Goal: Task Accomplishment & Management: Manage account settings

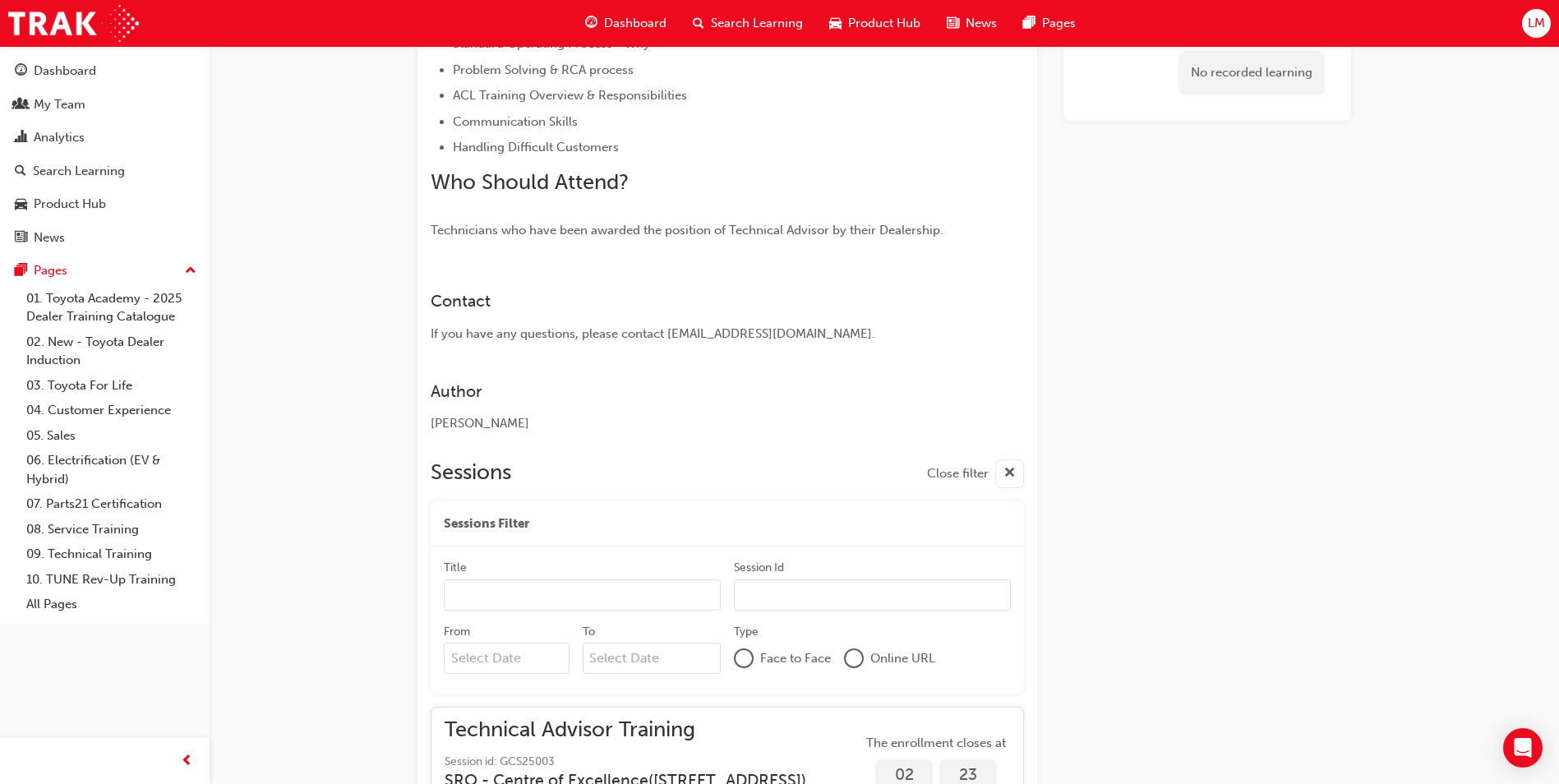
scroll to position [726, 0]
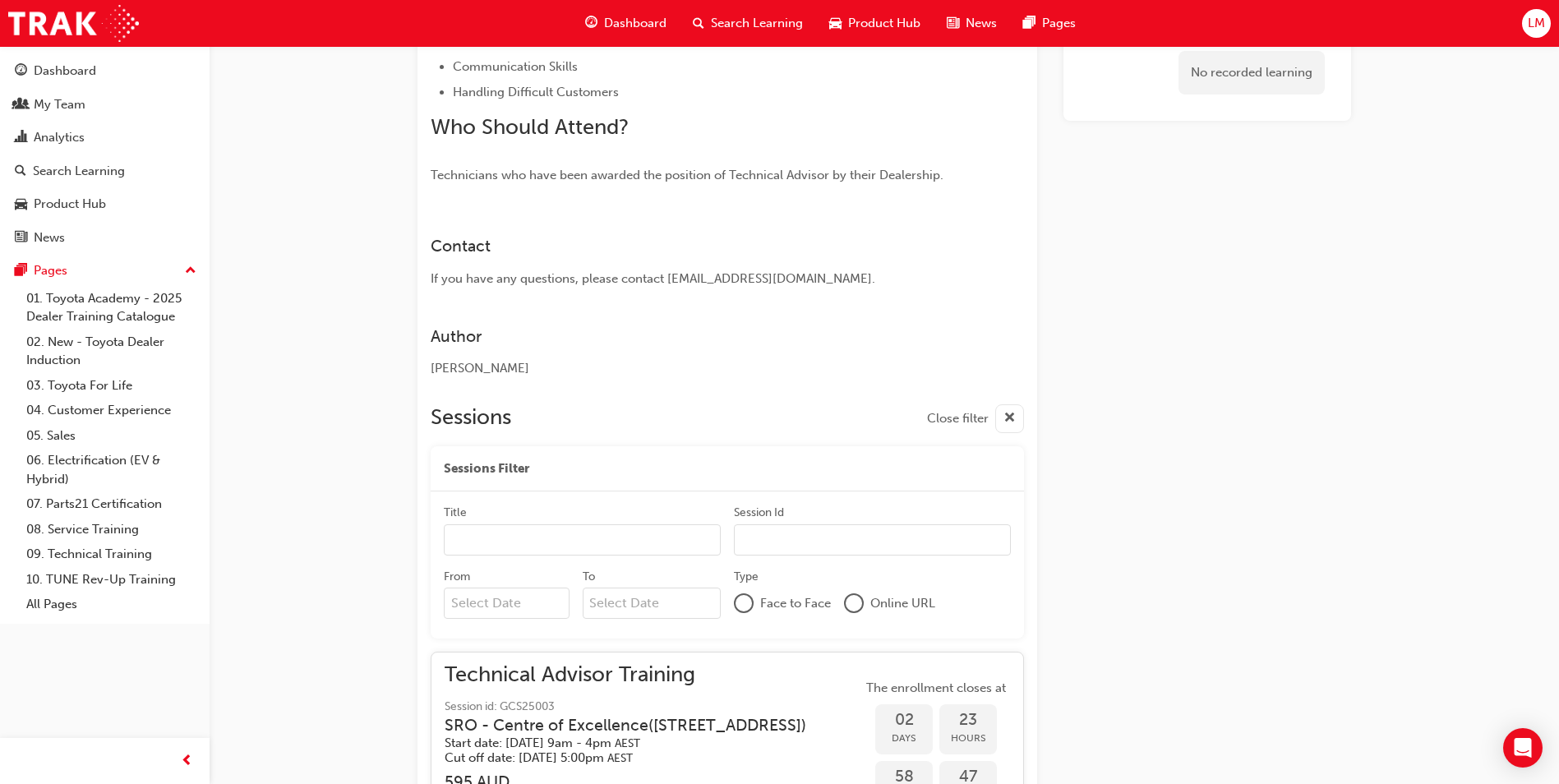
click at [594, 501] on div "Title Session Id From To Type Face to Face Online URL" at bounding box center [727, 564] width 594 height 147
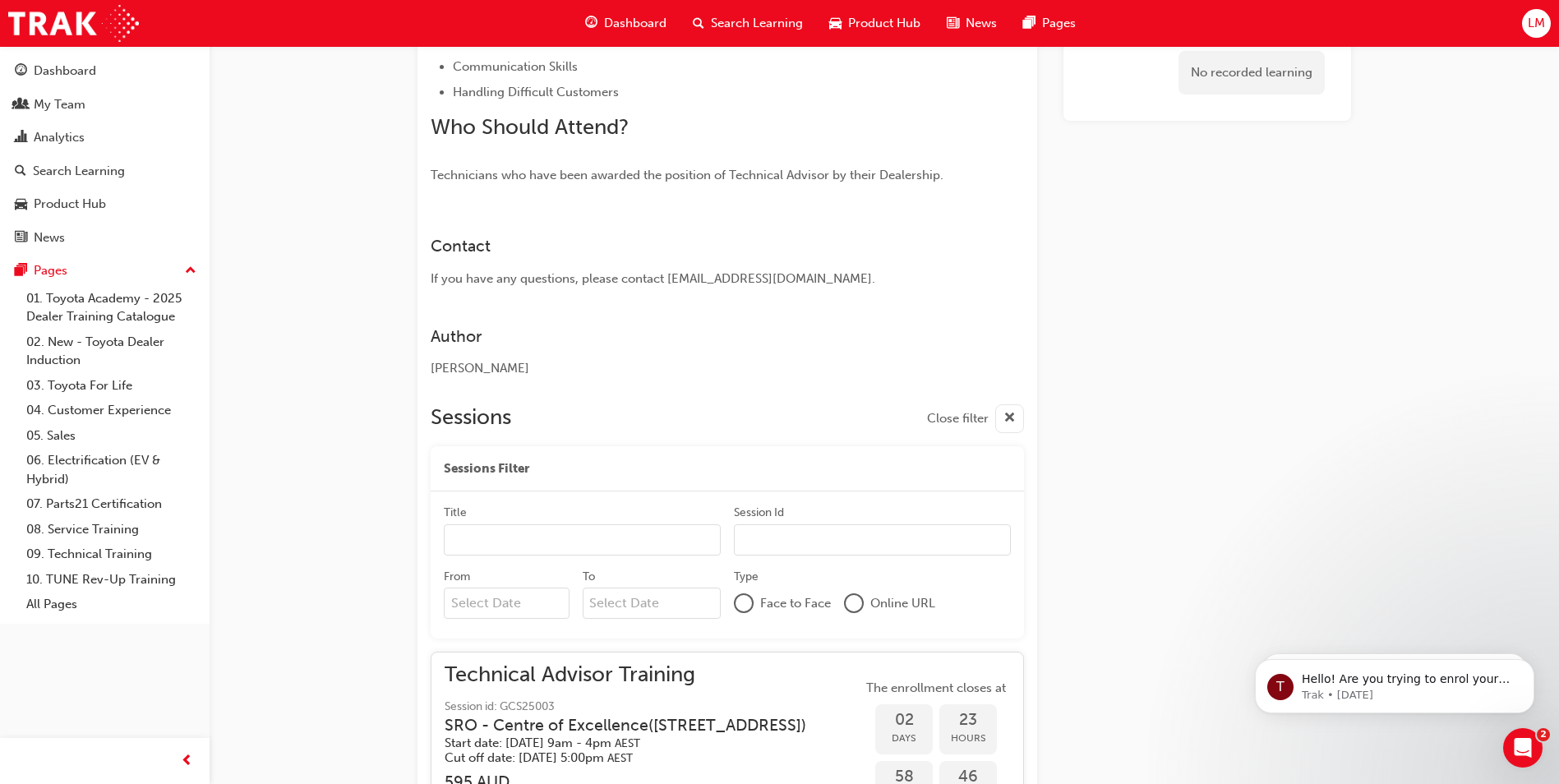
scroll to position [0, 0]
click at [562, 536] on input "Title" at bounding box center [583, 540] width 277 height 31
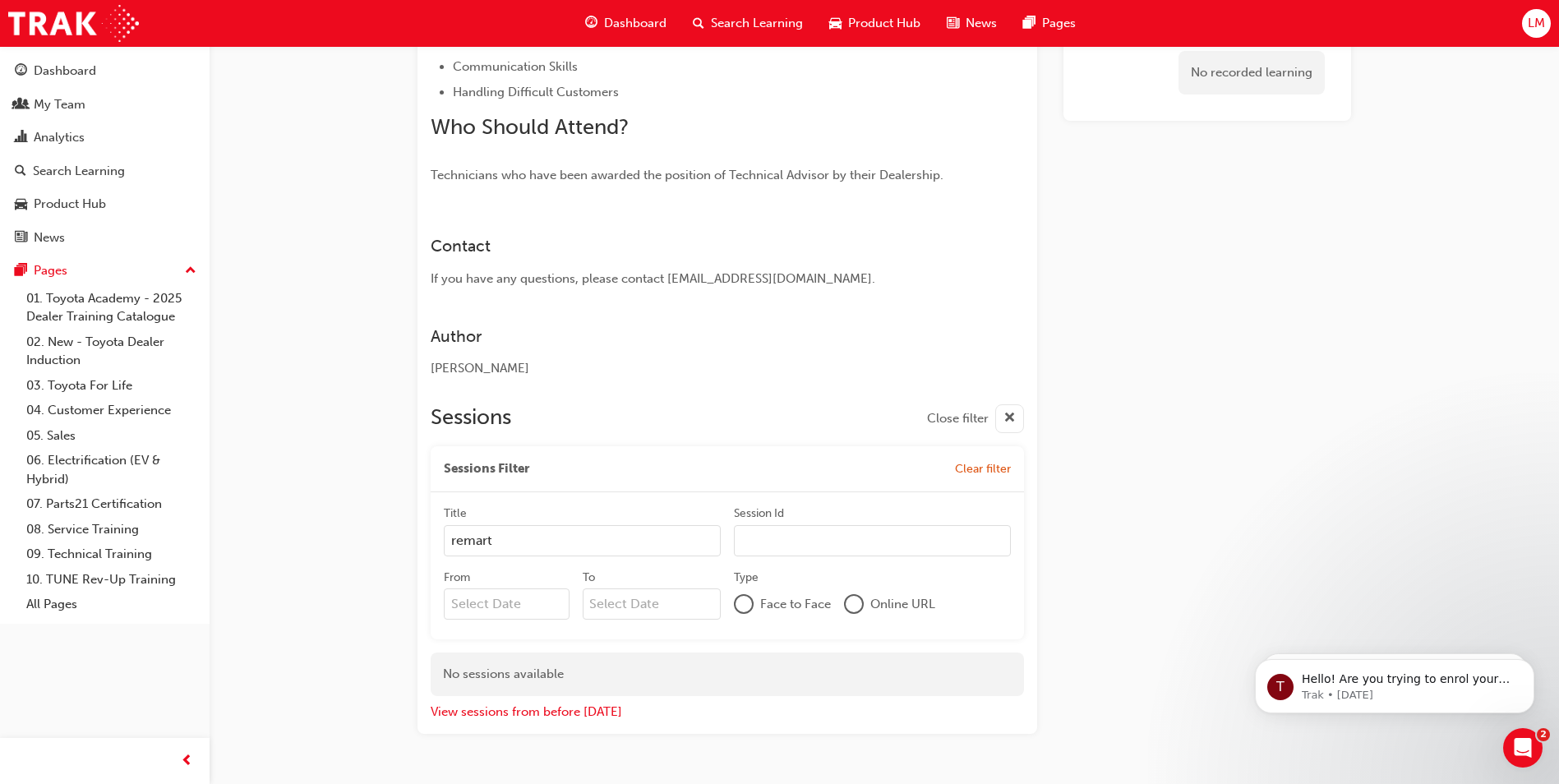
type input "remar"
drag, startPoint x: 510, startPoint y: 543, endPoint x: 189, endPoint y: 576, distance: 322.7
click at [189, 576] on div "Dashboard My Team Analytics Search Learning Product Hub News Pages Pages 01. To…" at bounding box center [779, 50] width 1559 height 1554
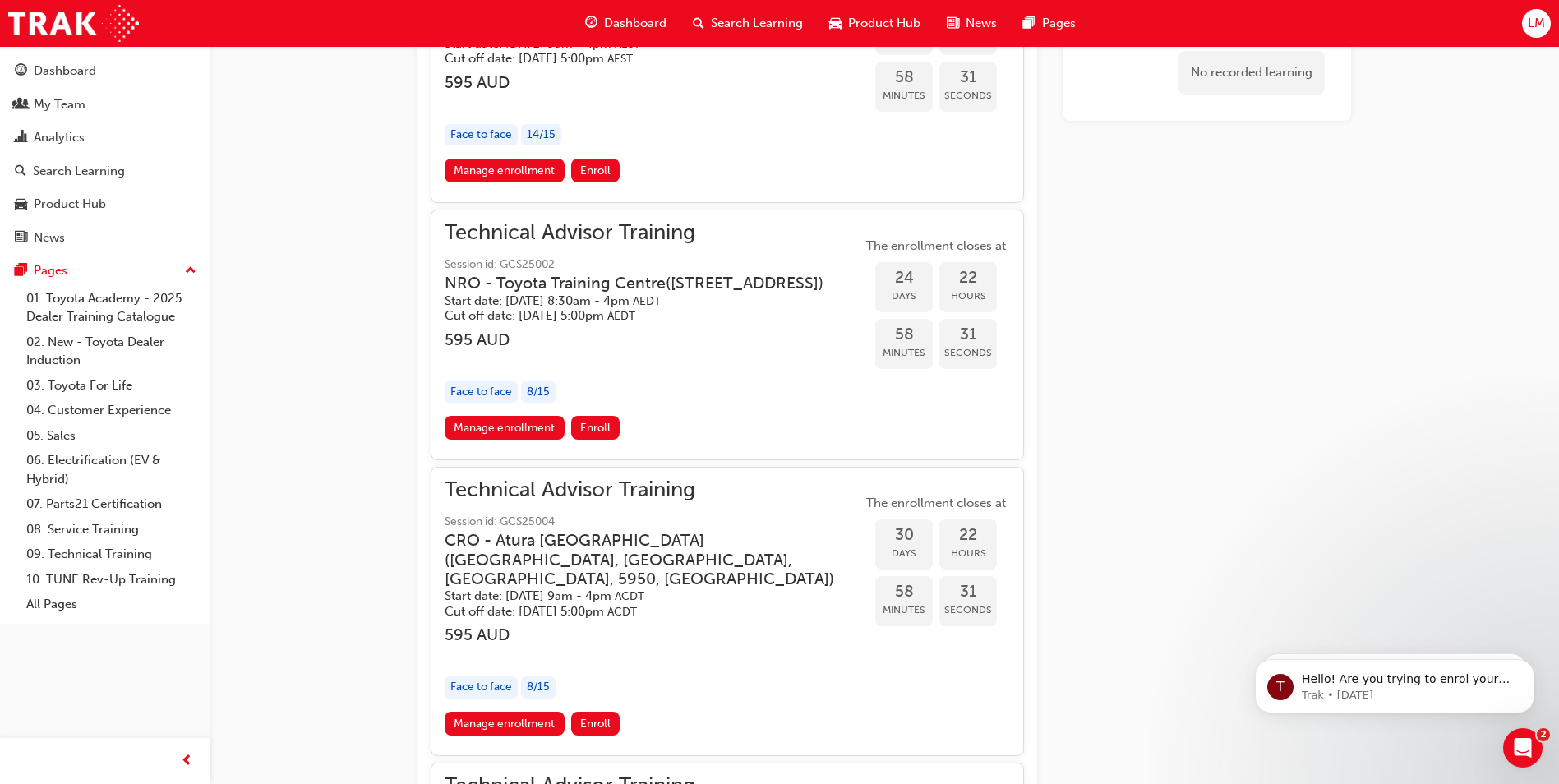
scroll to position [1466, 0]
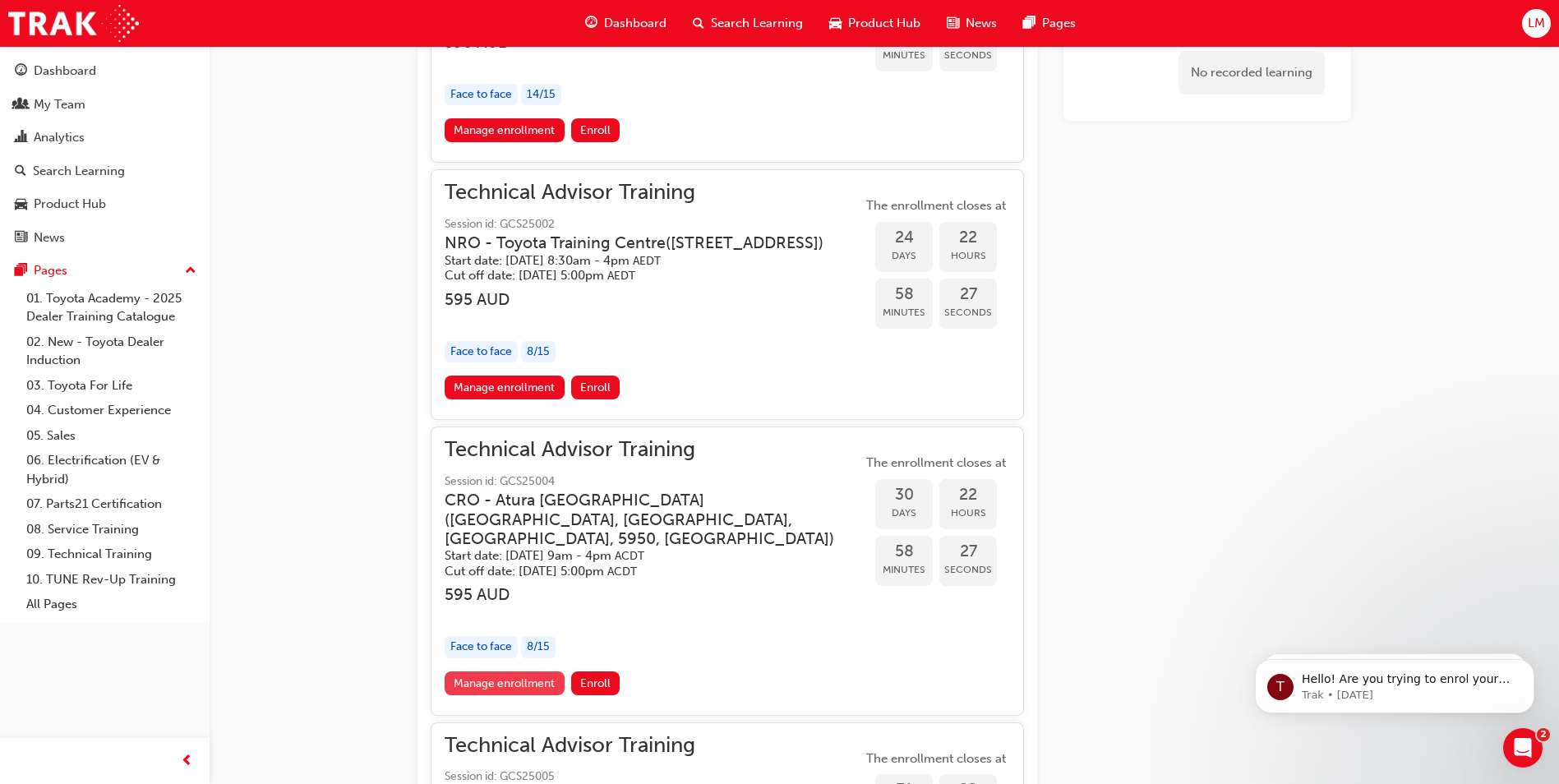
click at [535, 695] on link "Manage enrollment" at bounding box center [505, 683] width 120 height 24
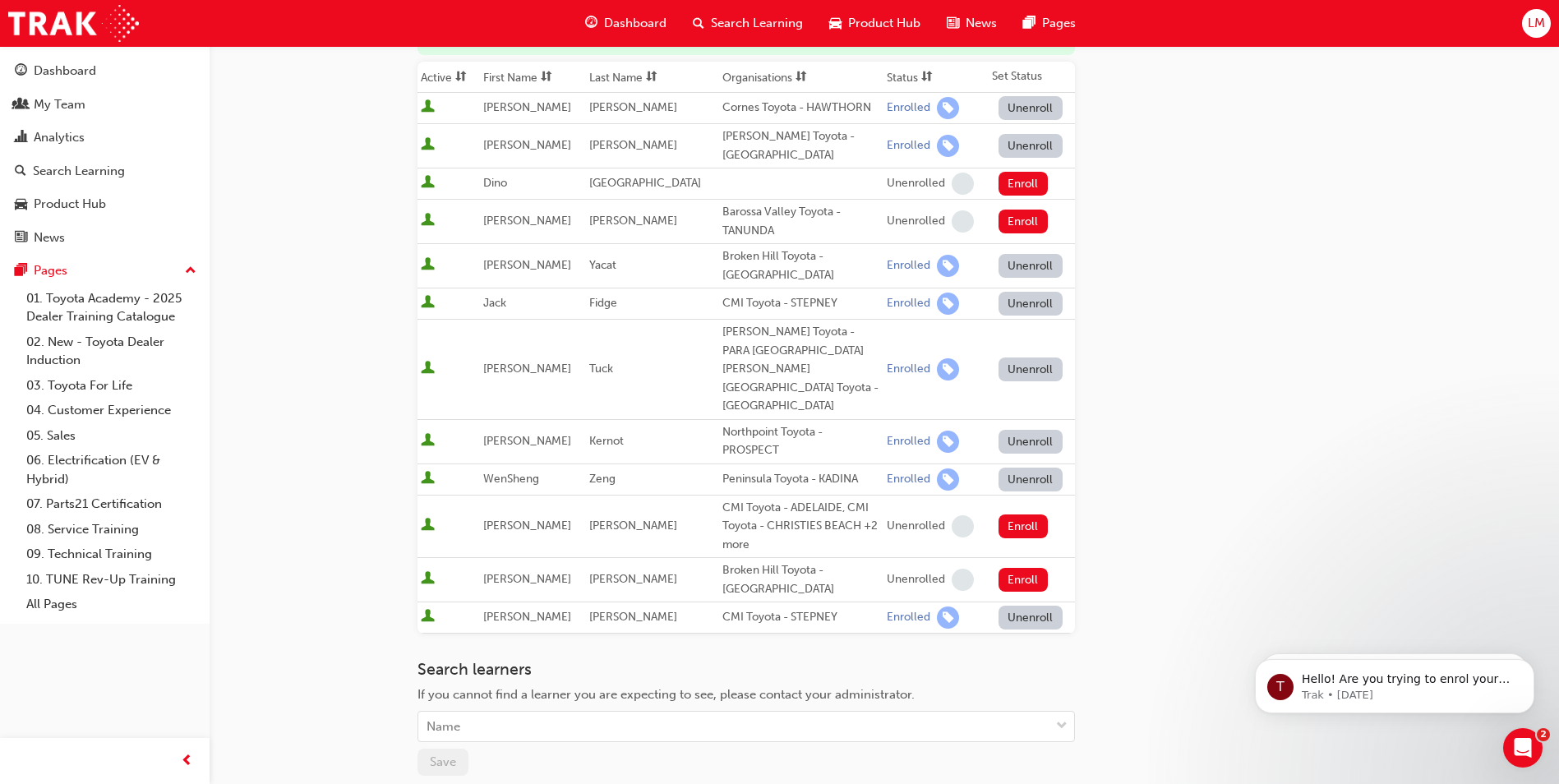
scroll to position [426, 0]
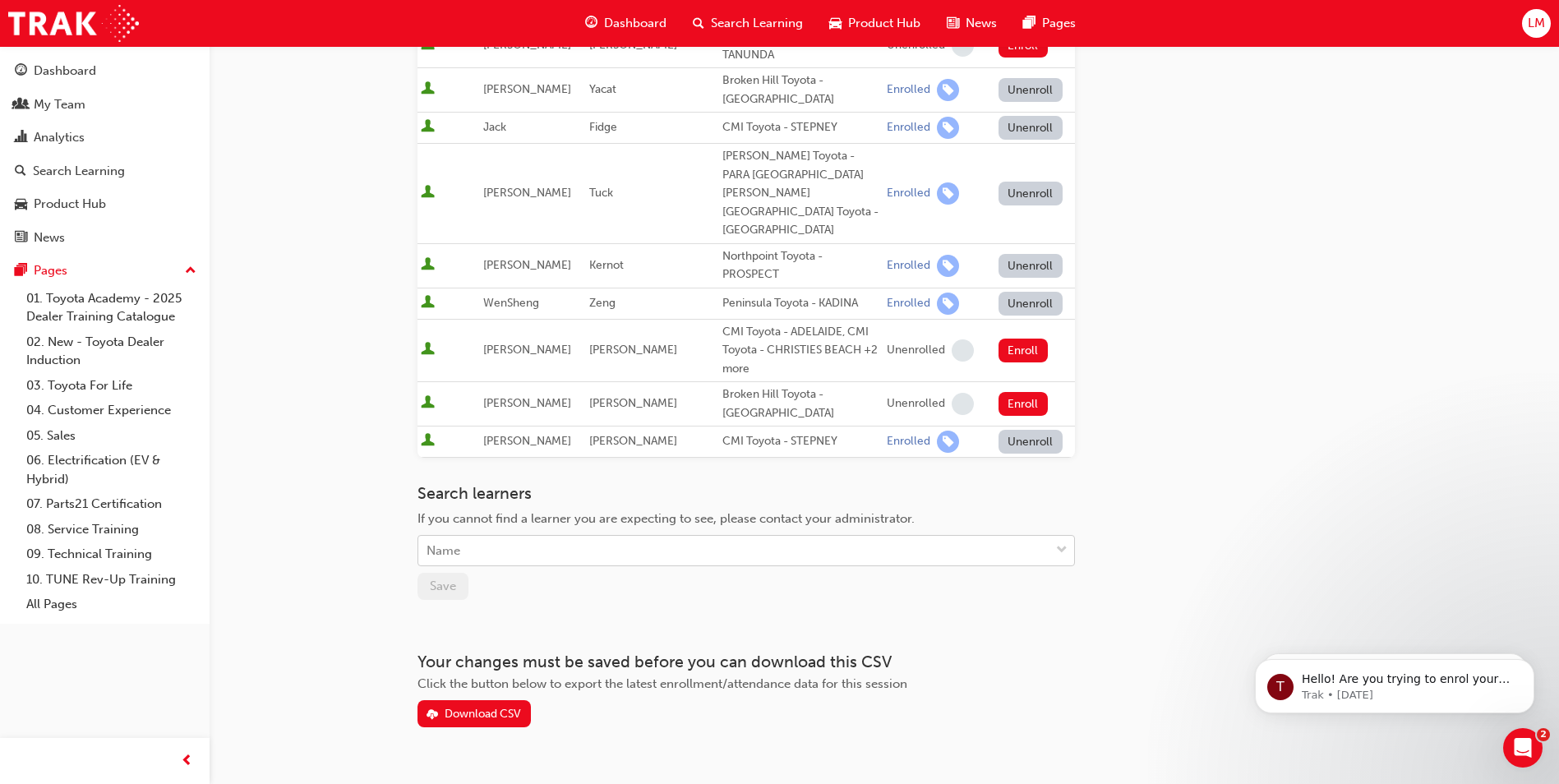
drag, startPoint x: 493, startPoint y: 536, endPoint x: 494, endPoint y: 520, distance: 16.0
click at [493, 536] on div "Search learners If you cannot find a learner you are expecting to see, please c…" at bounding box center [745, 542] width 657 height 116
click at [500, 536] on div "Name" at bounding box center [734, 551] width 631 height 29
type input "remar"
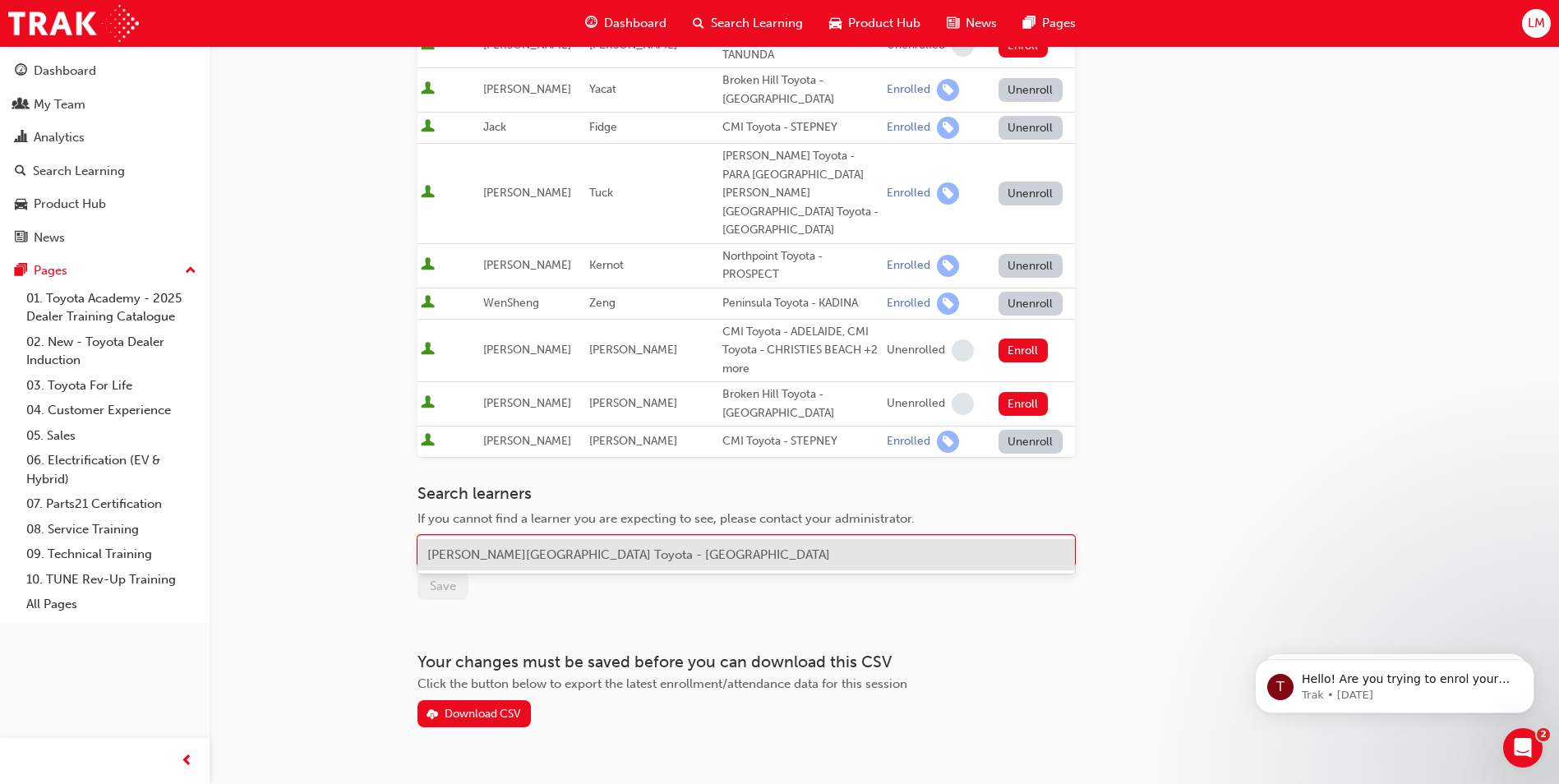
click at [465, 546] on div "[PERSON_NAME][GEOGRAPHIC_DATA] Toyota - [GEOGRAPHIC_DATA]" at bounding box center [745, 555] width 657 height 32
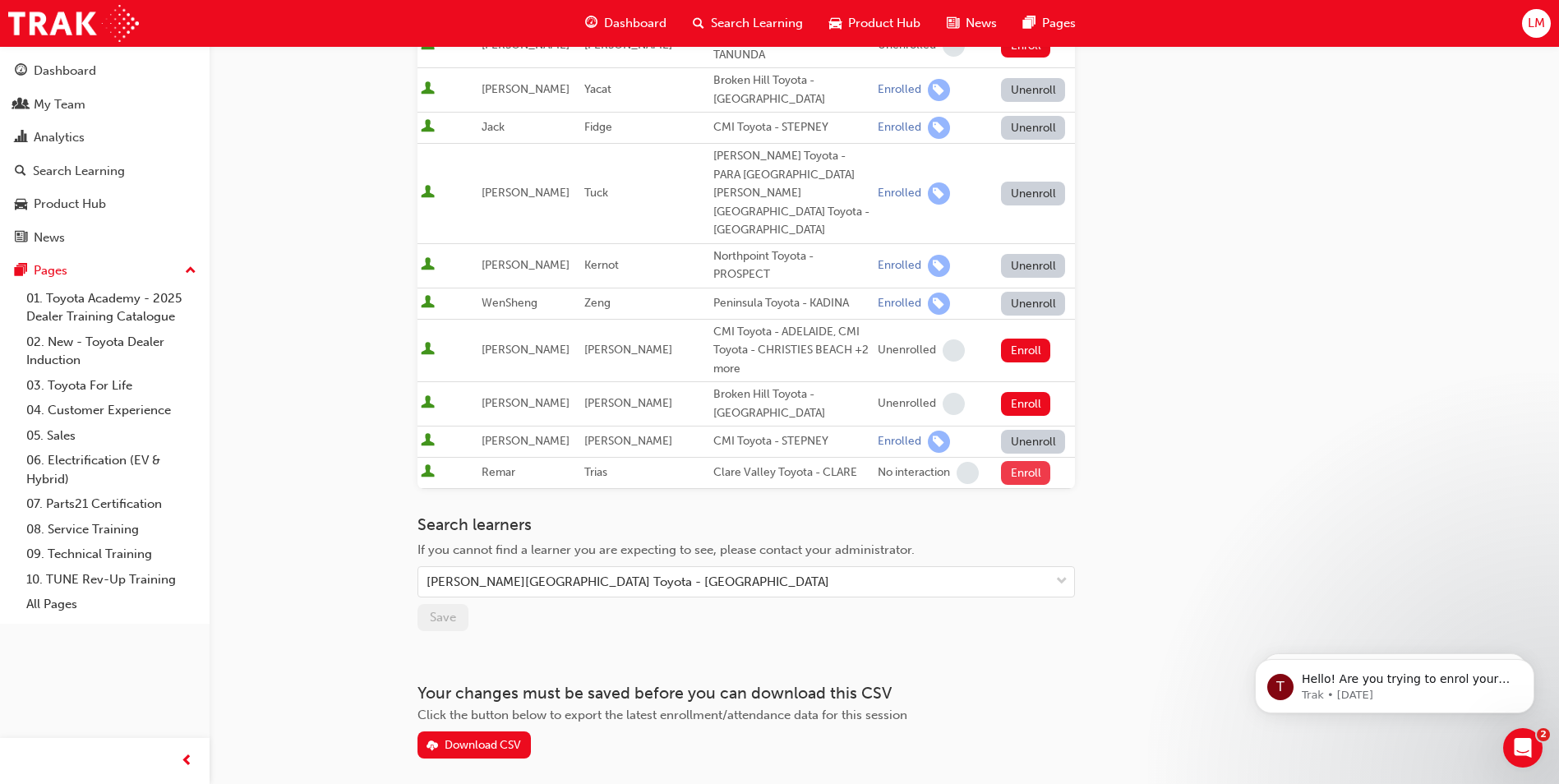
click at [1014, 461] on button "Enroll" at bounding box center [1025, 473] width 50 height 24
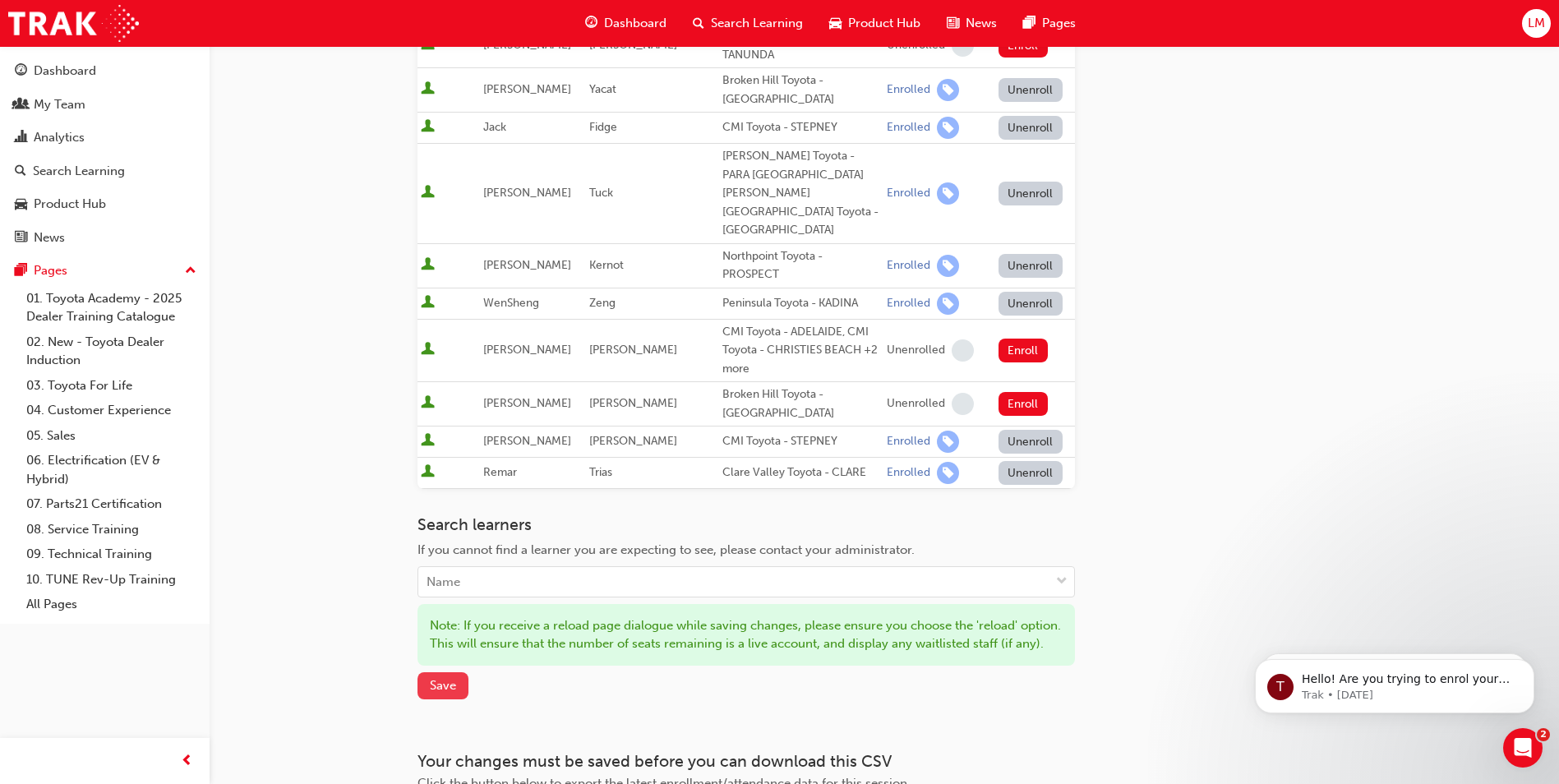
click at [440, 675] on button "Save" at bounding box center [442, 686] width 51 height 27
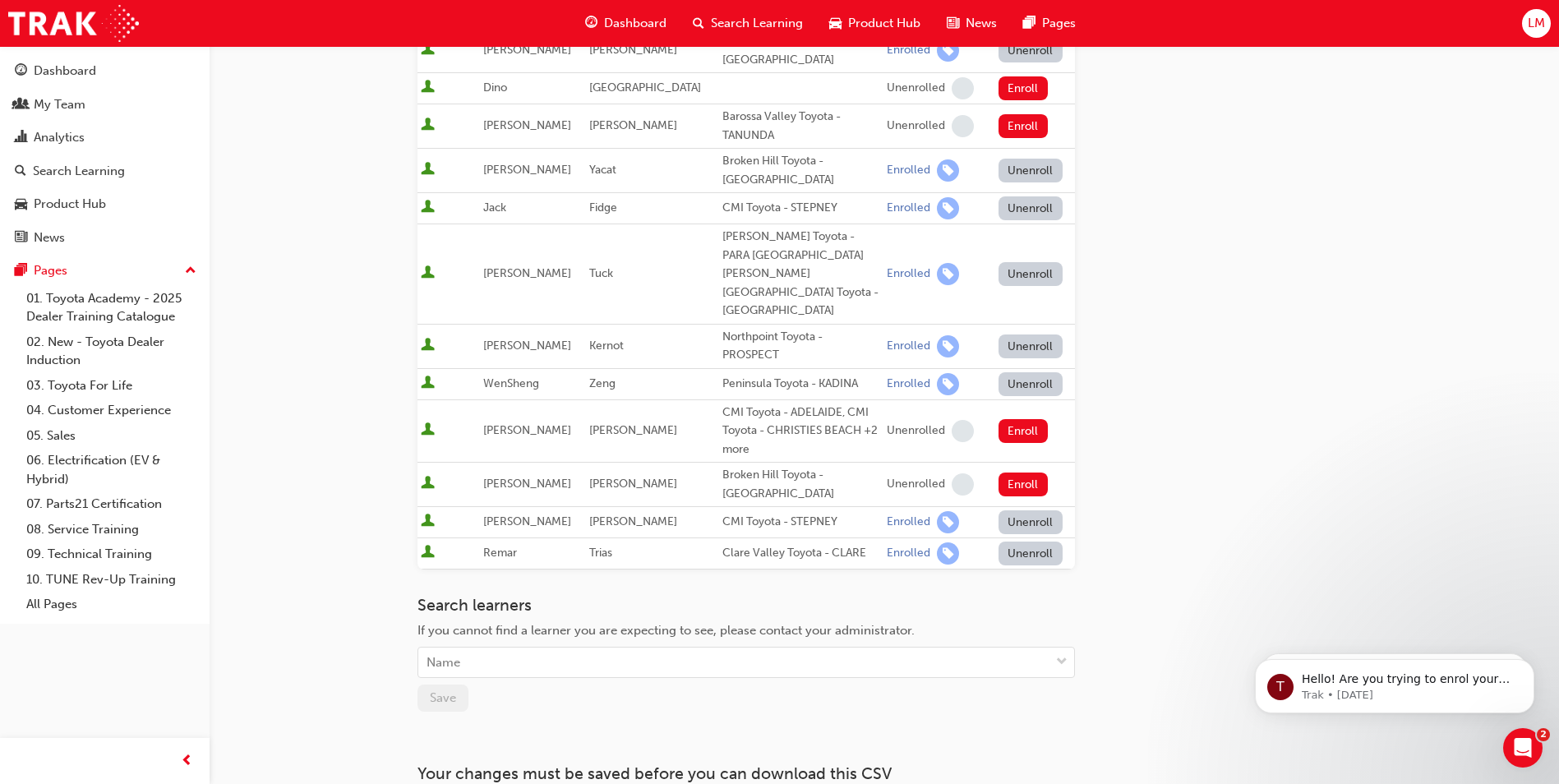
scroll to position [375, 0]
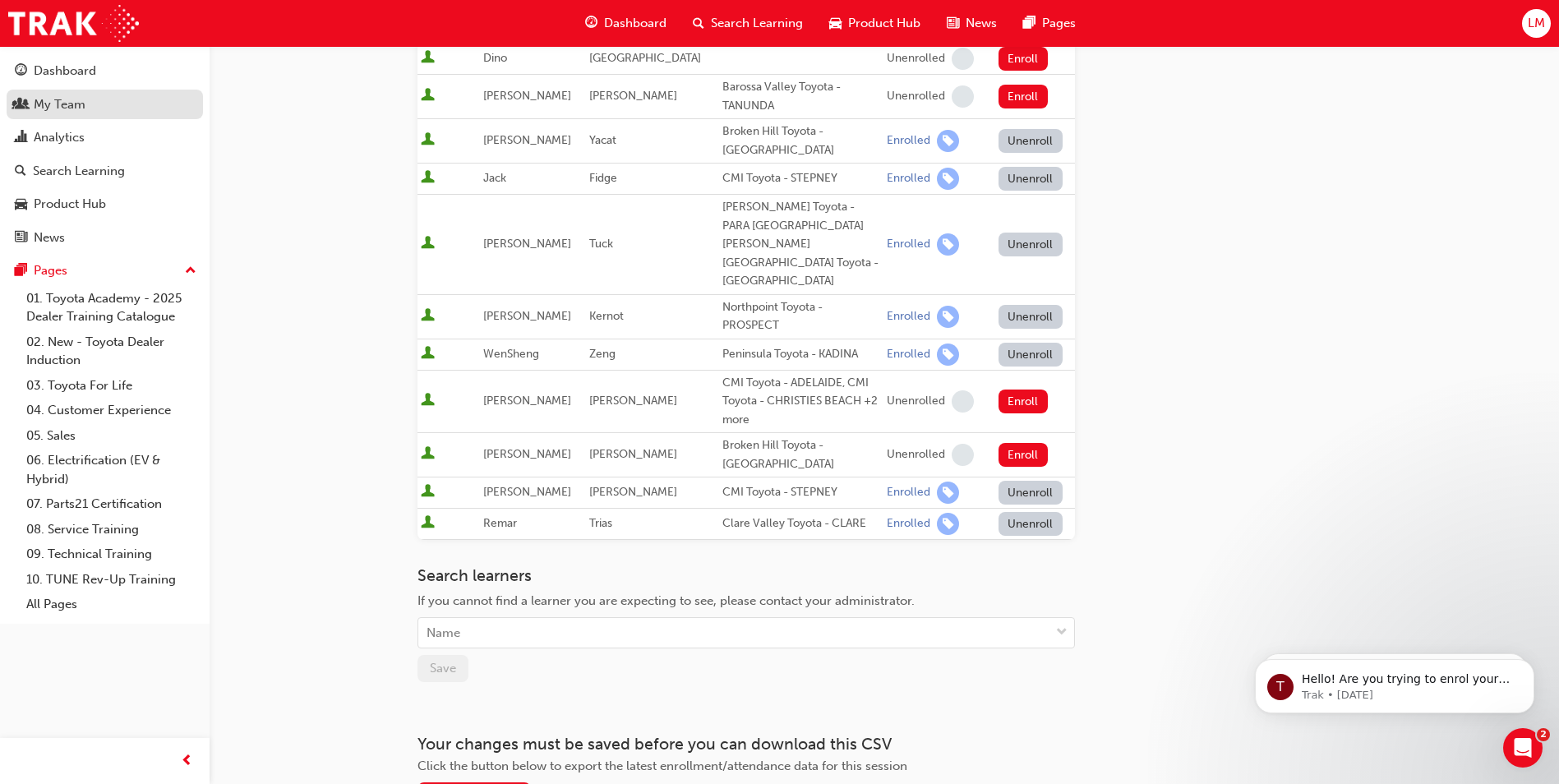
click at [69, 111] on div "My Team" at bounding box center [60, 105] width 52 height 19
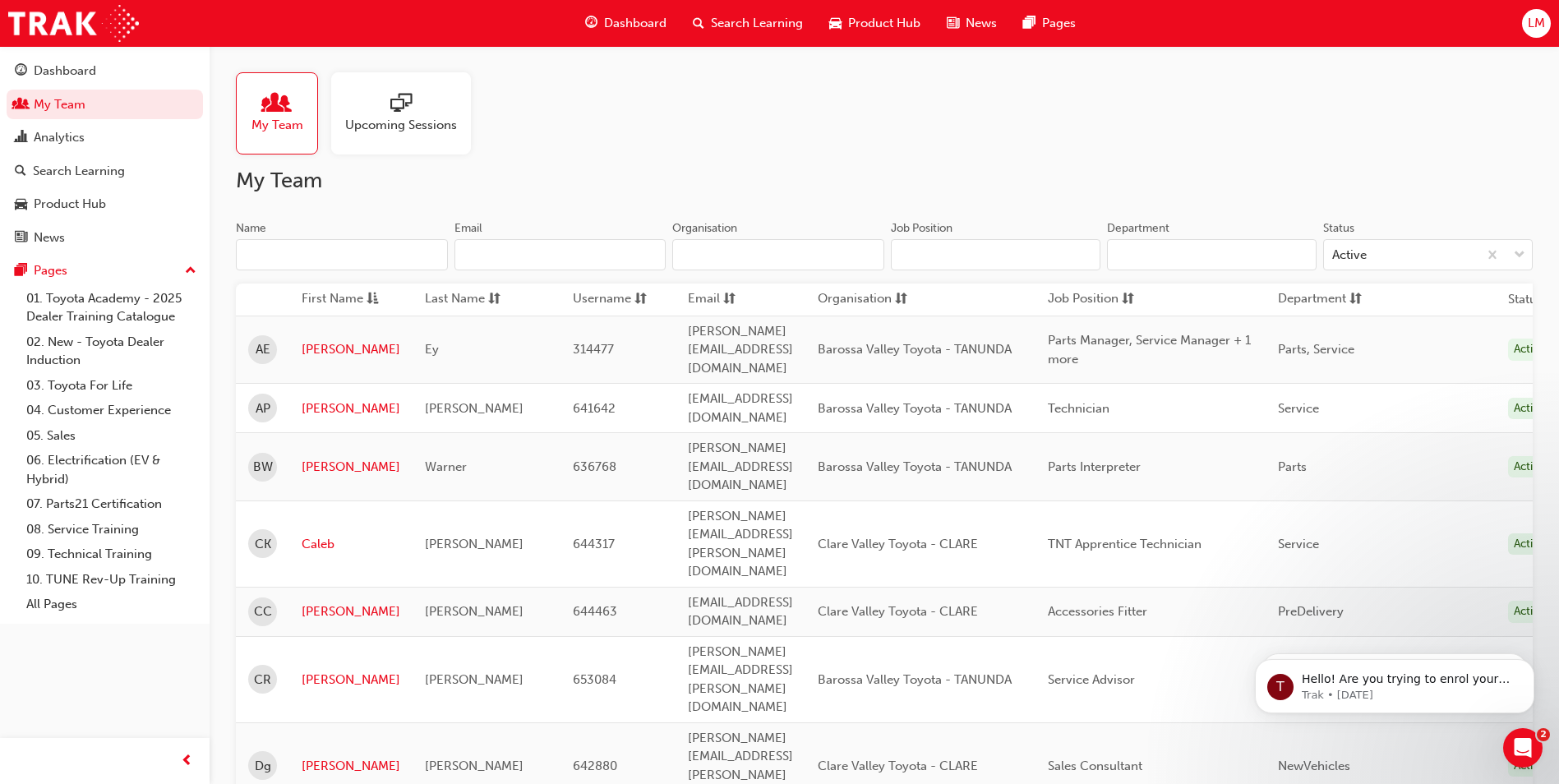
click at [398, 134] on div "Upcoming Sessions" at bounding box center [401, 113] width 139 height 82
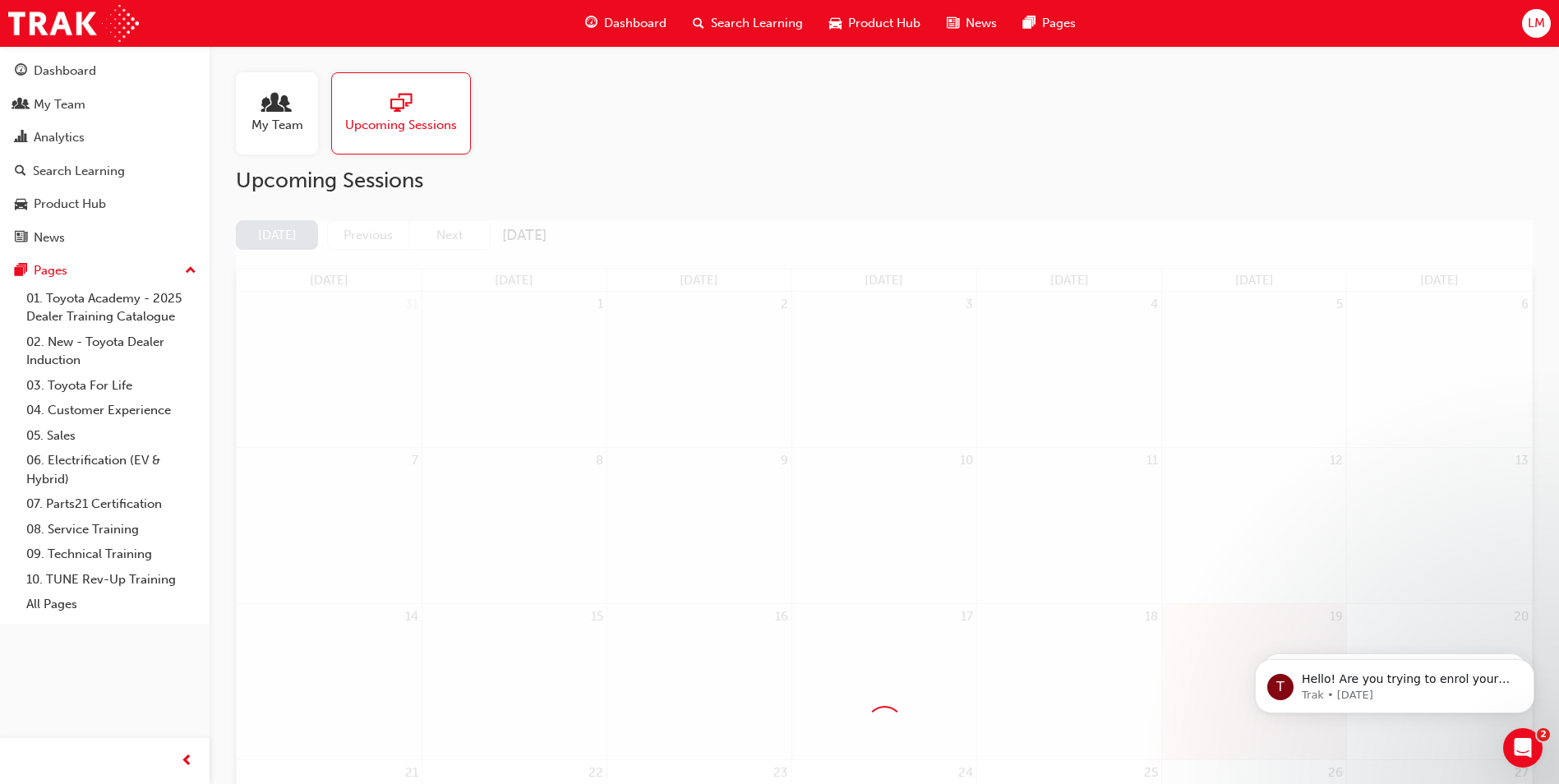
click at [282, 97] on span "people-icon" at bounding box center [276, 104] width 21 height 23
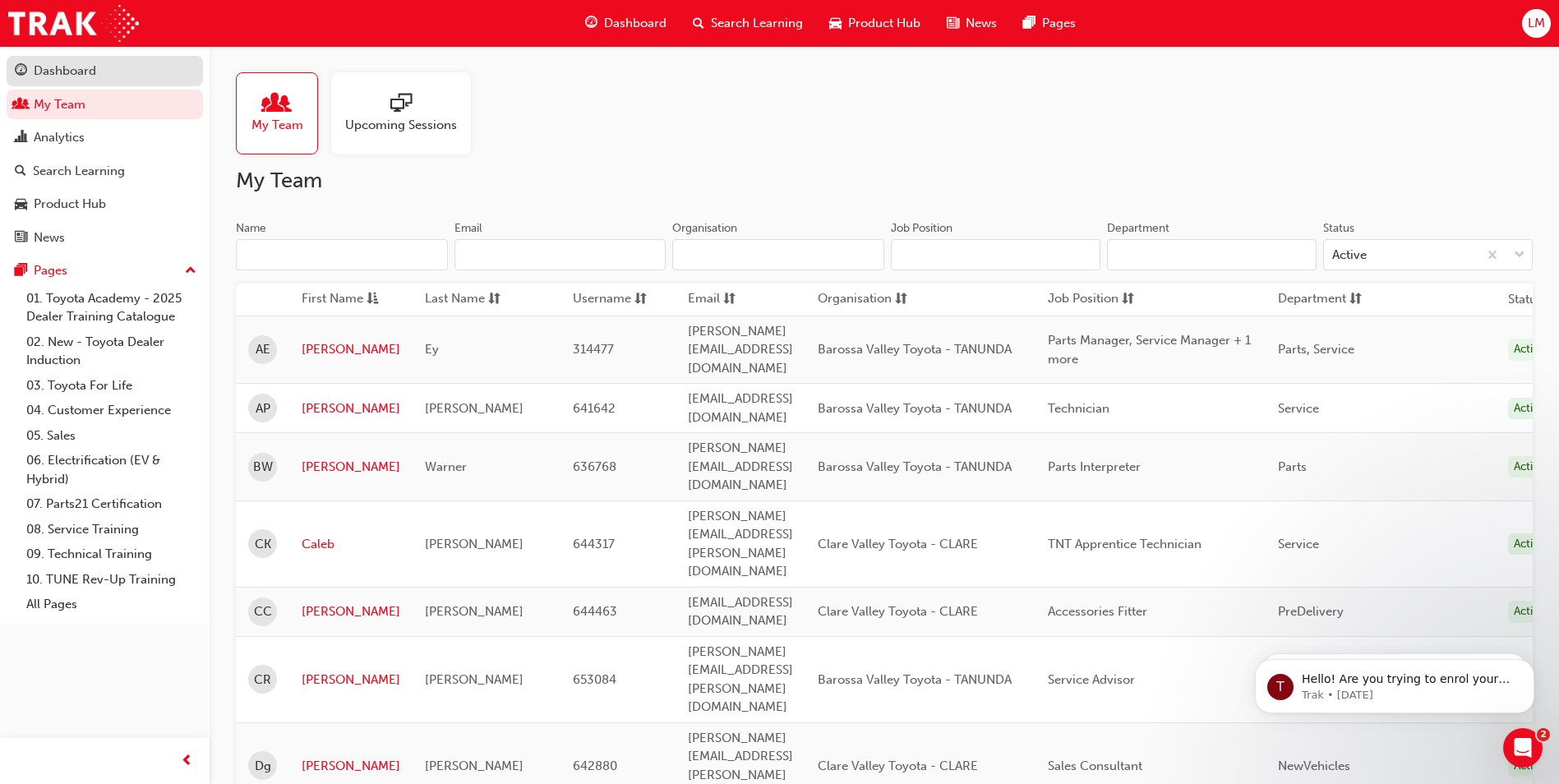
click at [116, 76] on div "Dashboard" at bounding box center [105, 71] width 180 height 20
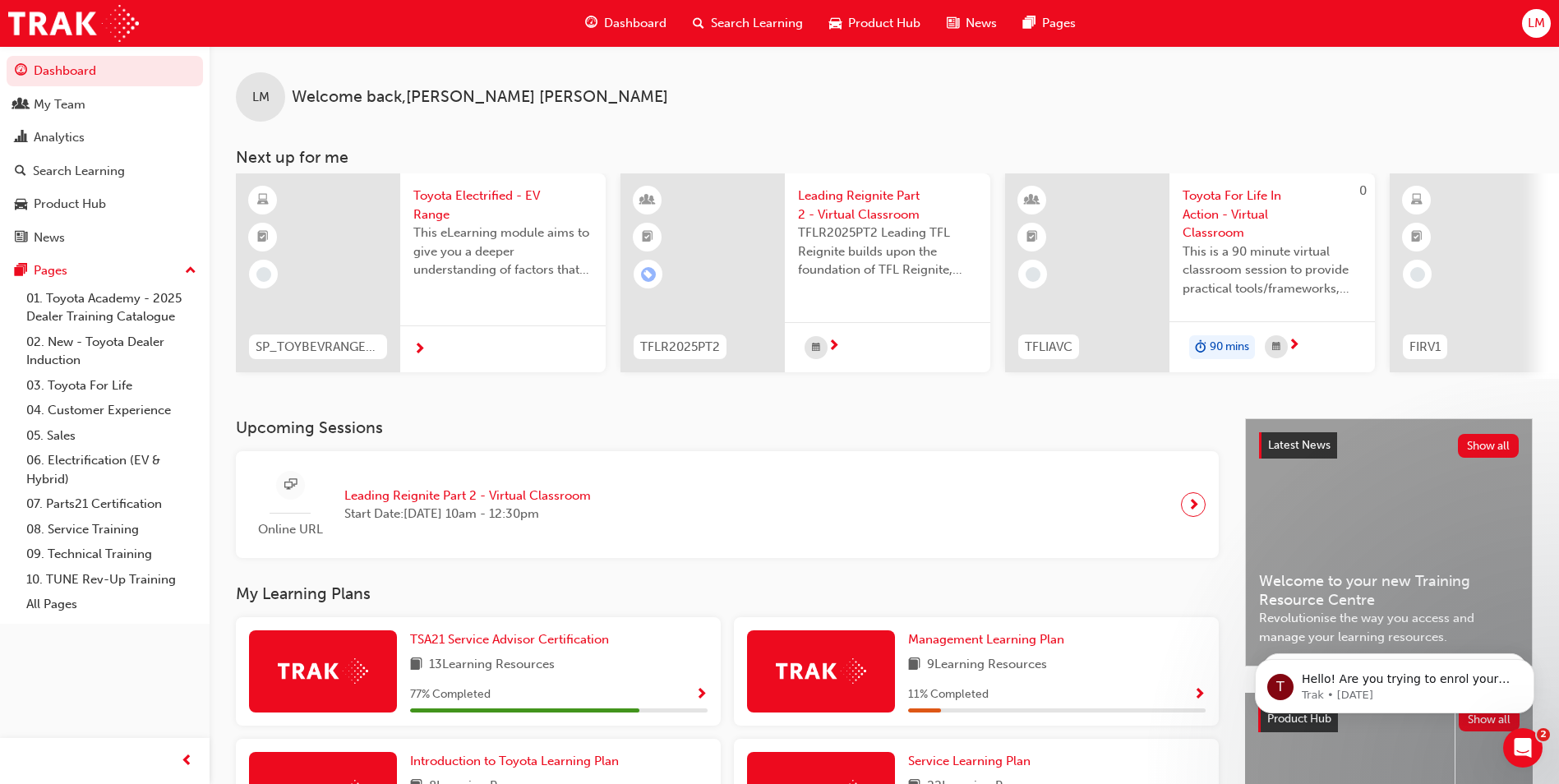
click at [654, 493] on div "Online URL Leading Reignite Part 2 - Virtual Classroom Start Date: [DATE] 10am …" at bounding box center [727, 504] width 956 height 81
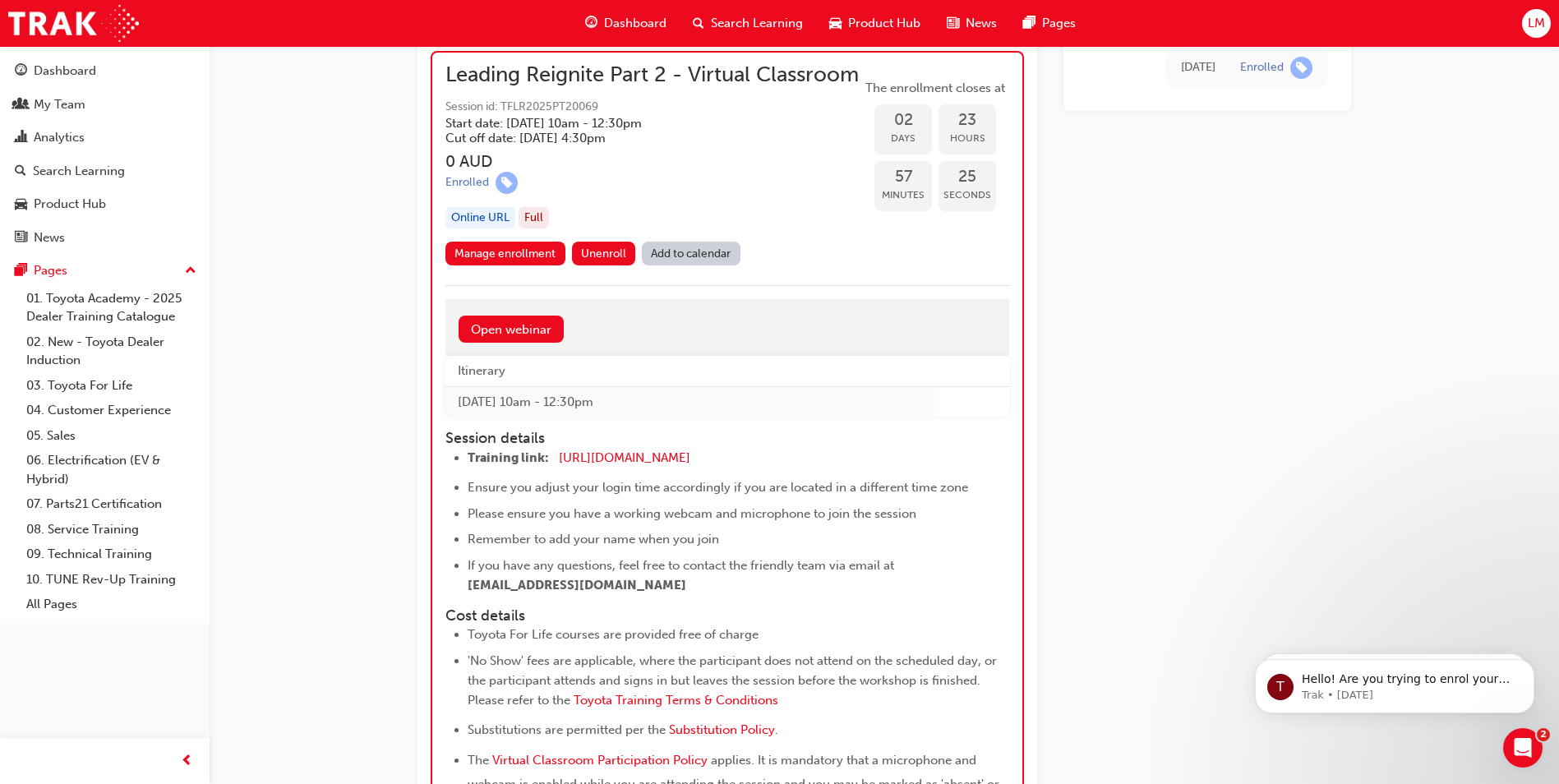
scroll to position [1692, 0]
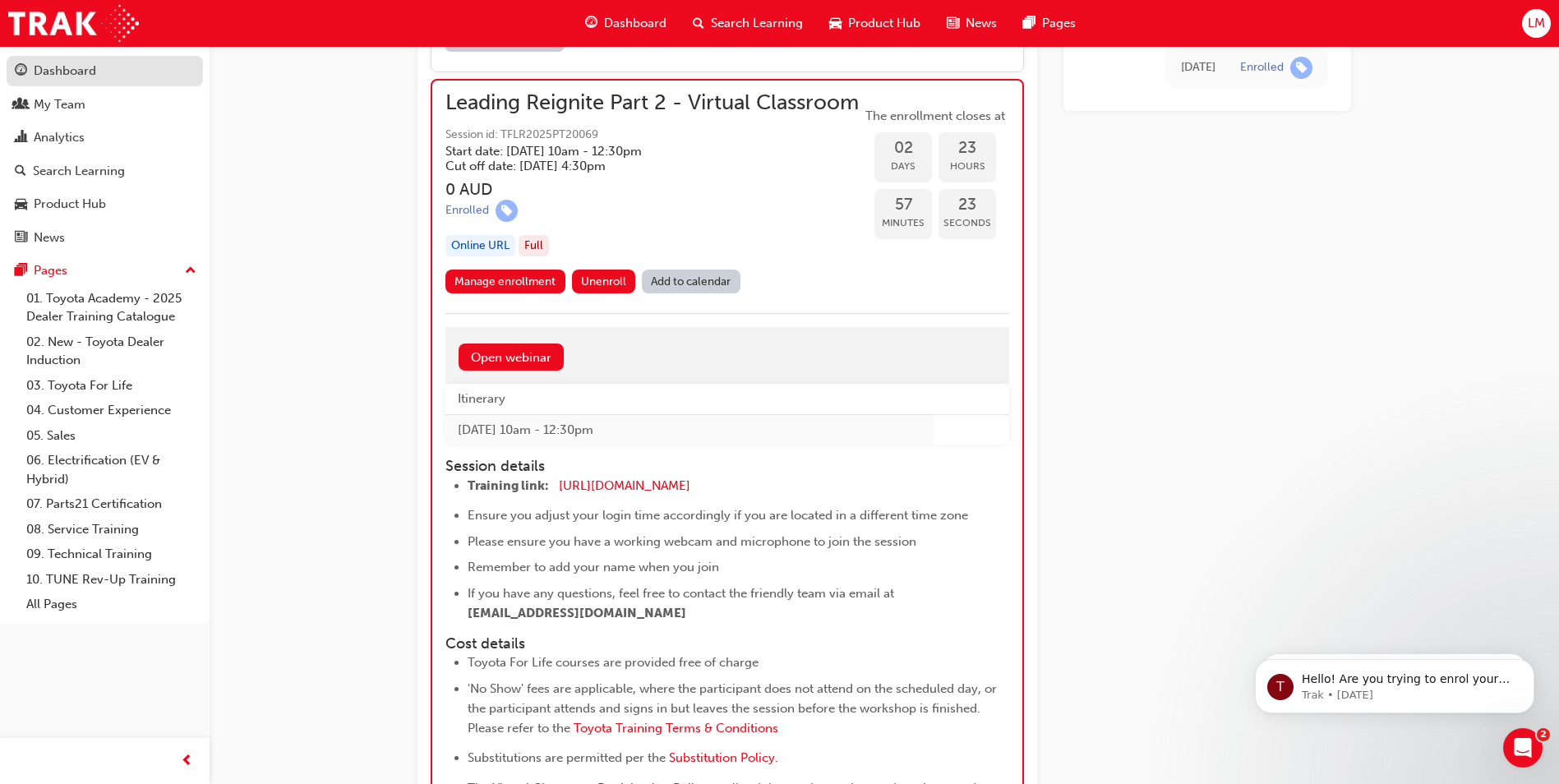
click at [137, 70] on div "Dashboard" at bounding box center [105, 71] width 180 height 20
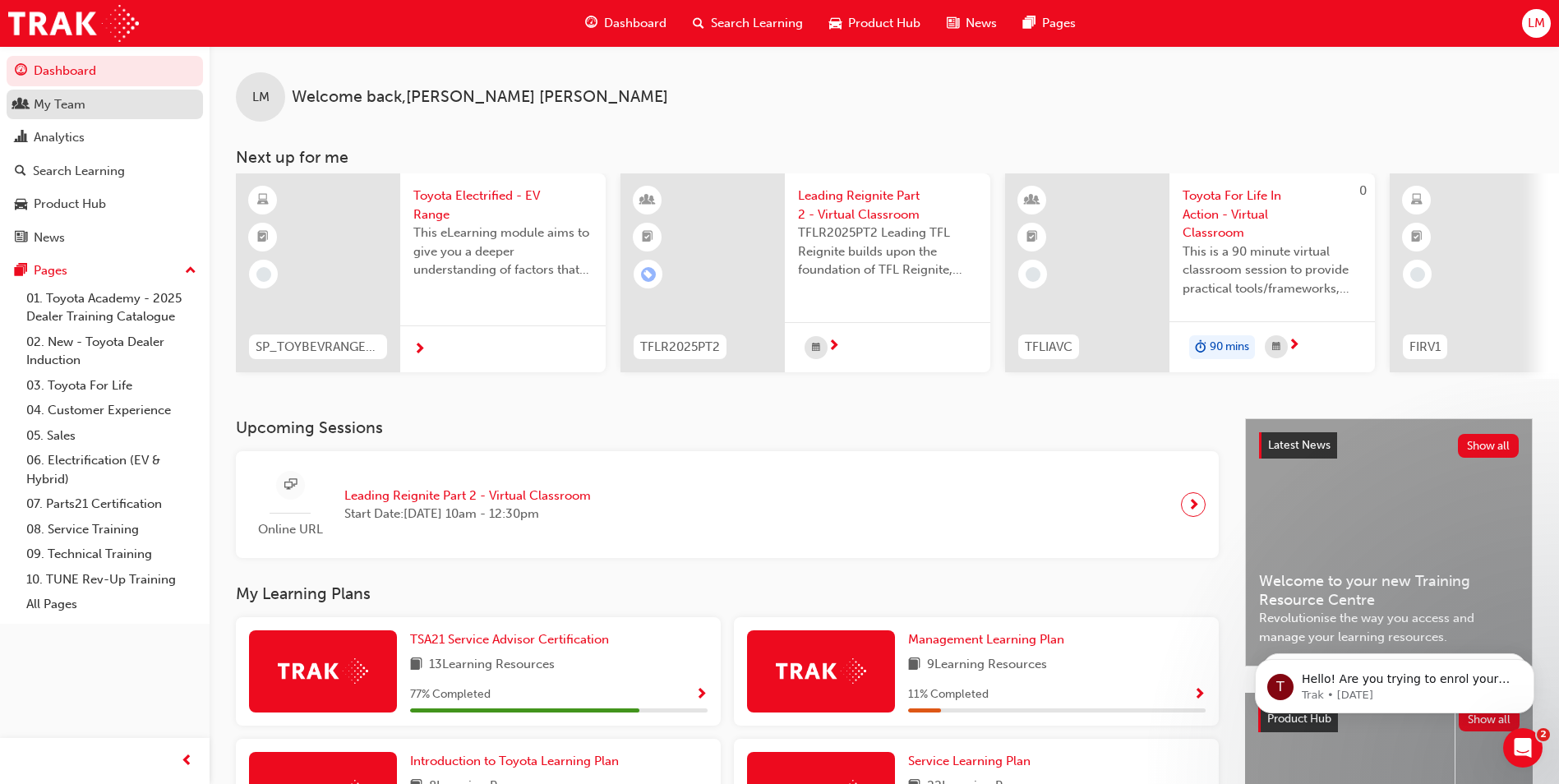
click at [131, 97] on div "My Team" at bounding box center [105, 105] width 180 height 20
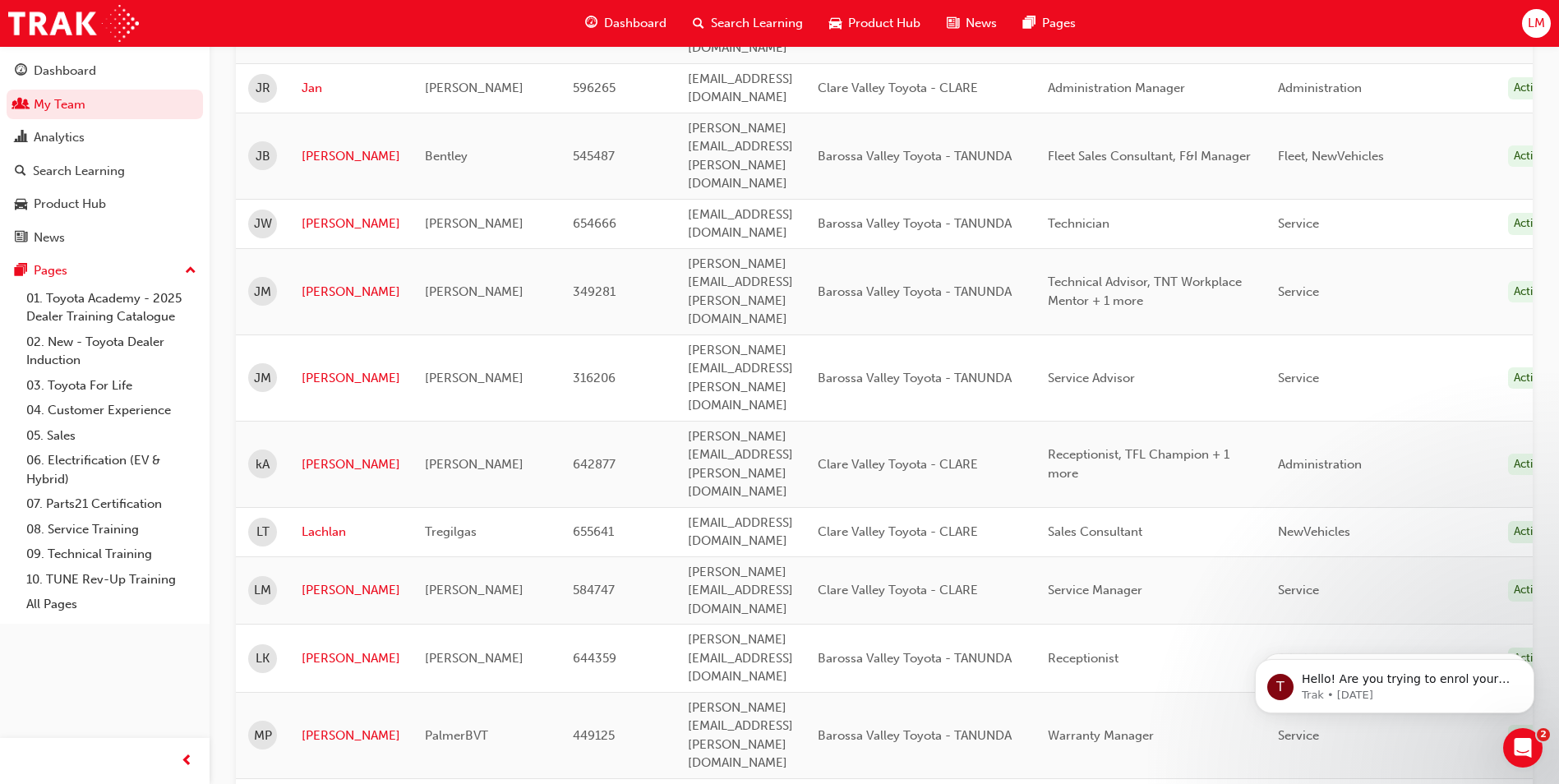
scroll to position [1315, 0]
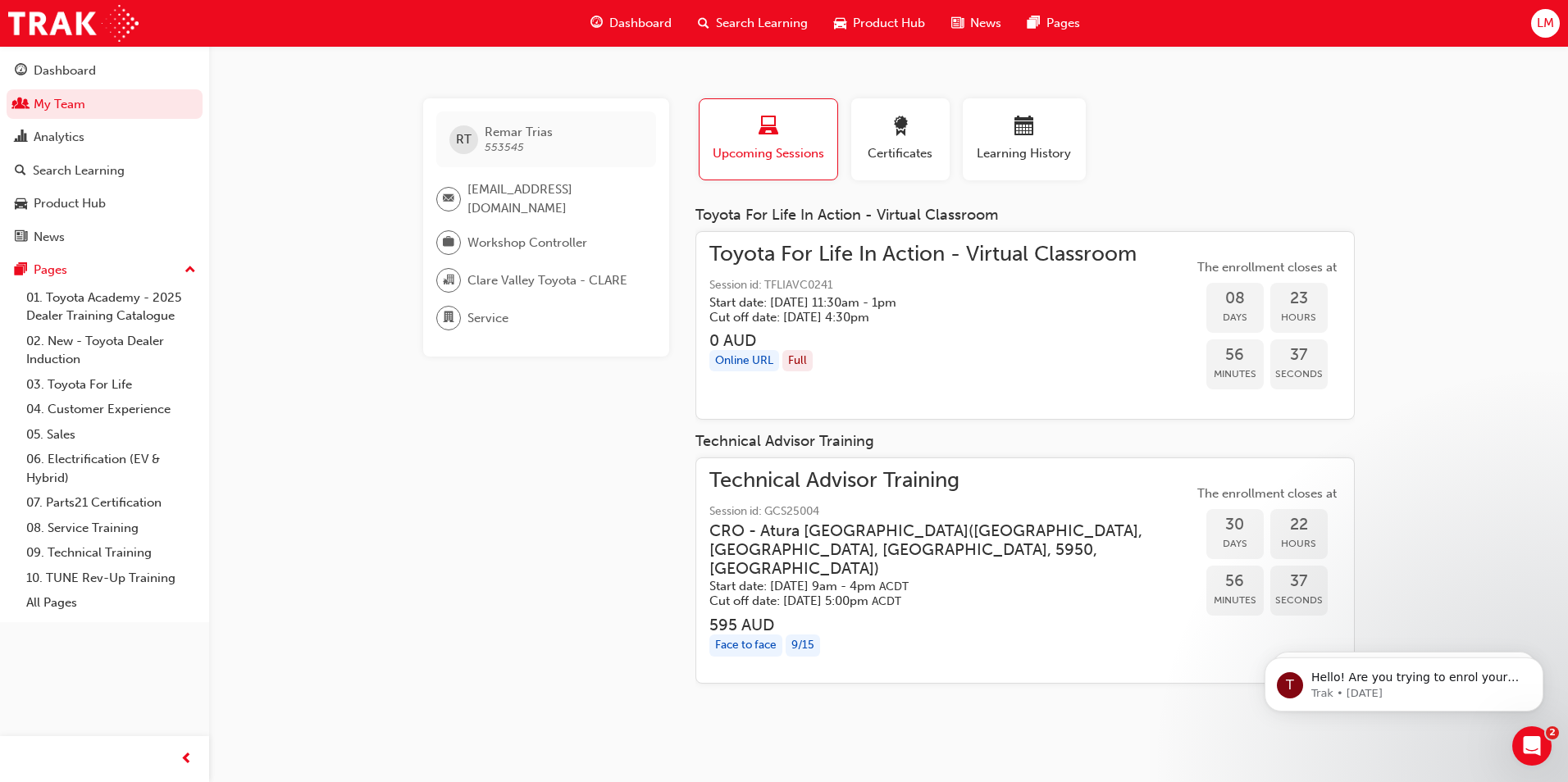
click at [854, 502] on span "Session id: GCS25004" at bounding box center [952, 512] width 484 height 19
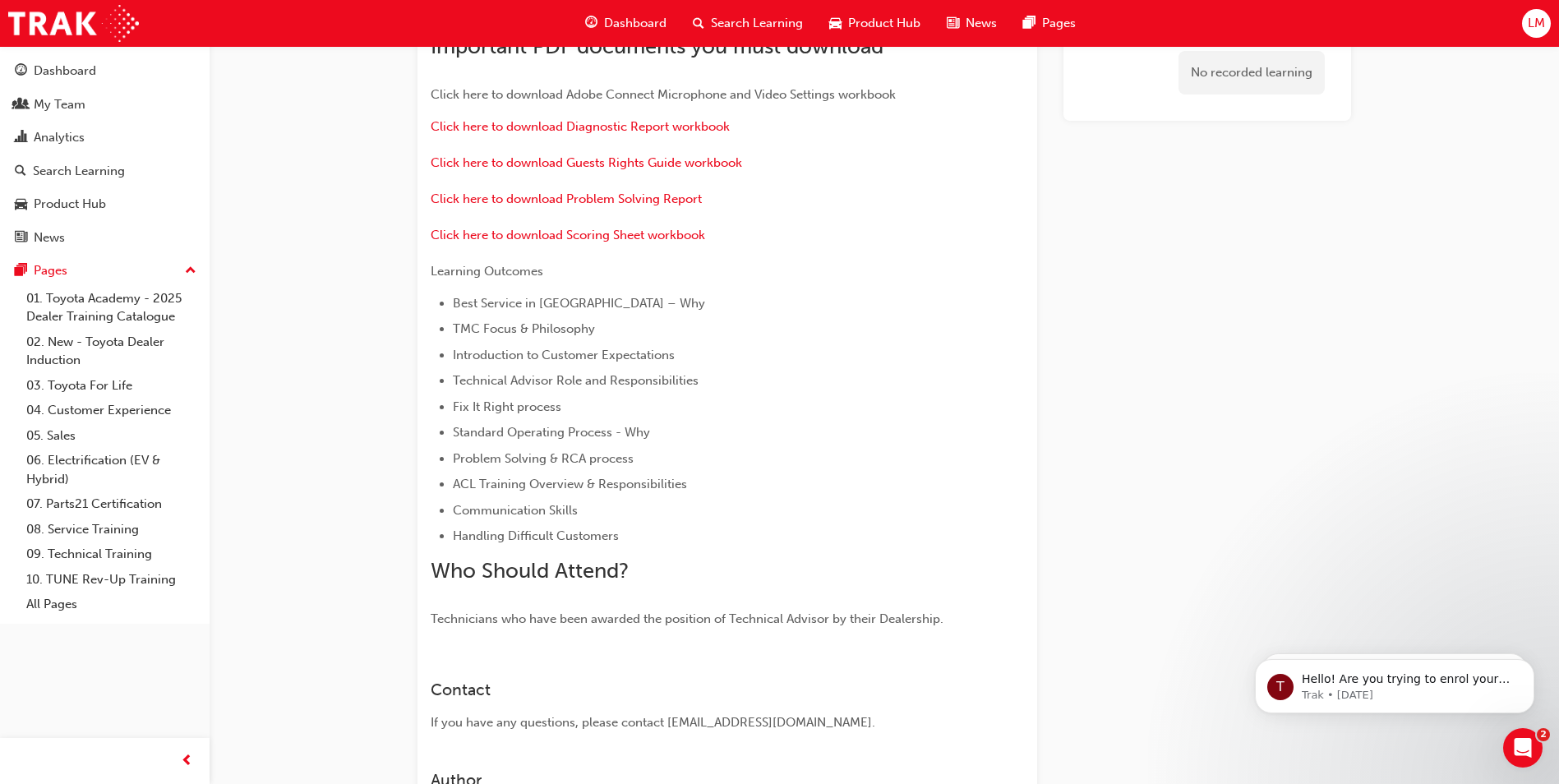
scroll to position [274, 0]
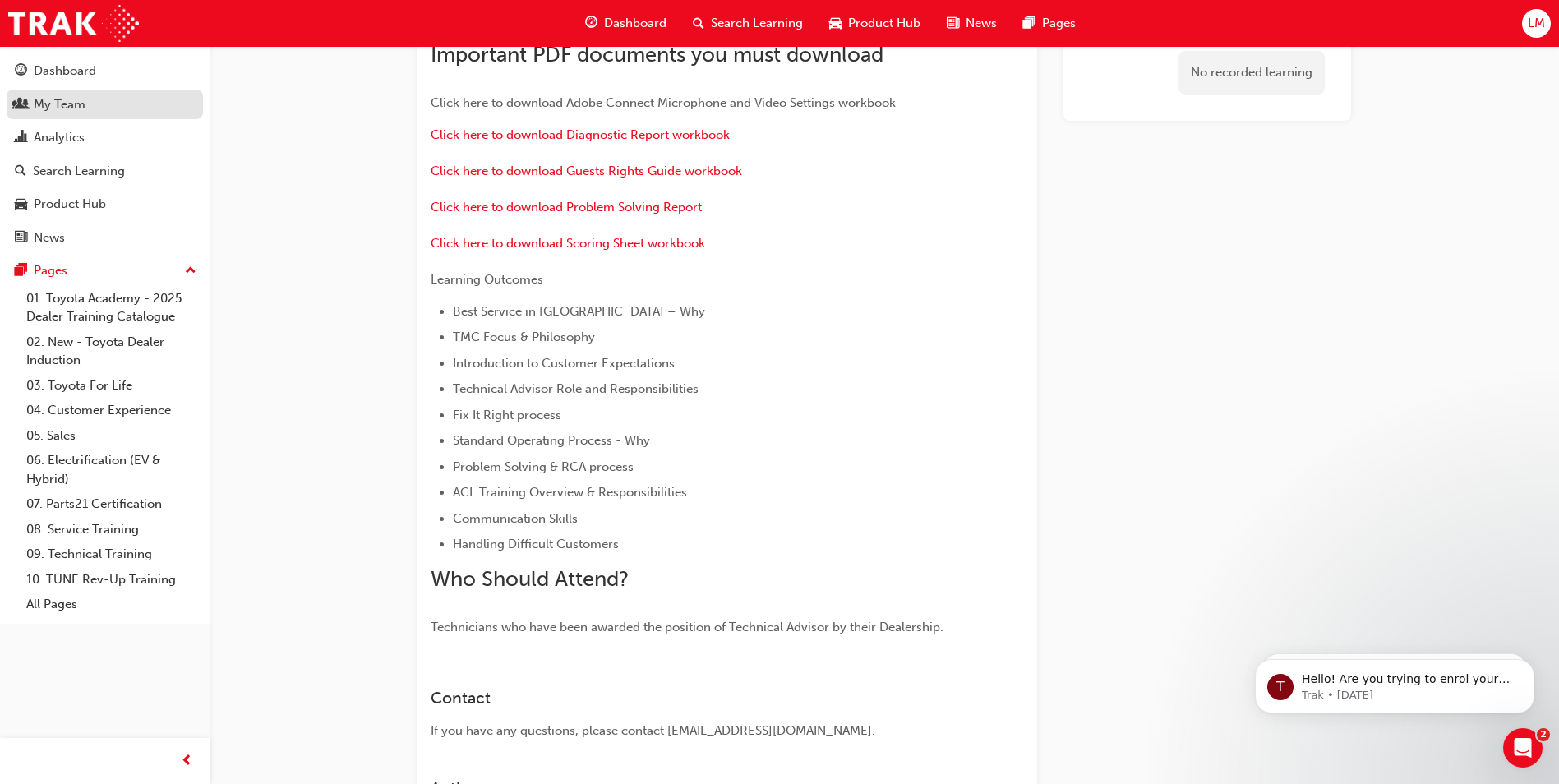
click at [74, 98] on div "My Team" at bounding box center [60, 105] width 52 height 19
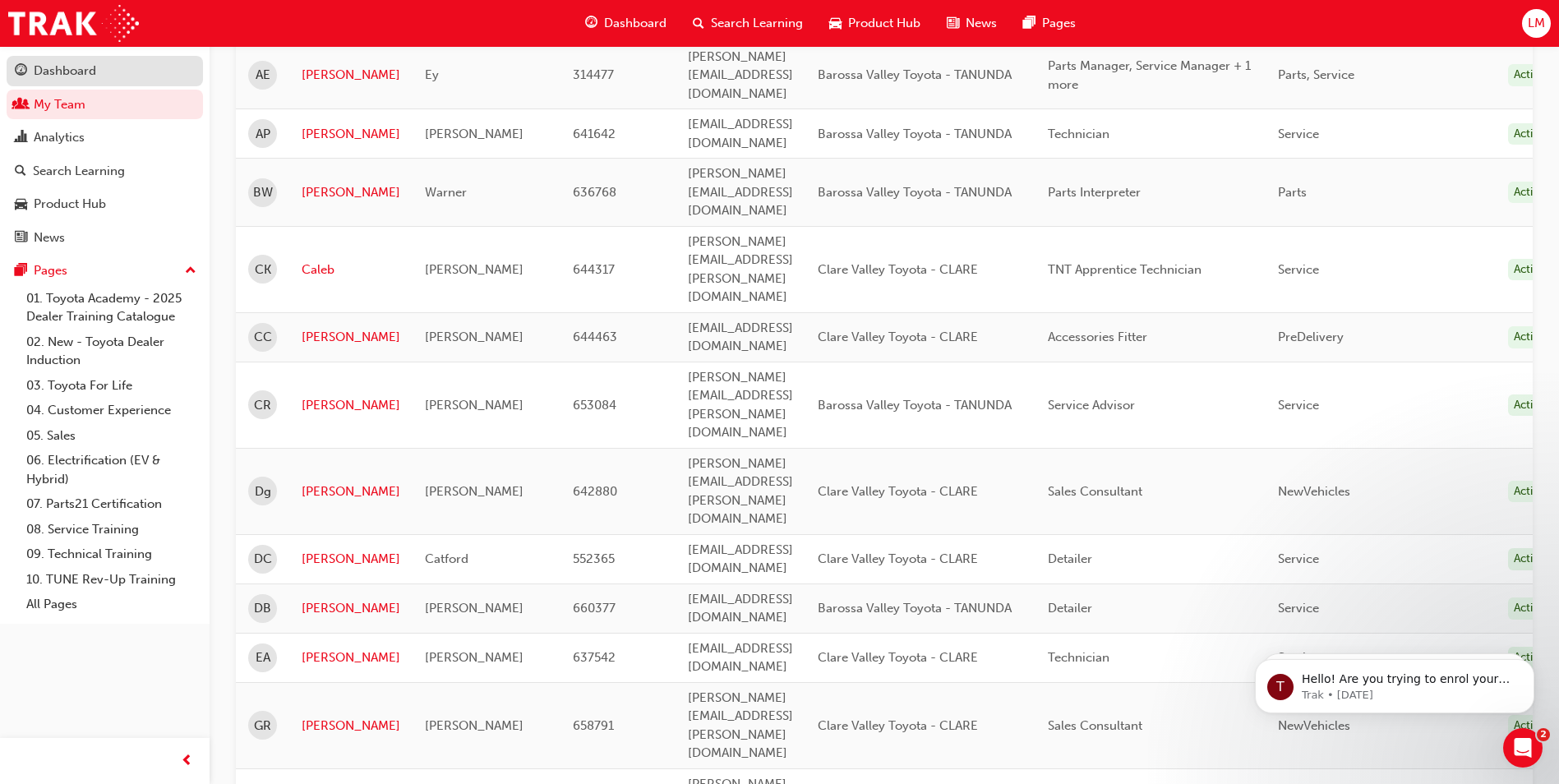
click at [50, 65] on div "Dashboard" at bounding box center [65, 71] width 62 height 19
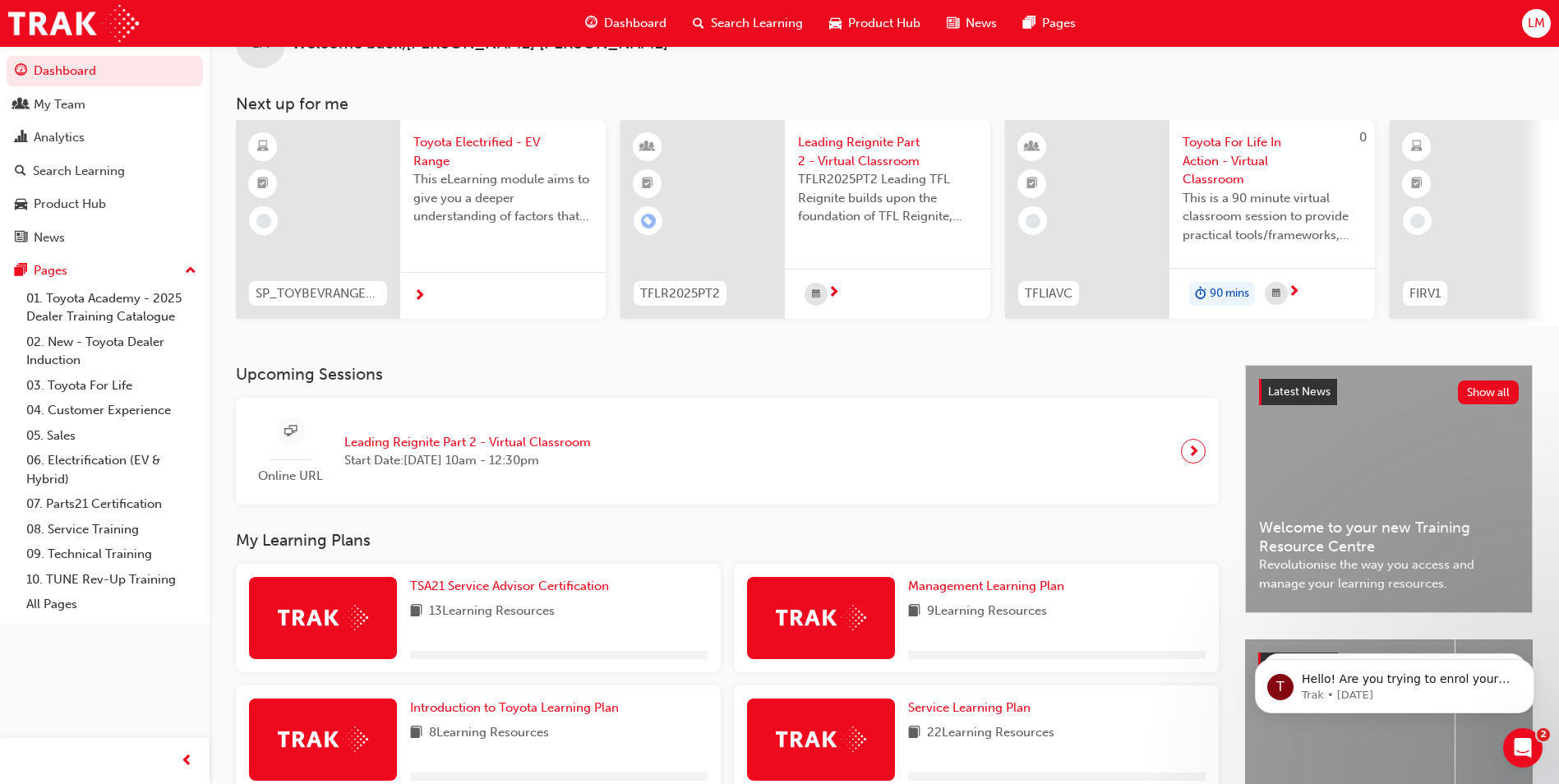
scroll to position [198, 0]
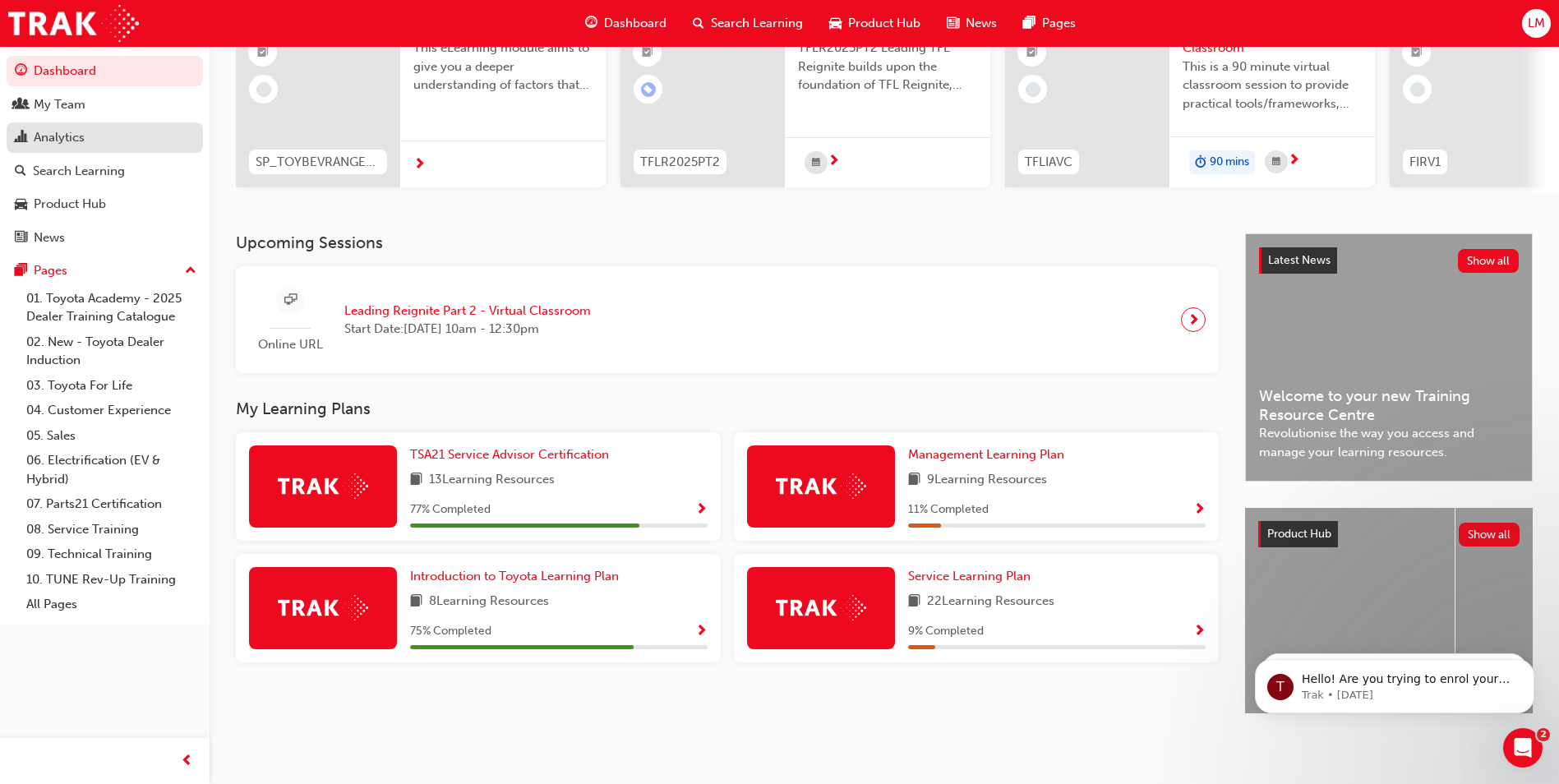
click at [63, 133] on div "Analytics" at bounding box center [59, 138] width 51 height 19
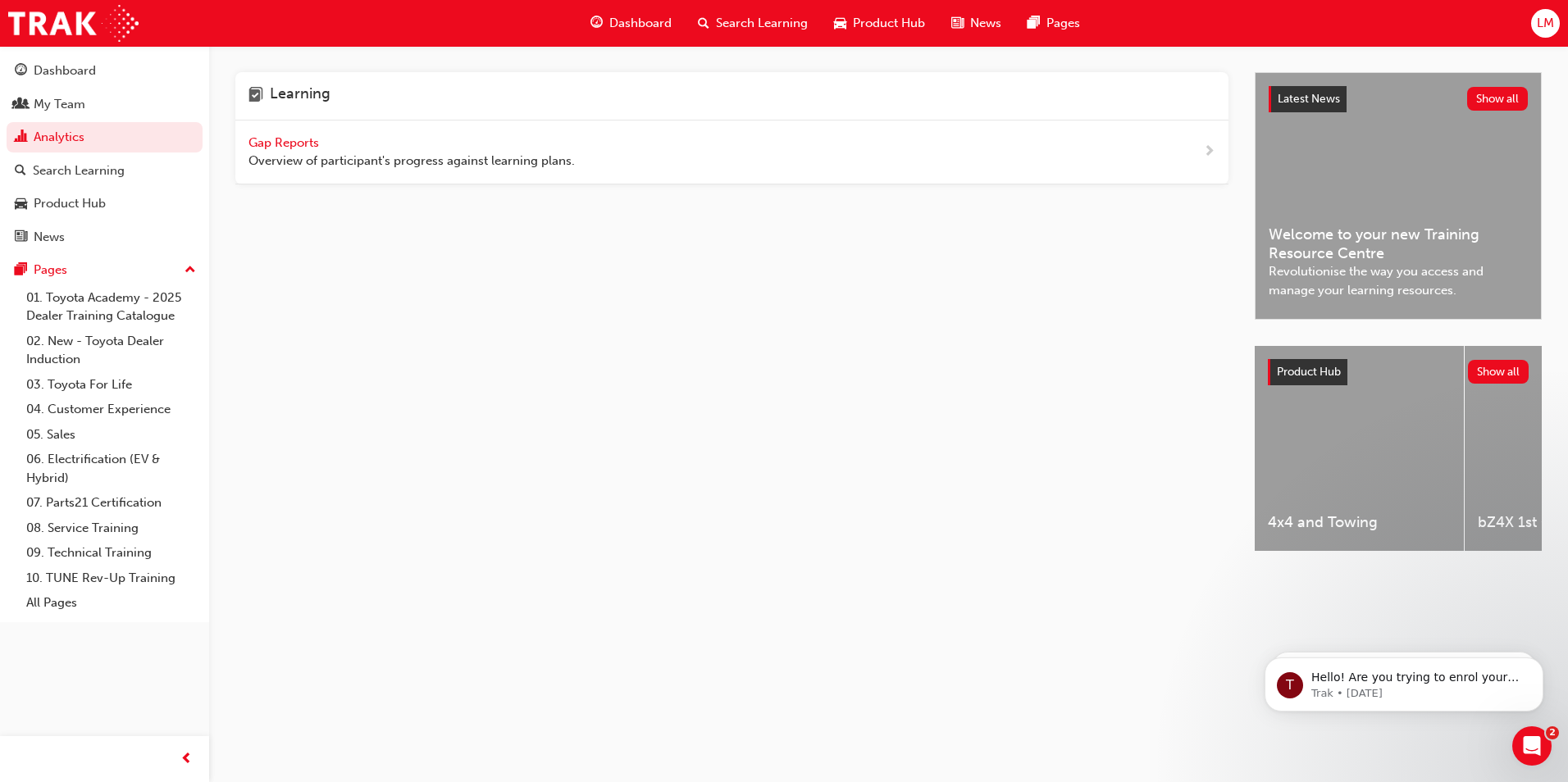
click at [293, 134] on div "Gap Reports Overview of participant's progress against learning plans." at bounding box center [412, 152] width 327 height 37
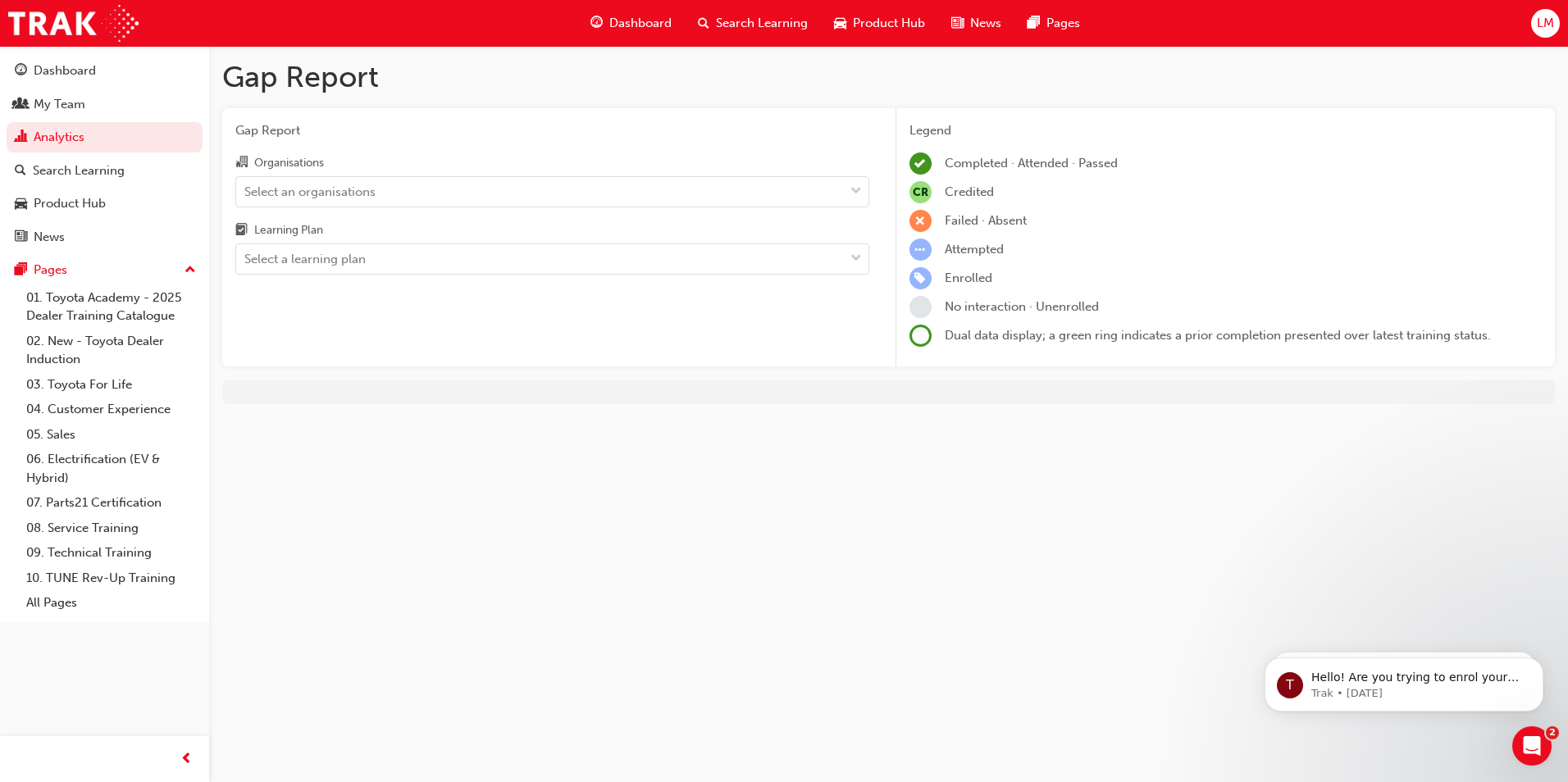
click at [463, 173] on div "Organisations" at bounding box center [552, 164] width 634 height 23
click at [246, 183] on input "Organisations Select an organisations" at bounding box center [245, 190] width 2 height 14
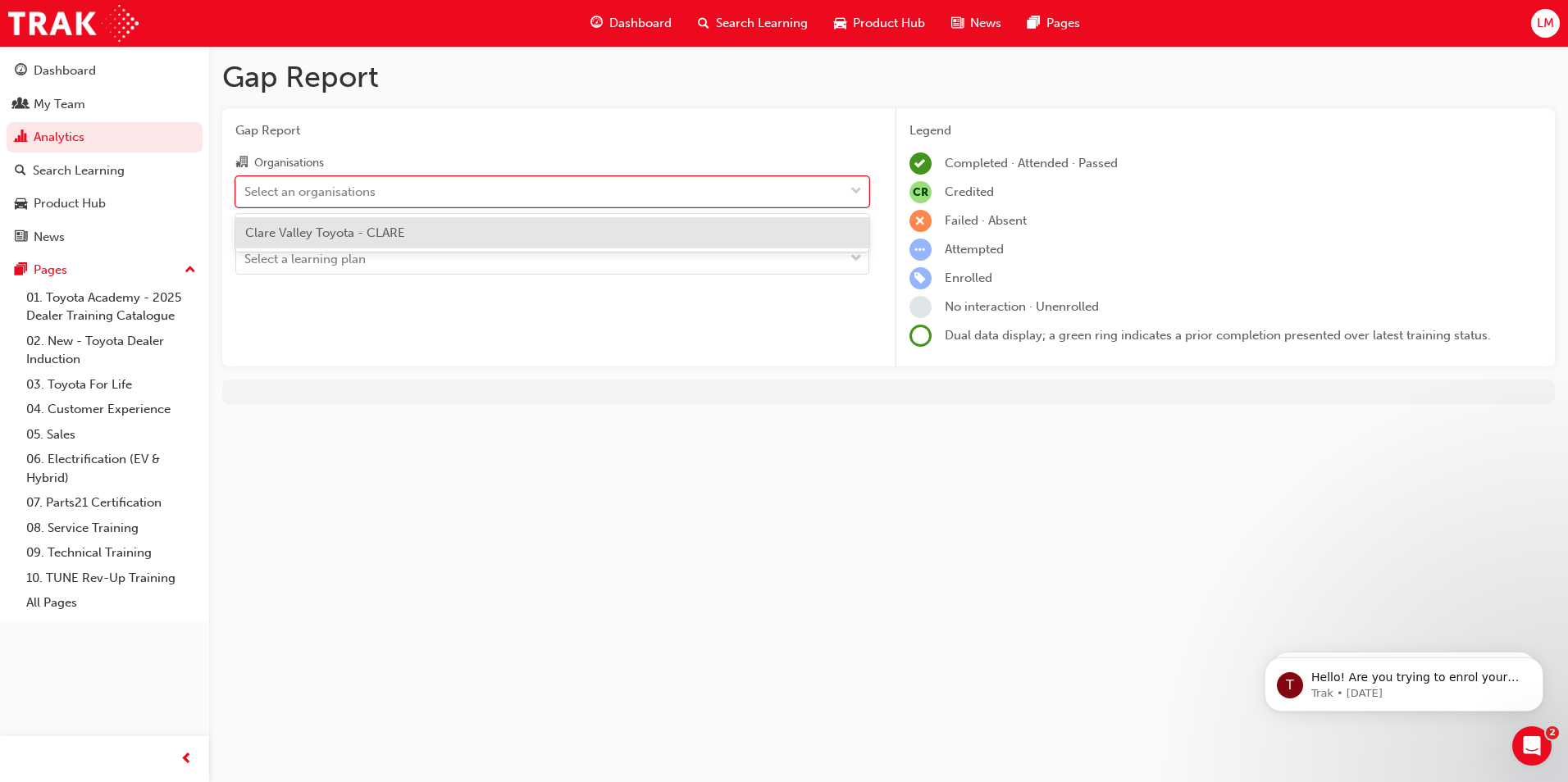
click at [435, 192] on div "Select an organisations" at bounding box center [539, 191] width 607 height 28
click at [246, 192] on input "Organisations option Clare Valley Toyota - CLARE focused, 1 of 1. 1 result avai…" at bounding box center [245, 190] width 2 height 14
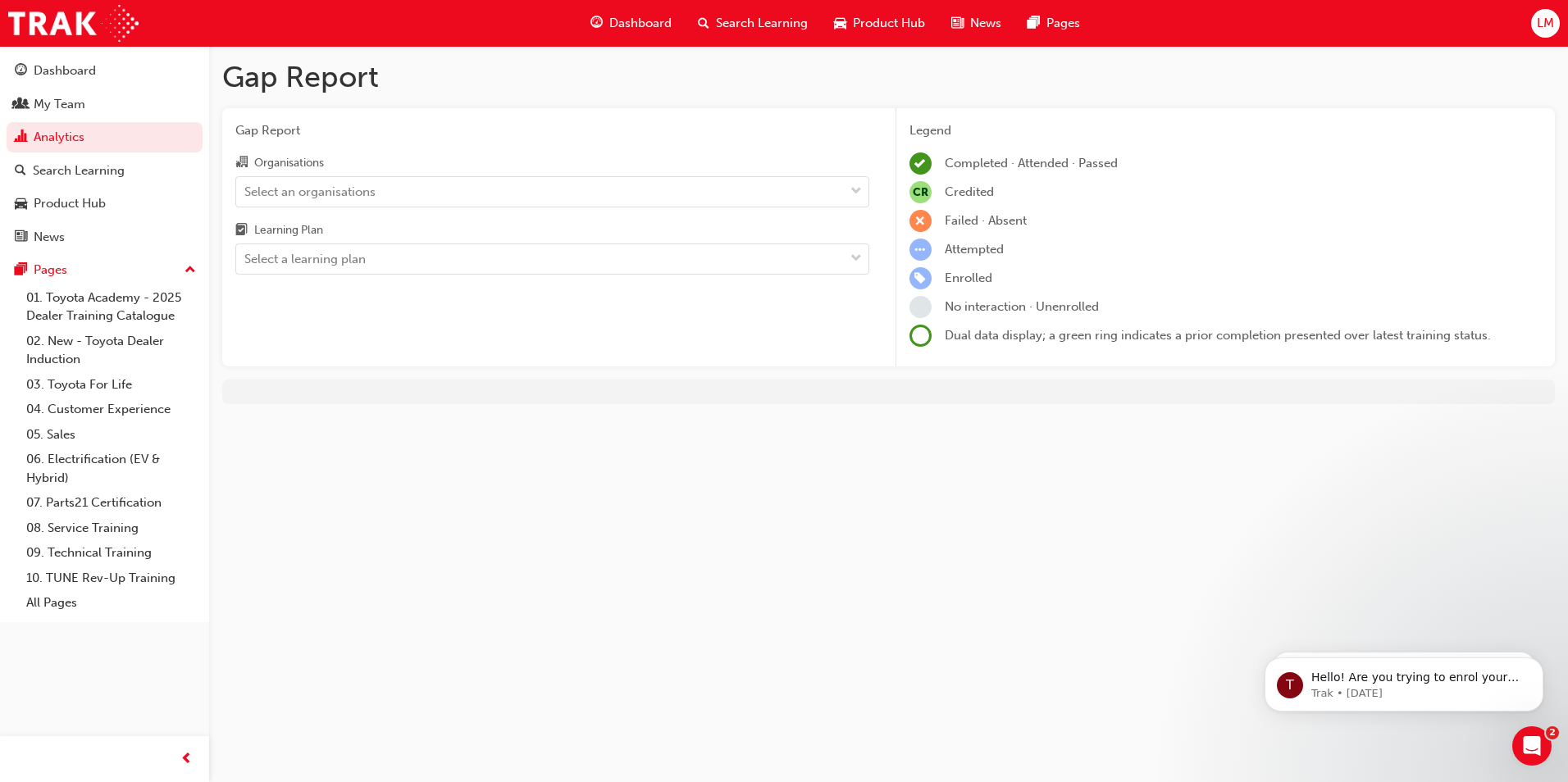
click at [392, 212] on div "Organisations Select an organisations Learning Plan Select a learning plan" at bounding box center [552, 214] width 634 height 122
click at [355, 187] on div "Select an organisations" at bounding box center [310, 191] width 132 height 19
click at [246, 187] on input "Organisations Select an organisations" at bounding box center [245, 190] width 2 height 14
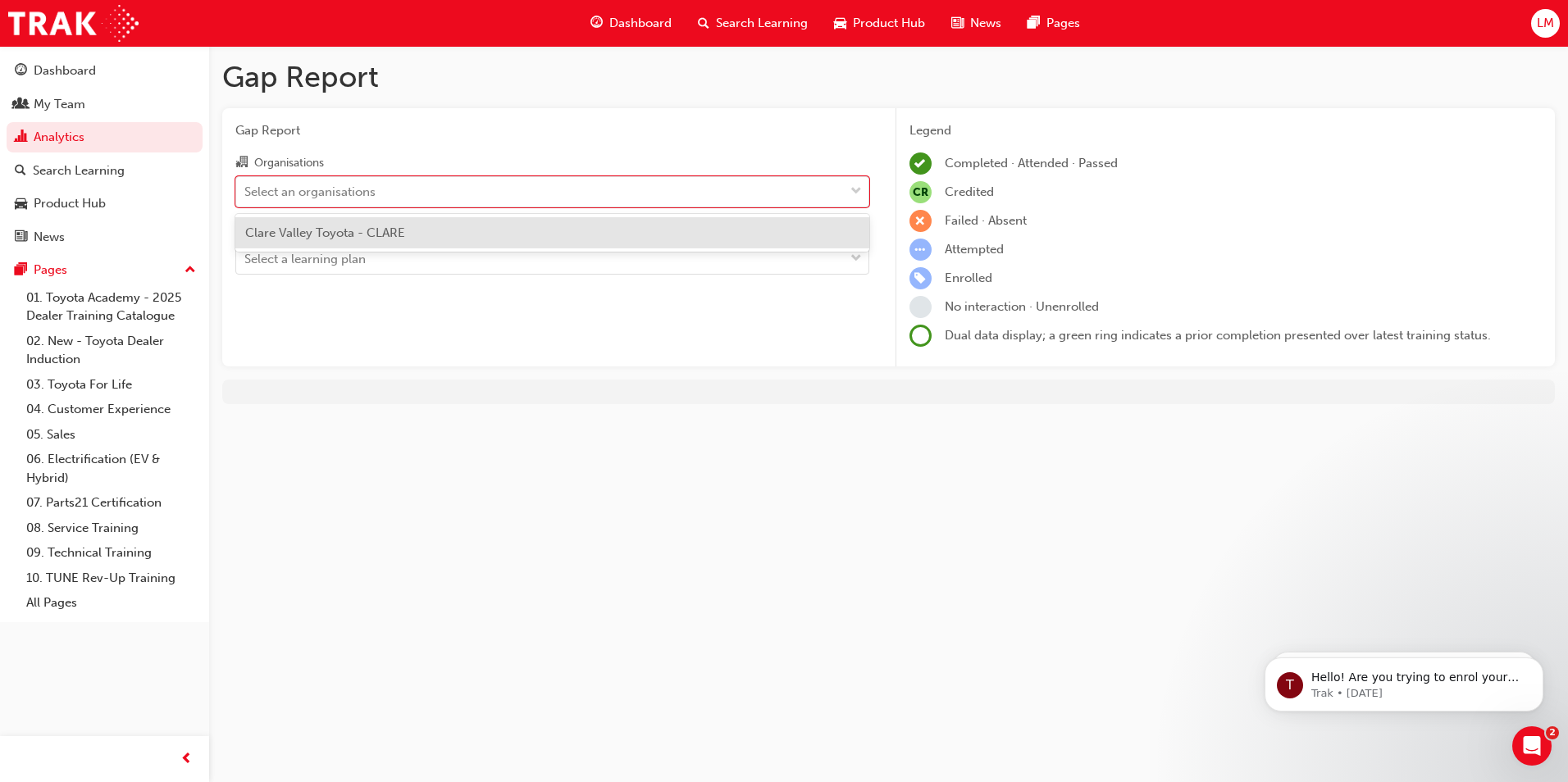
click at [344, 234] on span "Clare Valley Toyota - CLARE" at bounding box center [325, 233] width 160 height 15
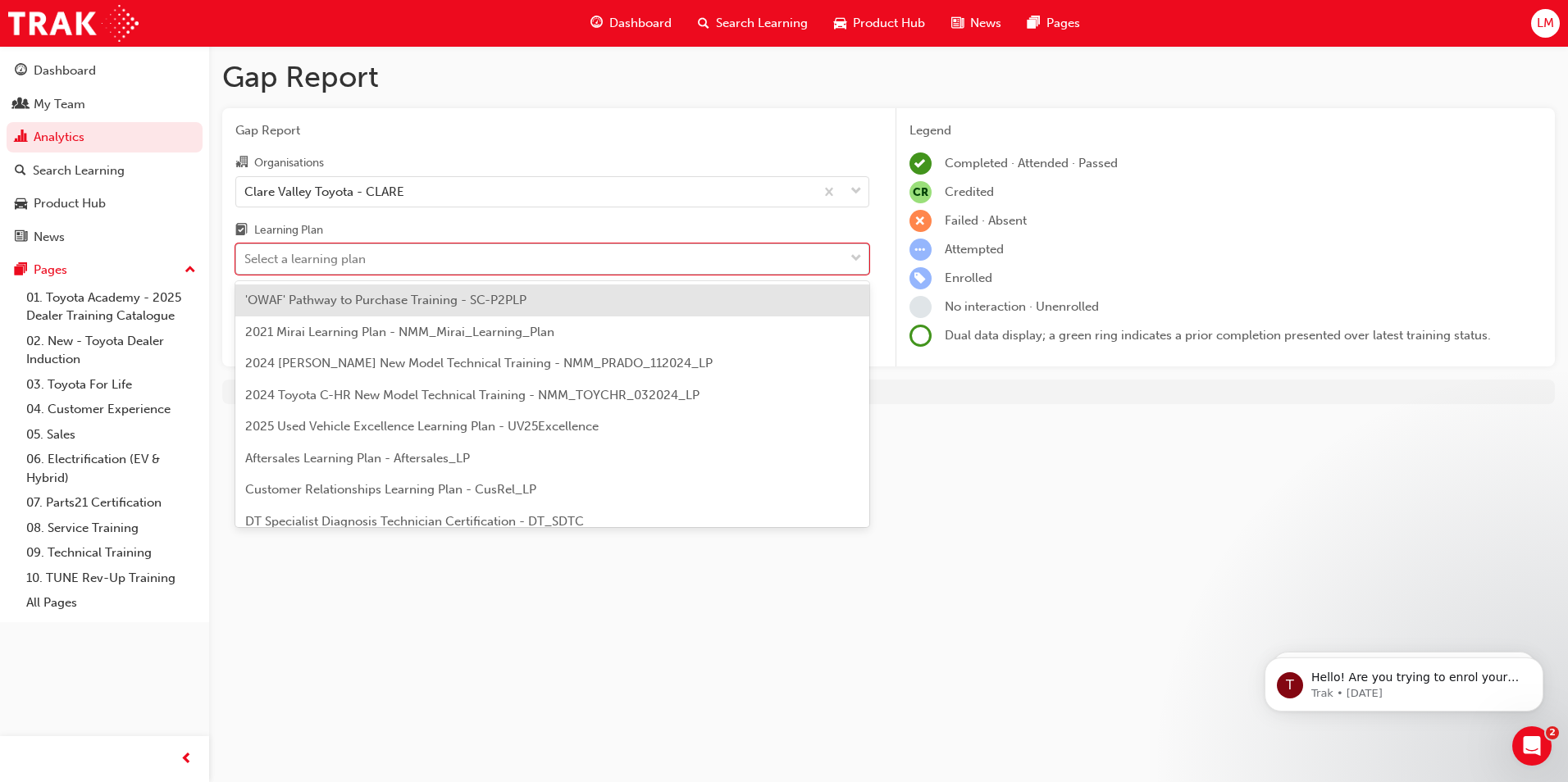
click at [352, 255] on div "Select a learning plan" at bounding box center [305, 260] width 121 height 19
click at [246, 255] on input "Learning Plan option 'OWAF' Pathway to Purchase Training - SC-P2PLP focused, 1 …" at bounding box center [245, 259] width 2 height 14
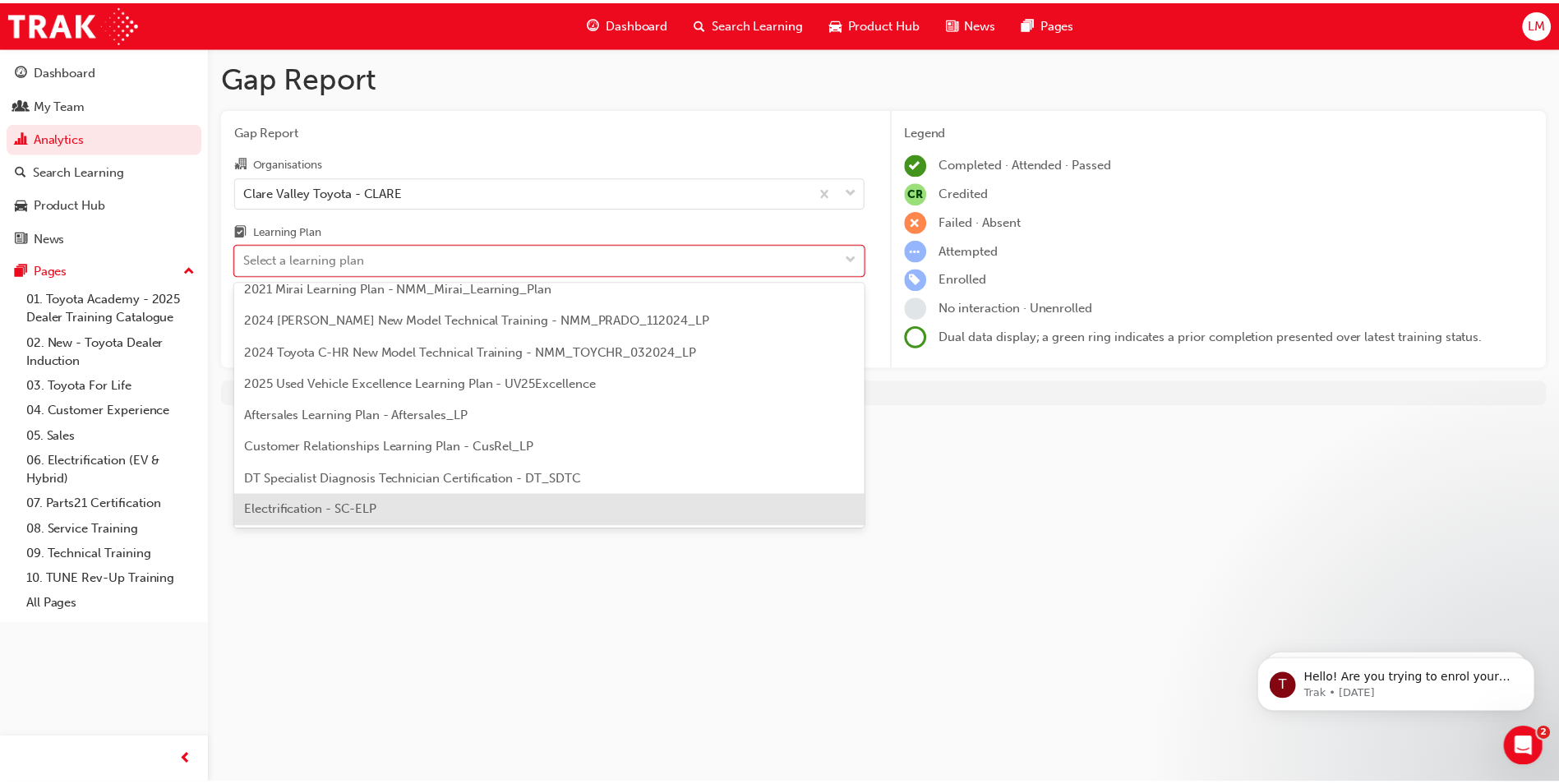
scroll to position [82, 0]
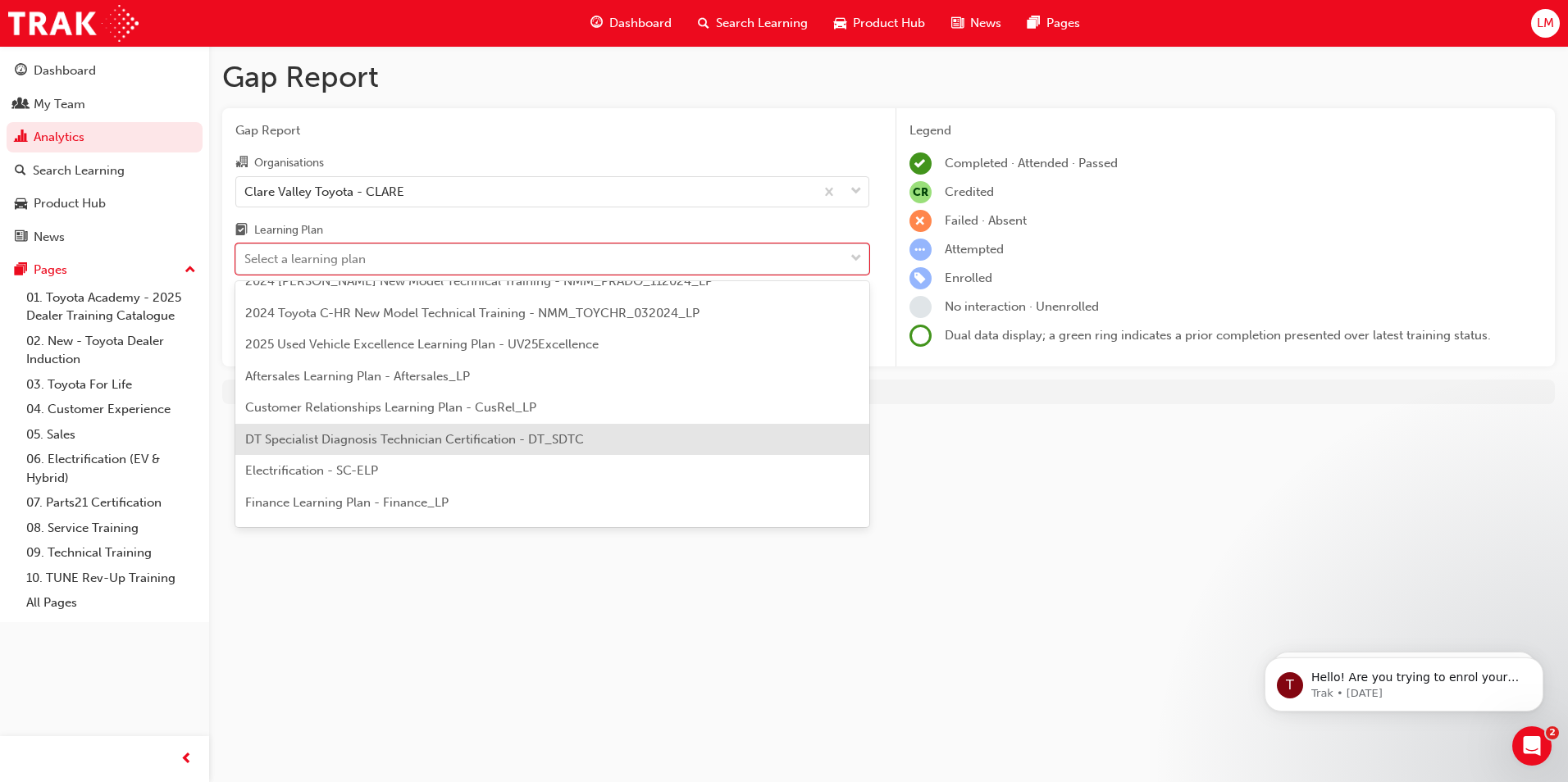
click at [379, 432] on span "DT Specialist Diagnosis Technician Certification - DT_SDTC" at bounding box center [415, 440] width 338 height 15
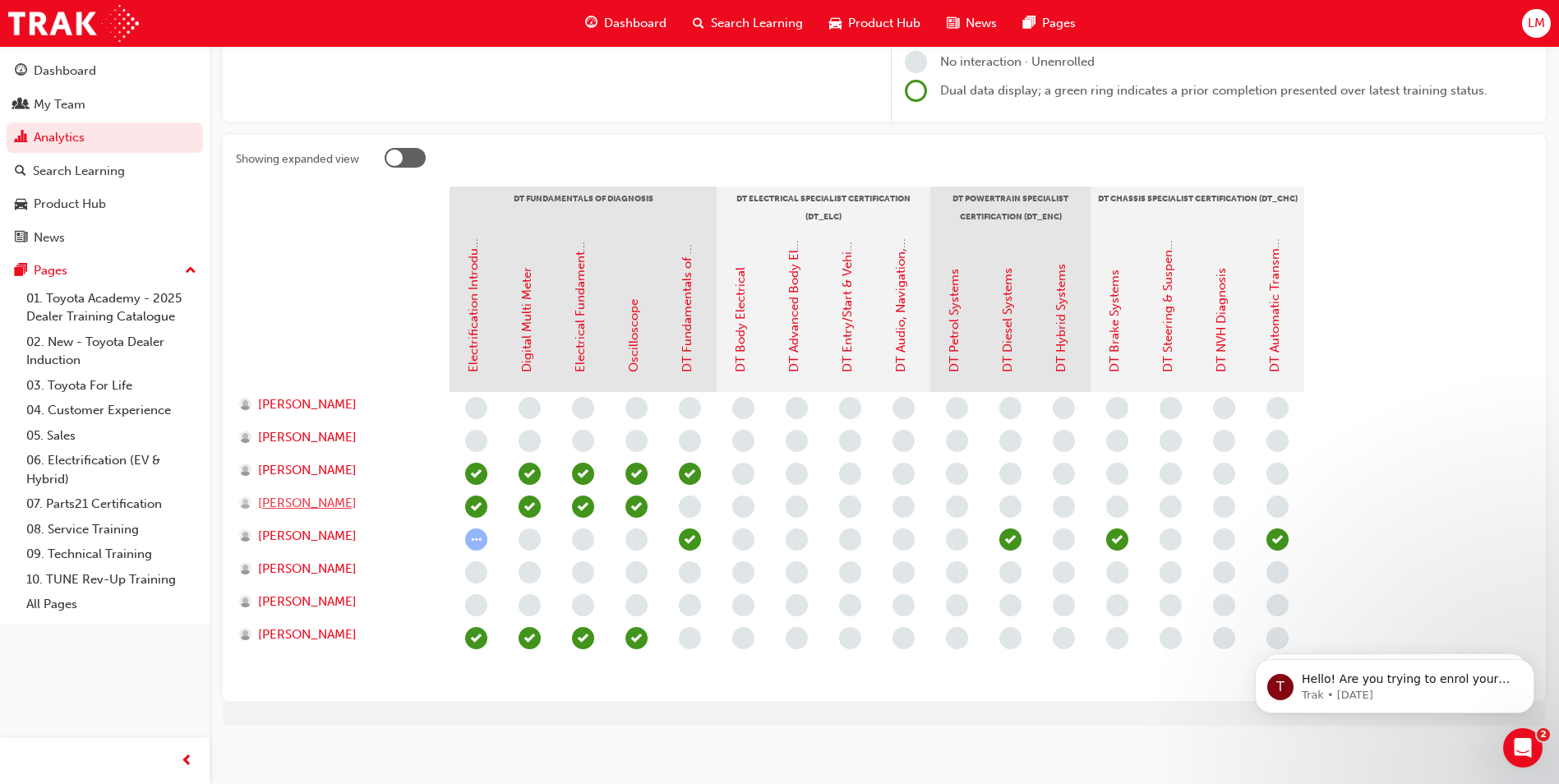
scroll to position [247, 0]
click at [738, 334] on link "DT Body Electrical" at bounding box center [740, 318] width 15 height 105
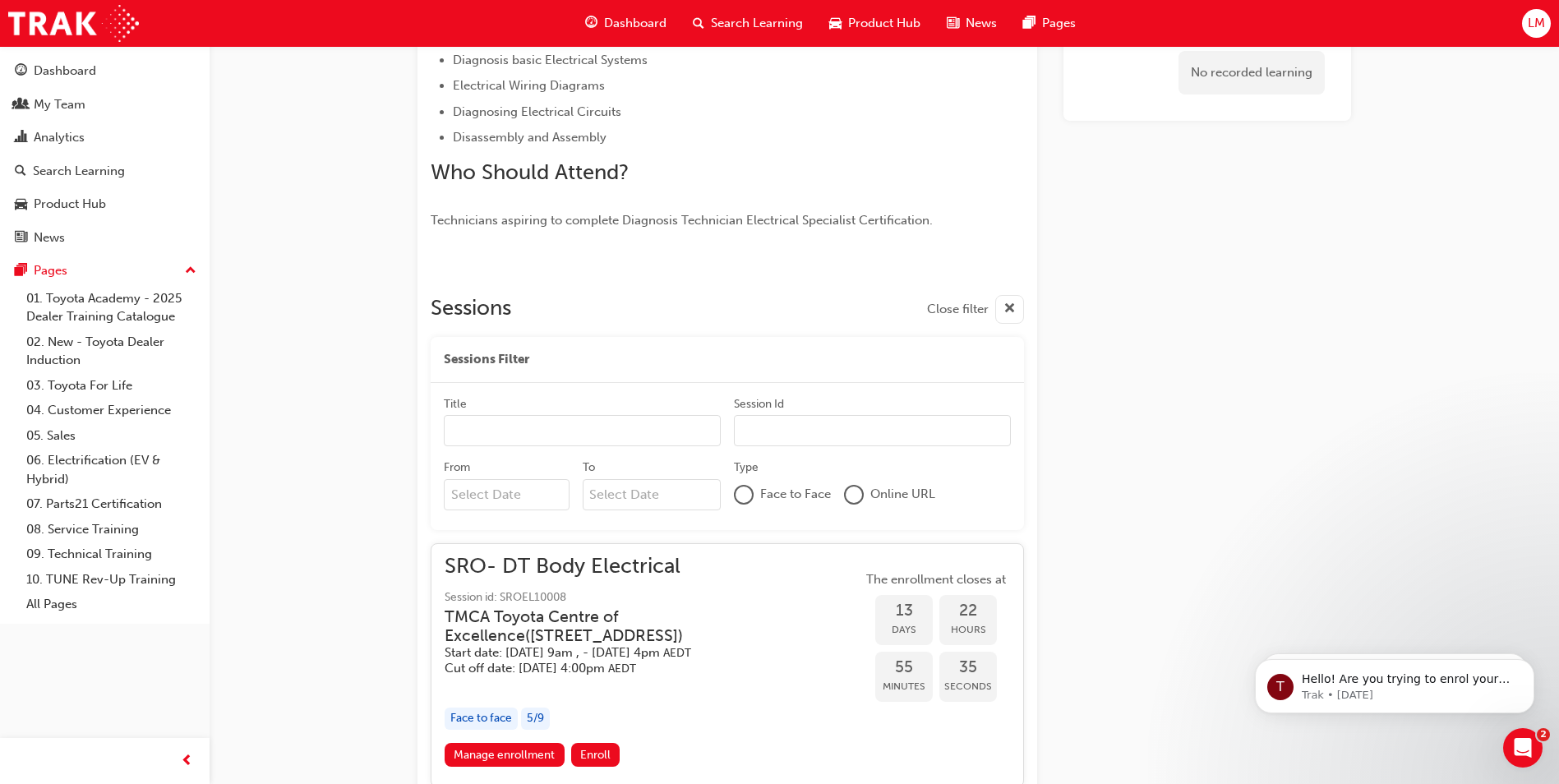
click at [530, 417] on input "Title" at bounding box center [583, 430] width 277 height 31
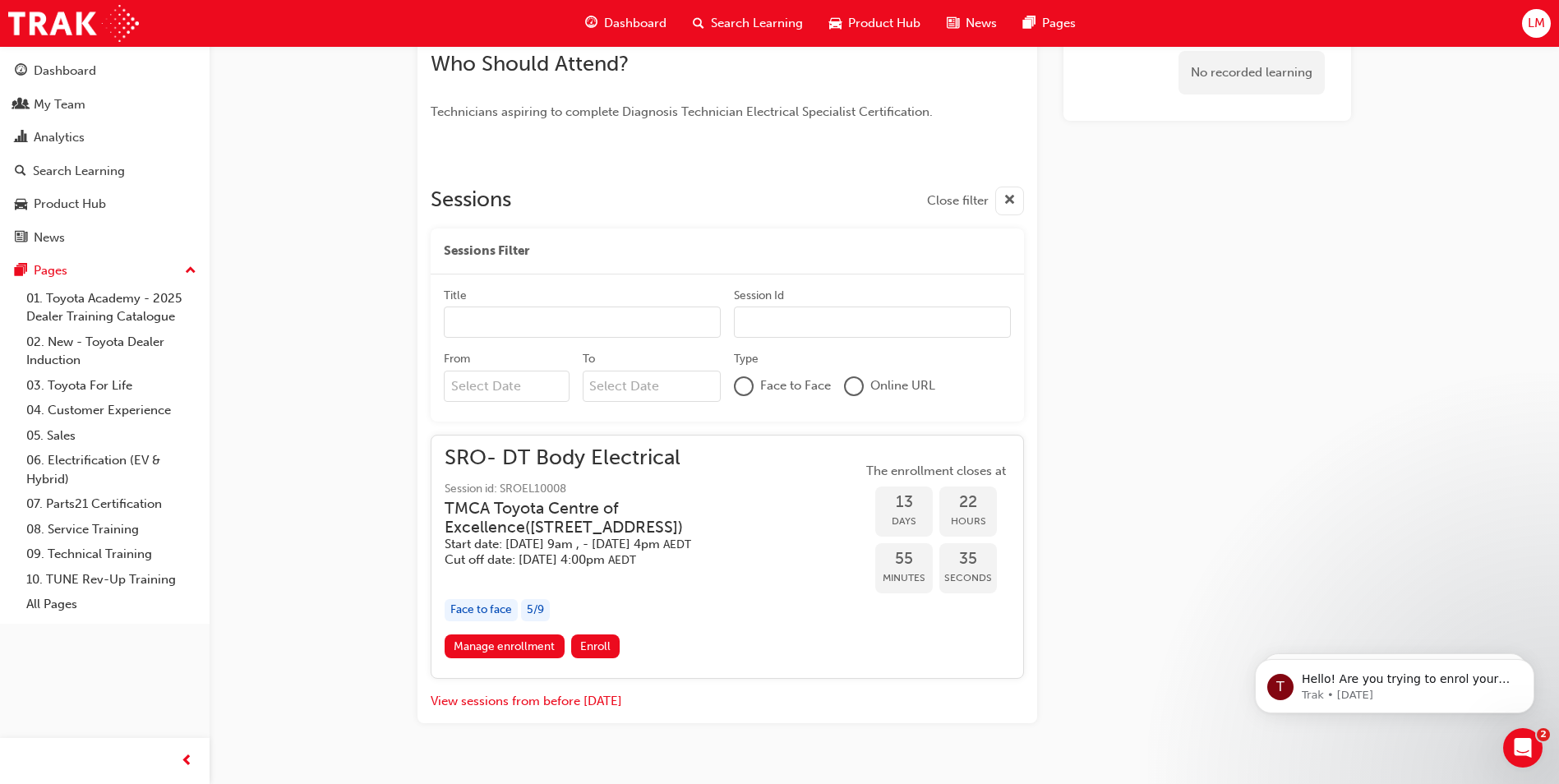
scroll to position [552, 0]
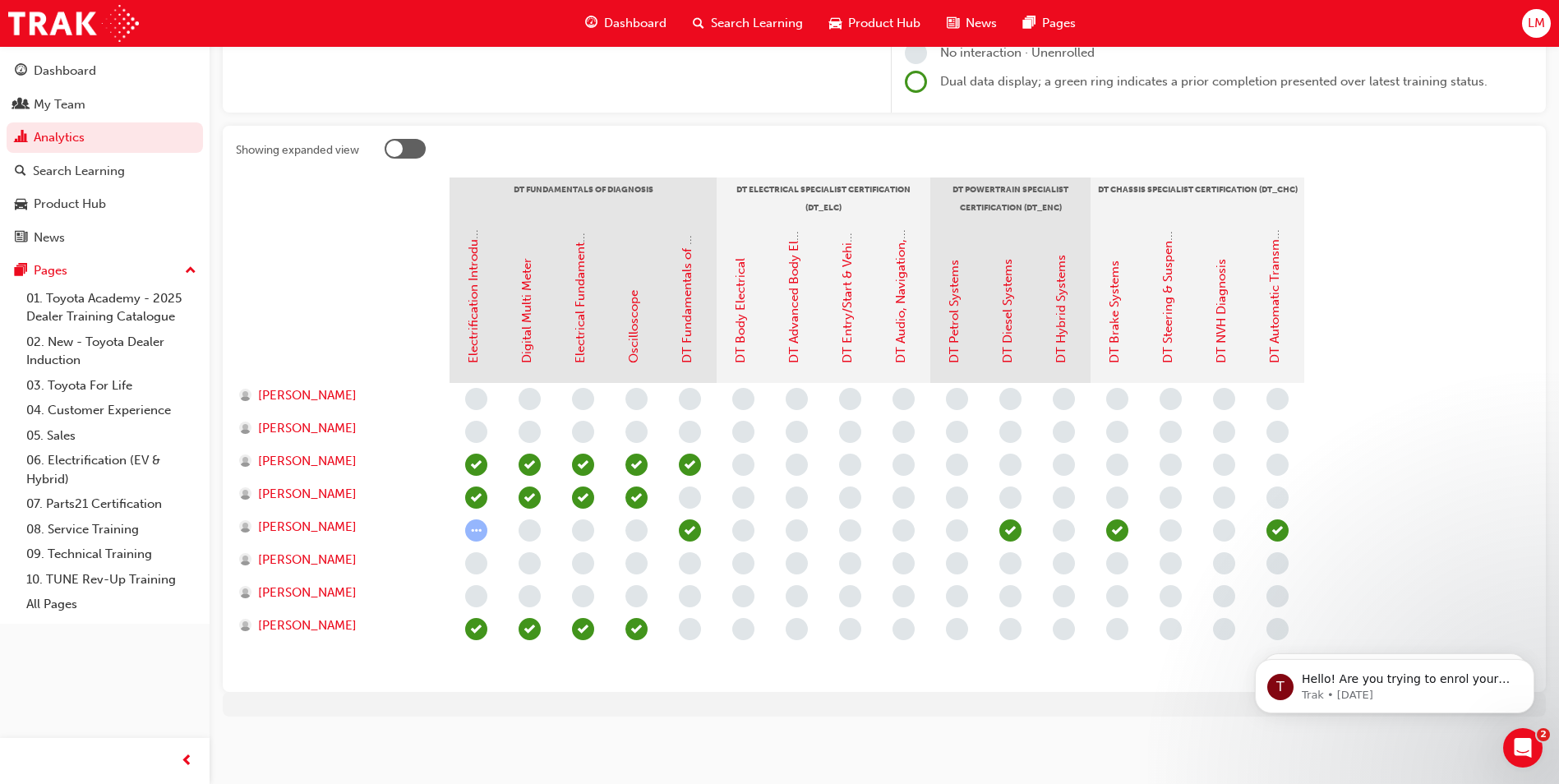
scroll to position [247, 0]
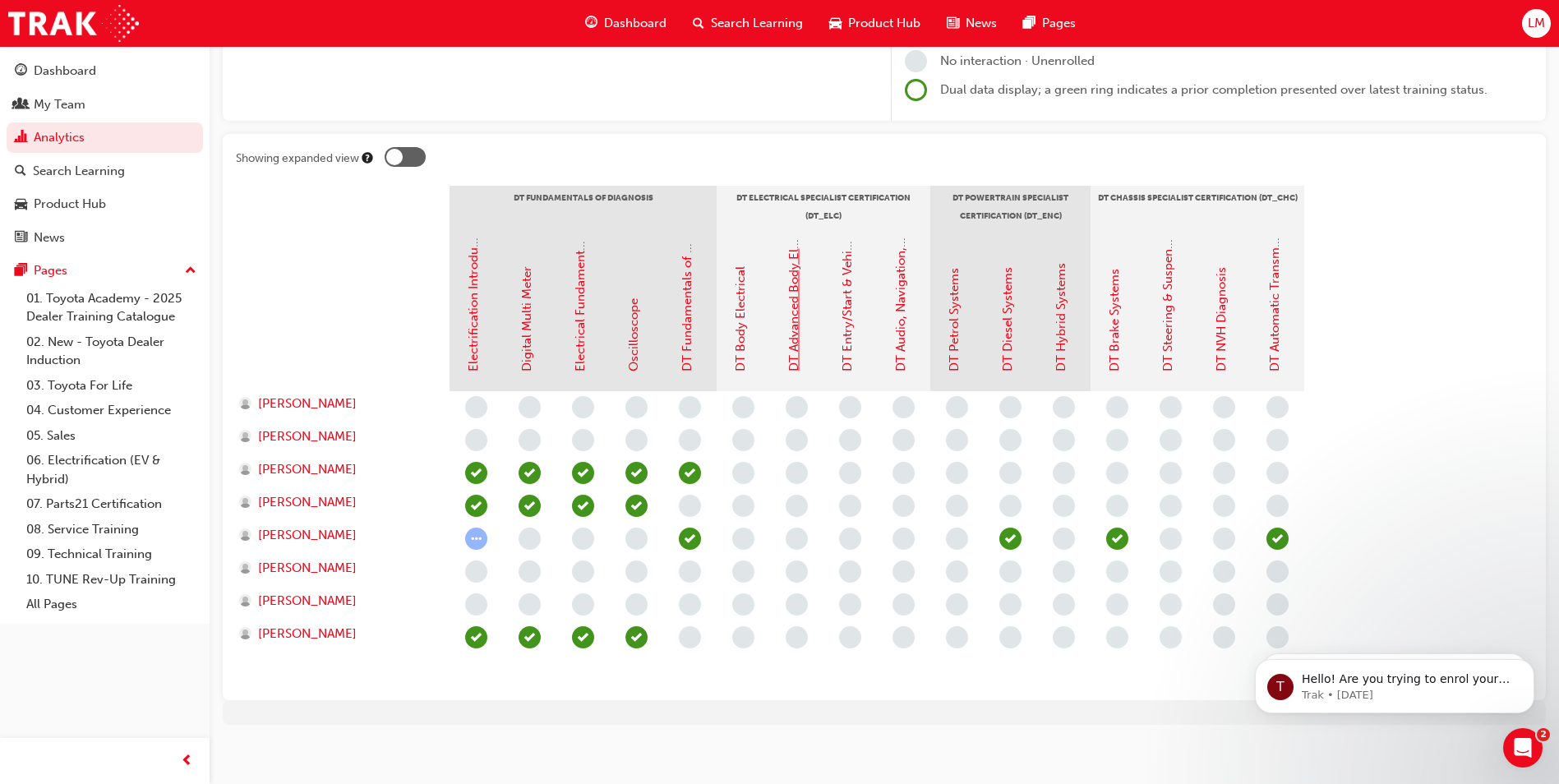
click at [793, 322] on link "DT Advanced Body Electrical & Auto A/C Systems" at bounding box center [794, 232] width 15 height 280
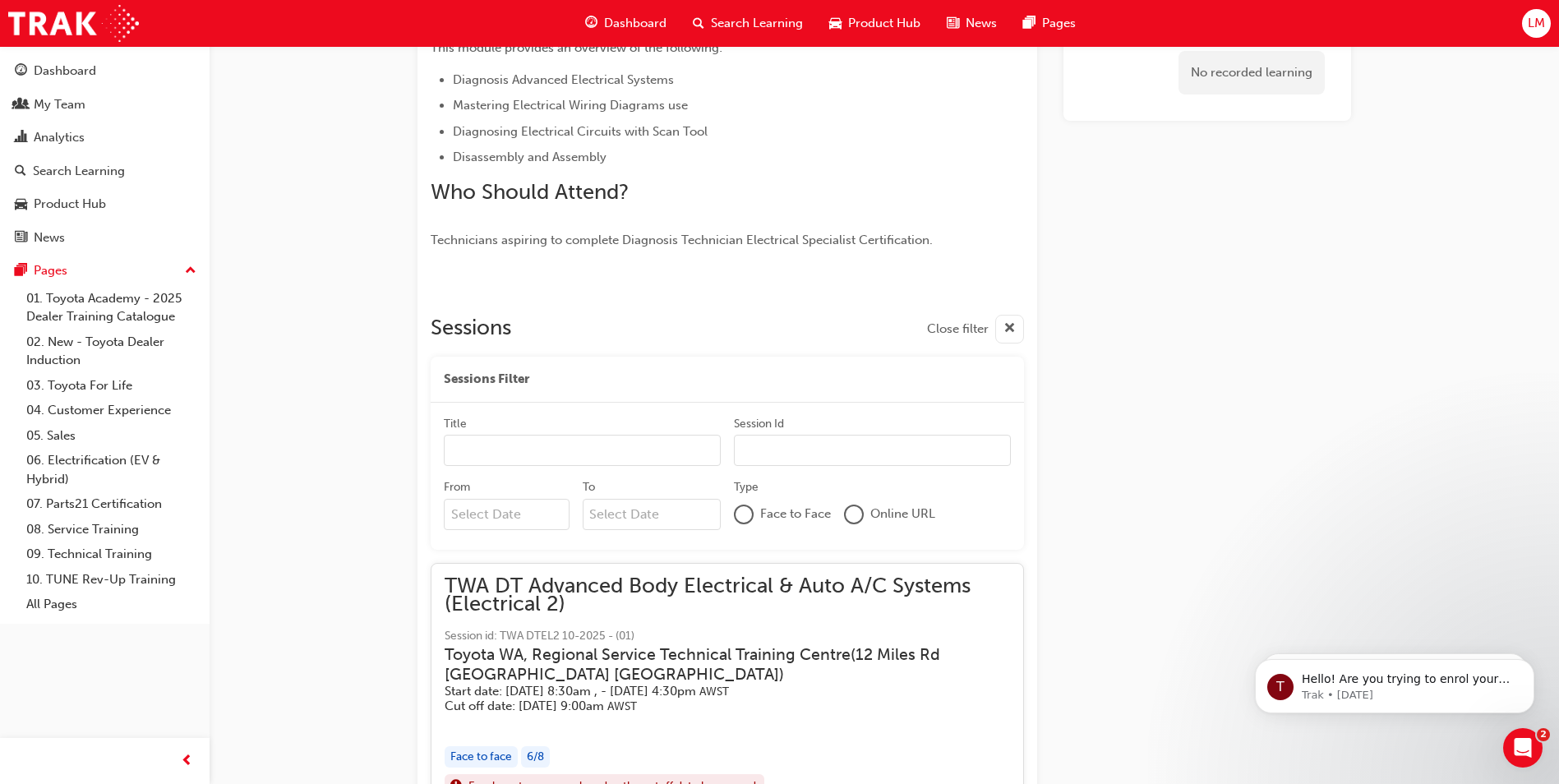
scroll to position [406, 0]
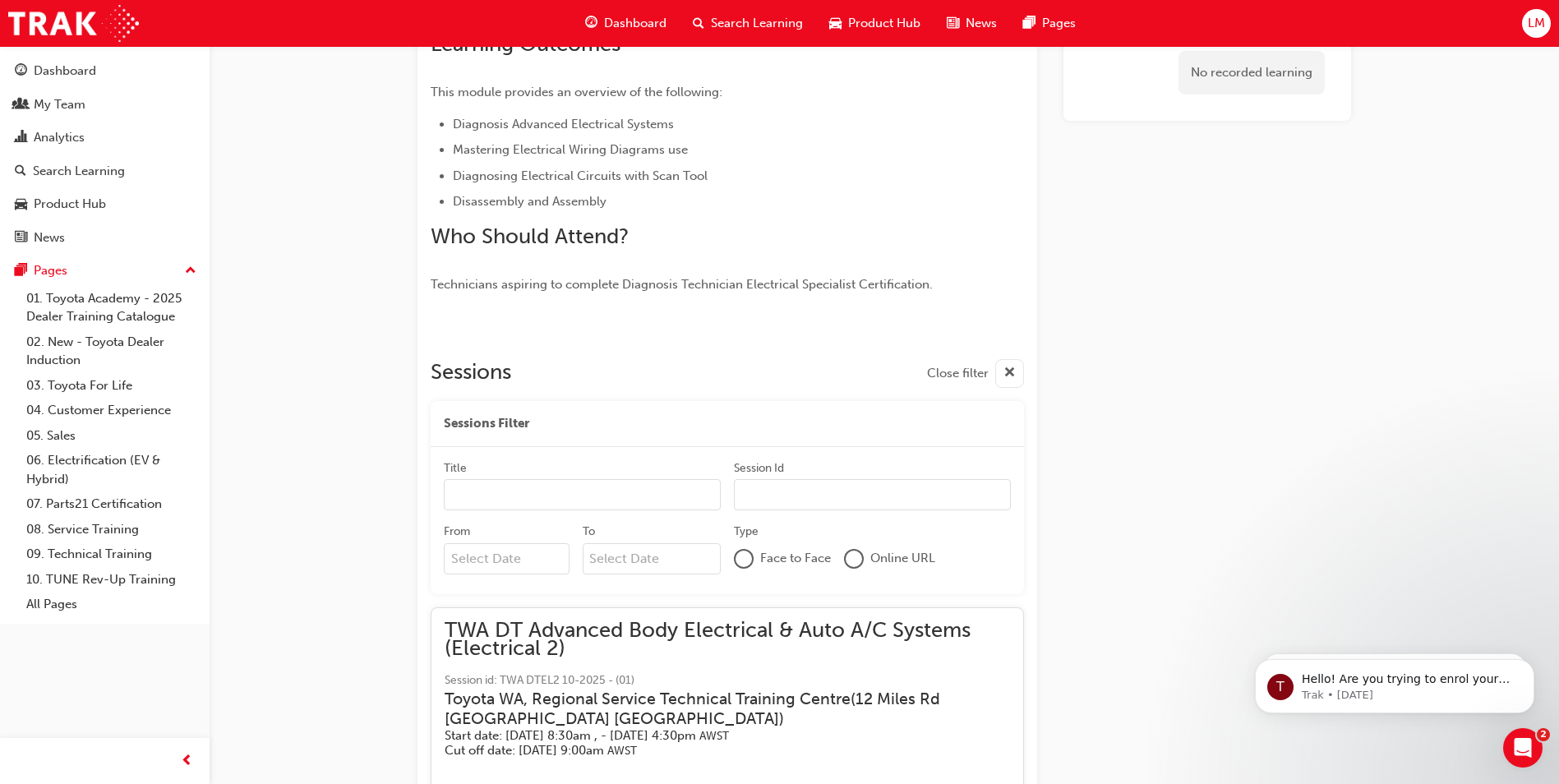
click at [617, 489] on input "Title" at bounding box center [583, 494] width 277 height 31
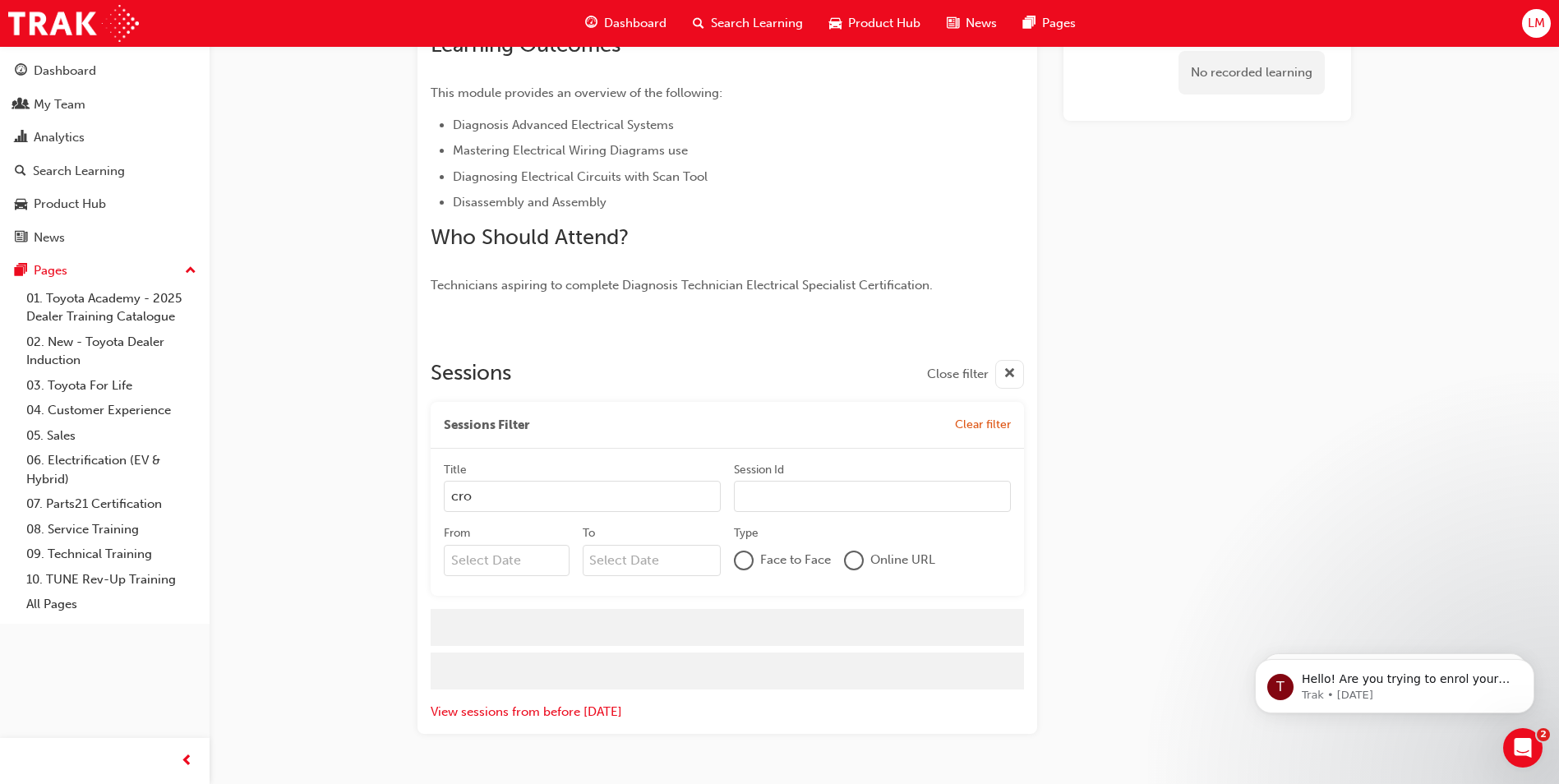
scroll to position [405, 0]
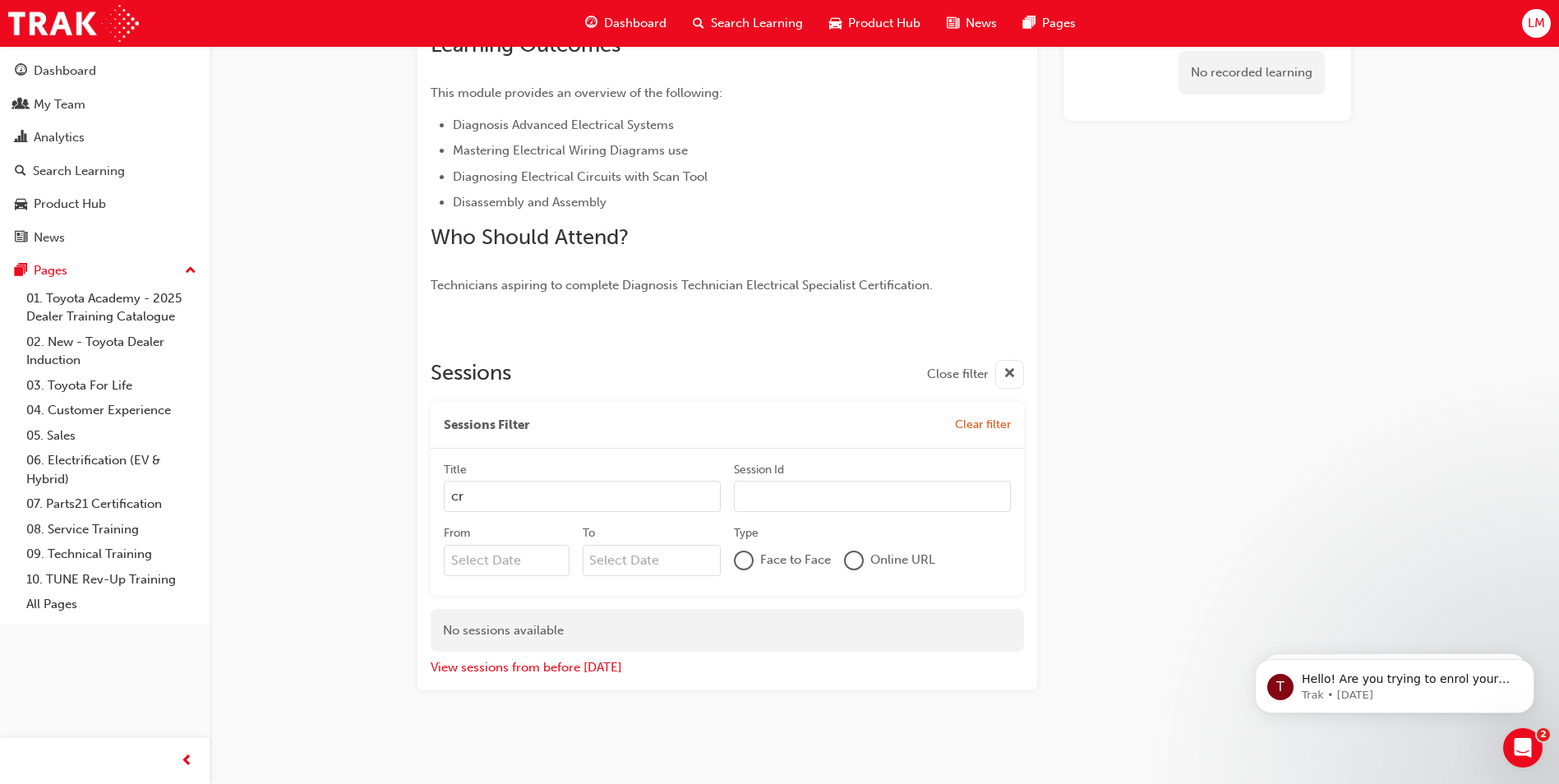
type input "c"
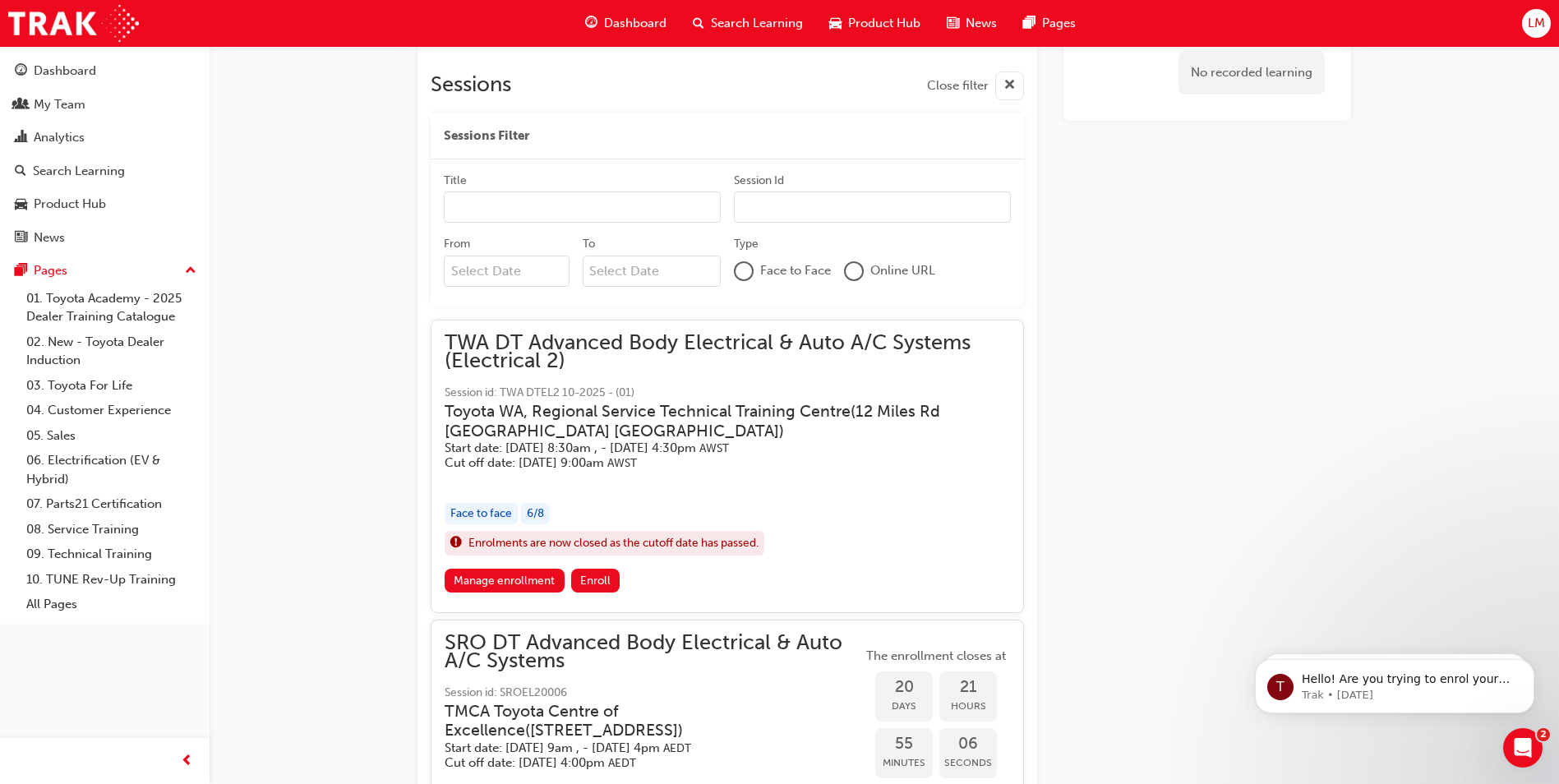
scroll to position [734, 0]
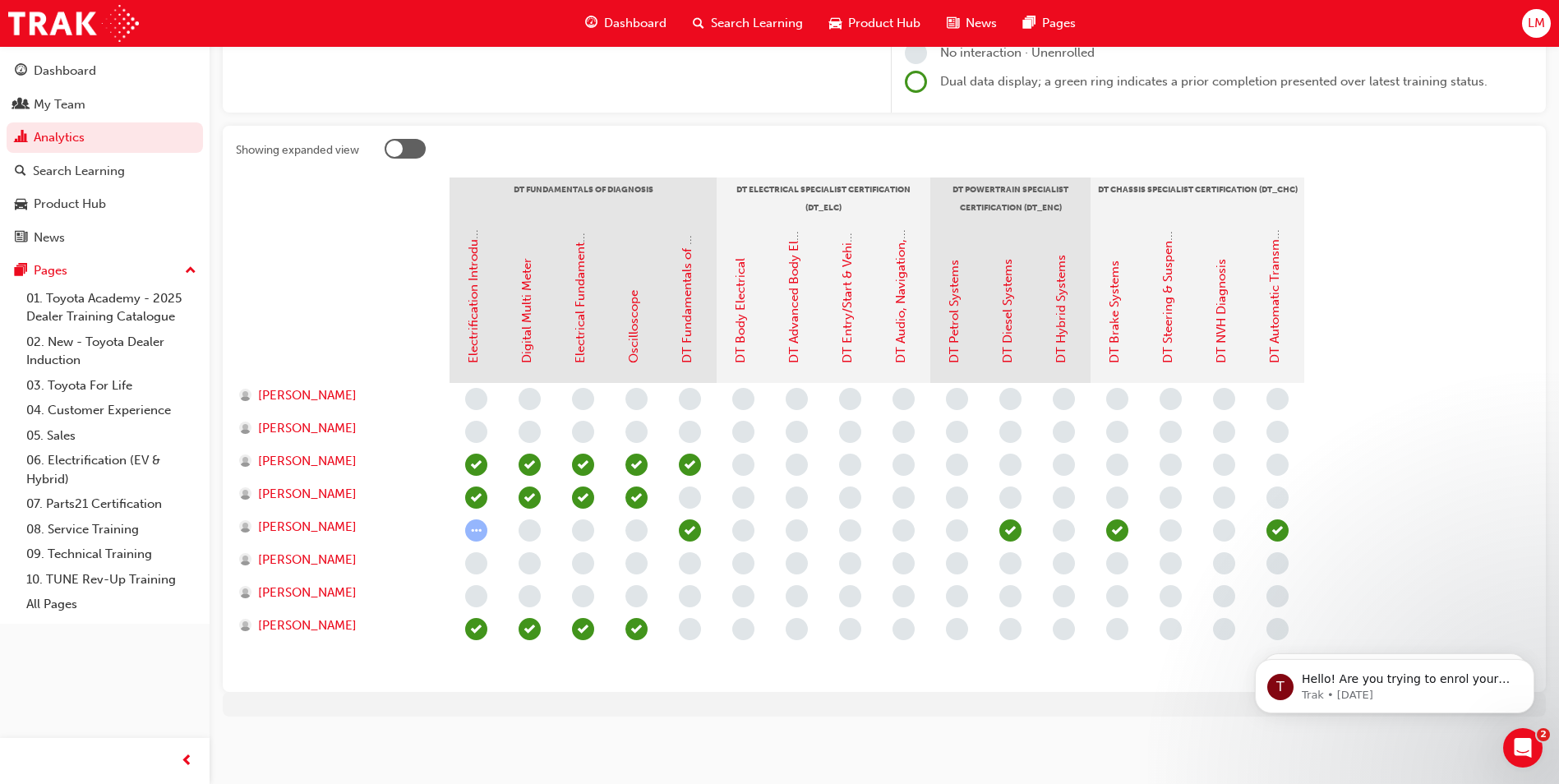
scroll to position [247, 0]
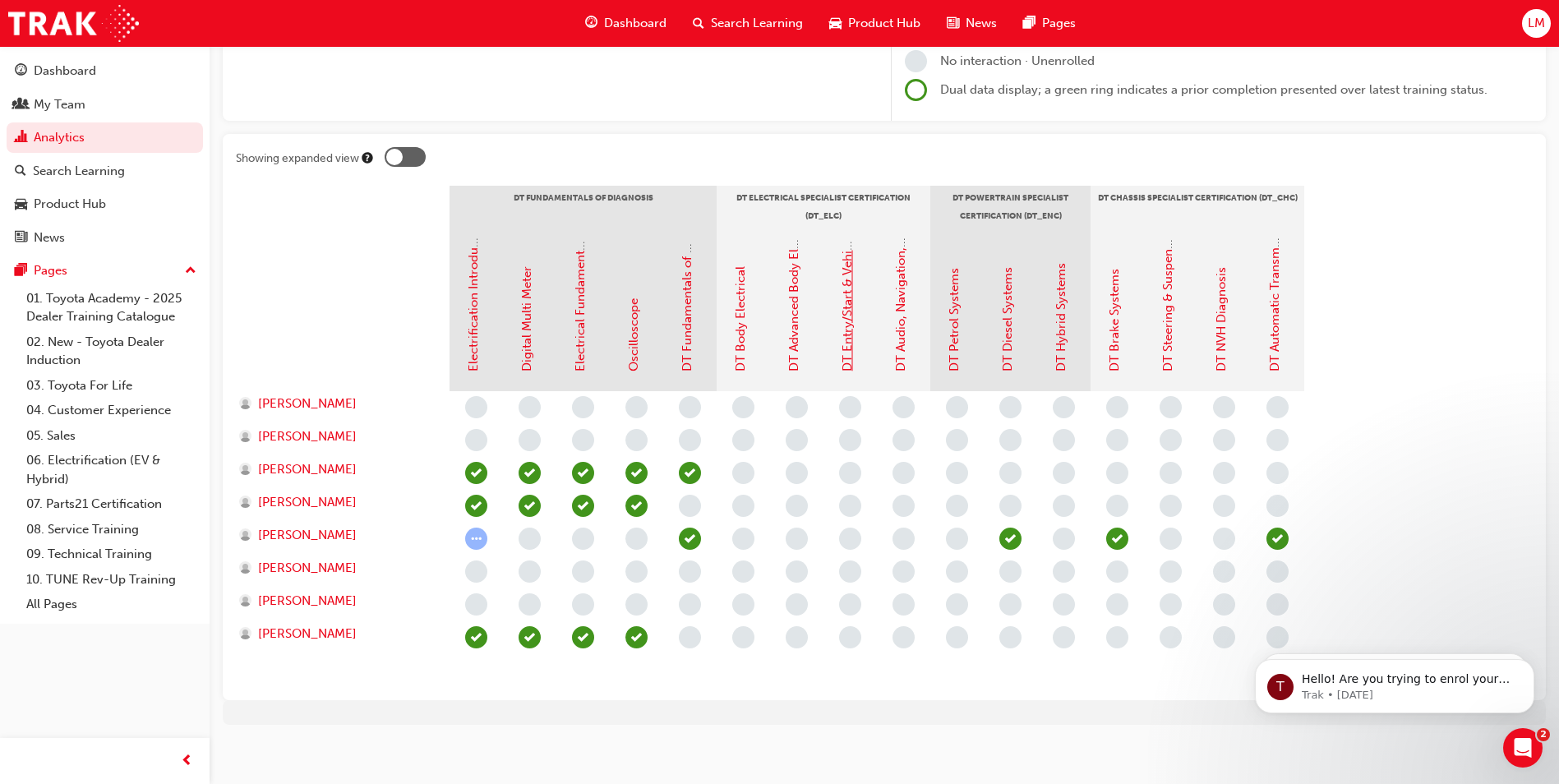
click at [841, 353] on link "DT Entry/Start & Vehicle Security Systems" at bounding box center [847, 253] width 15 height 237
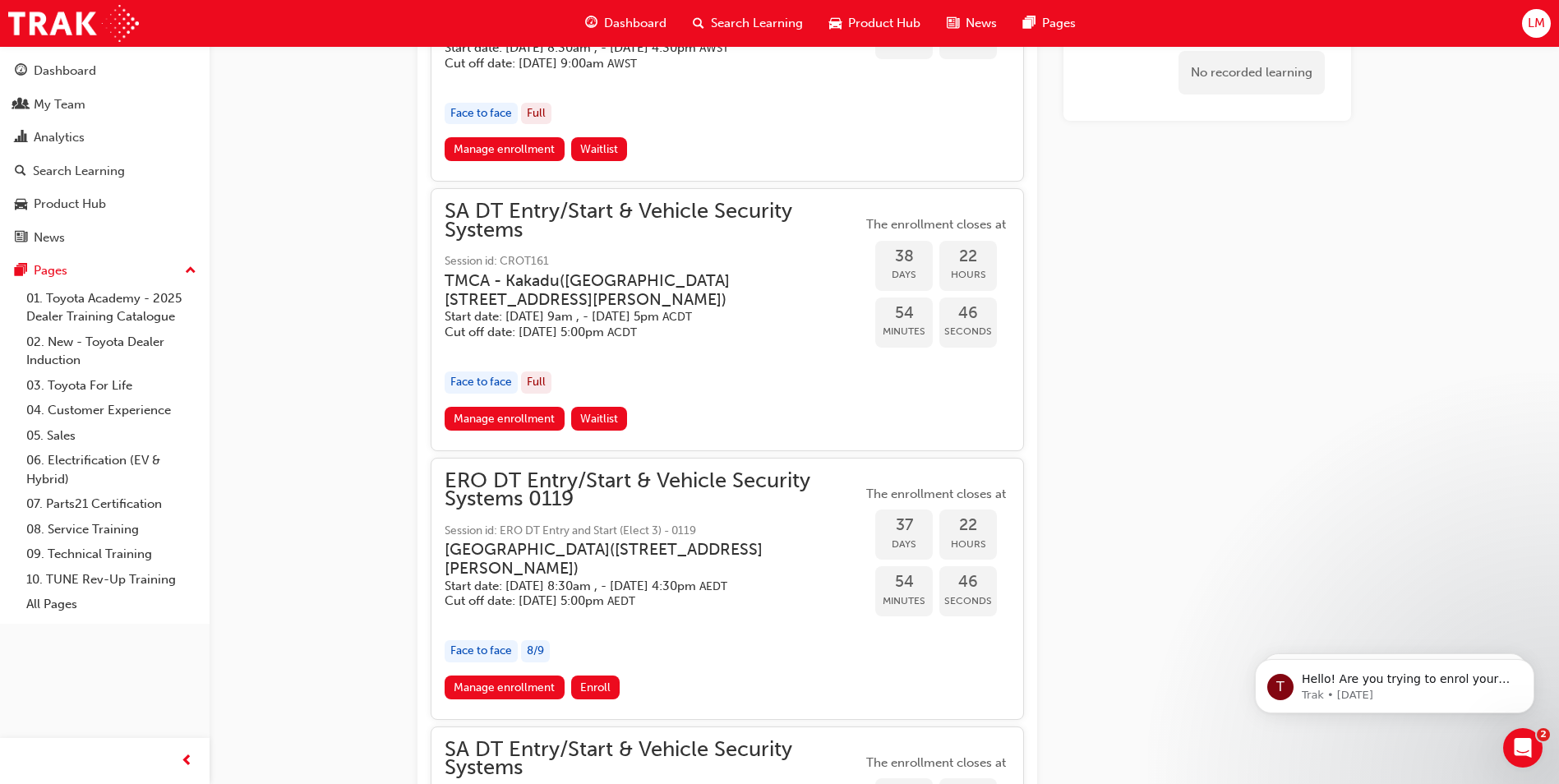
scroll to position [1352, 0]
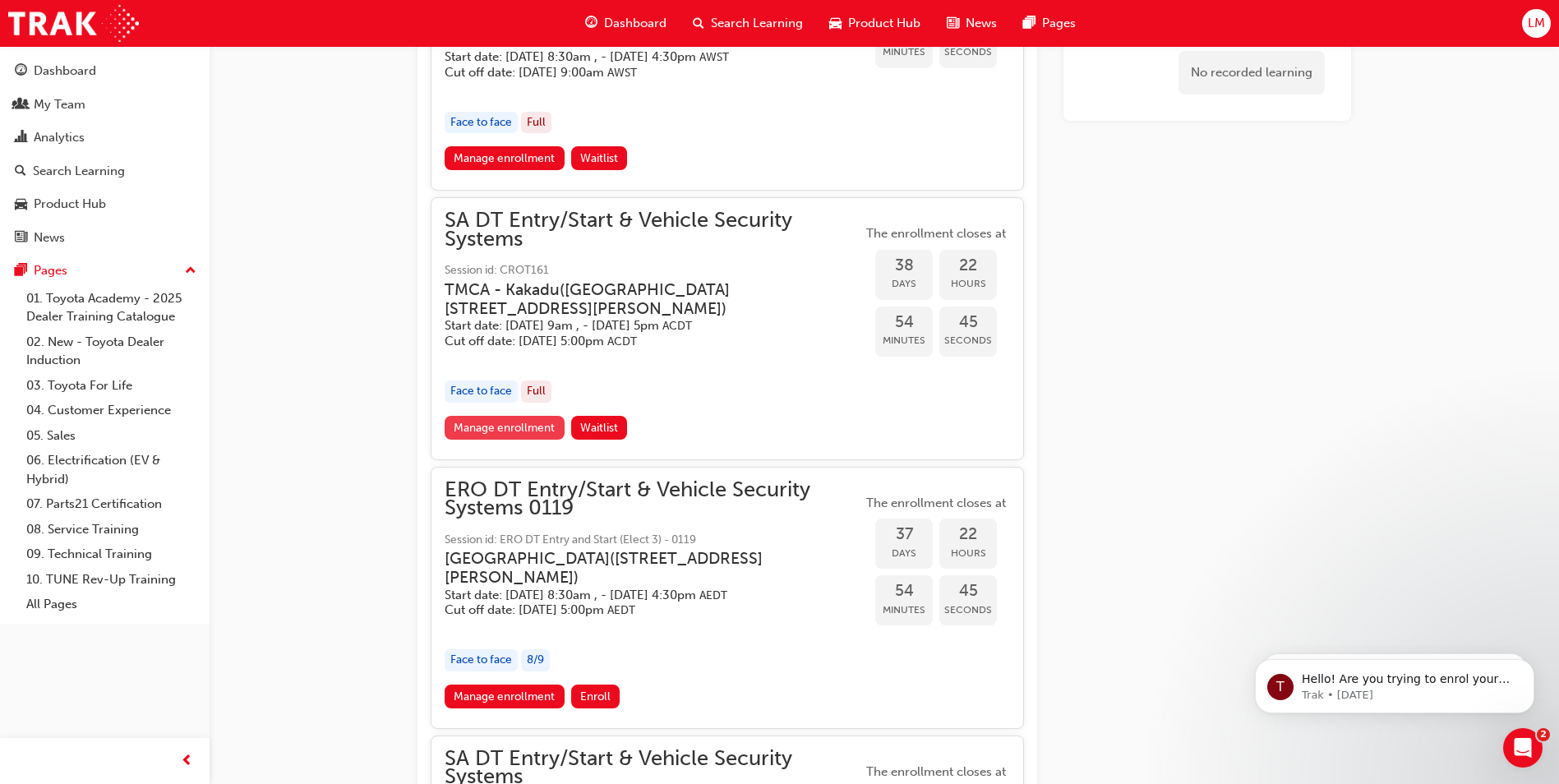
click at [524, 416] on link "Manage enrollment" at bounding box center [505, 427] width 120 height 24
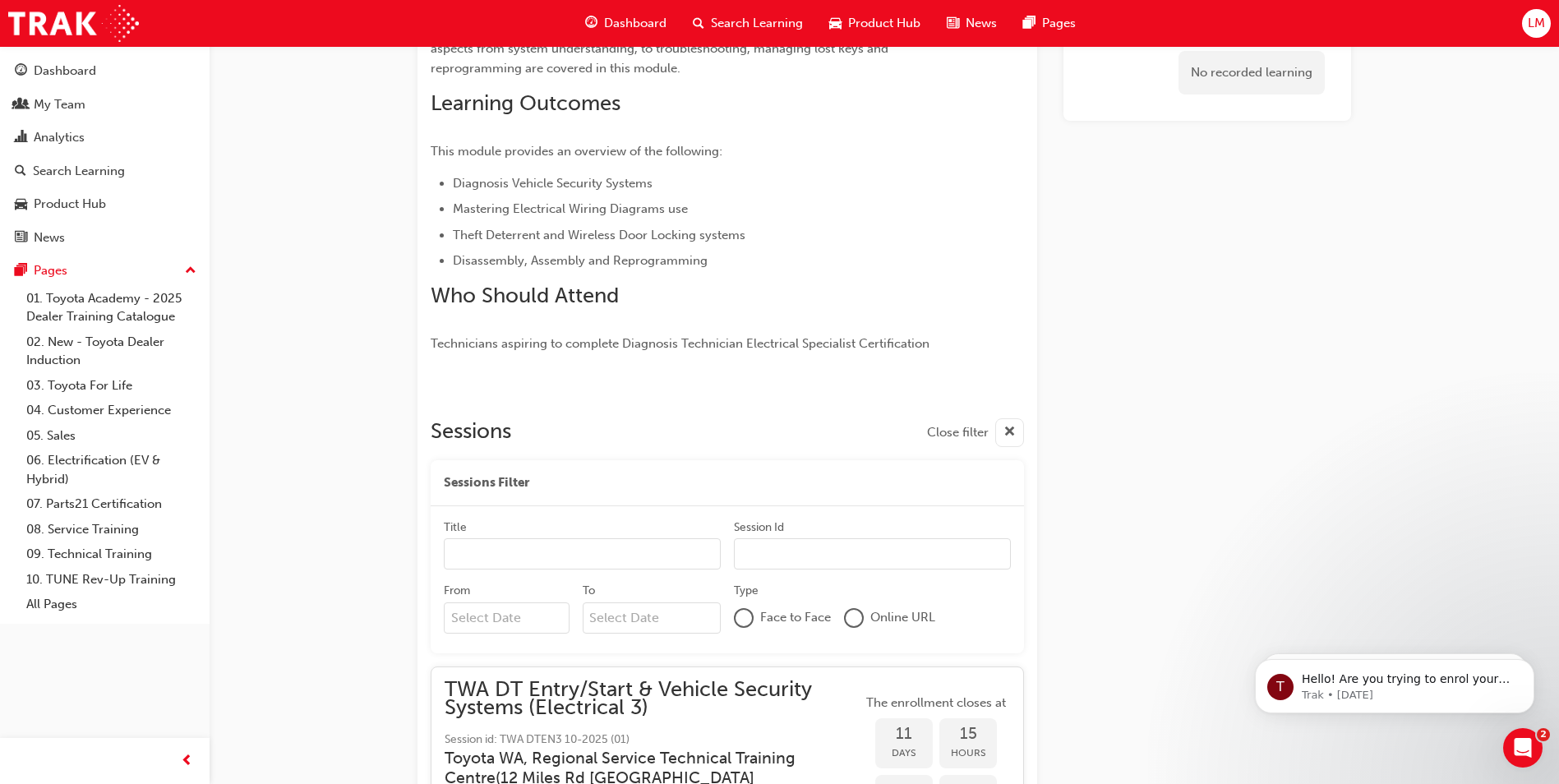
scroll to position [285, 0]
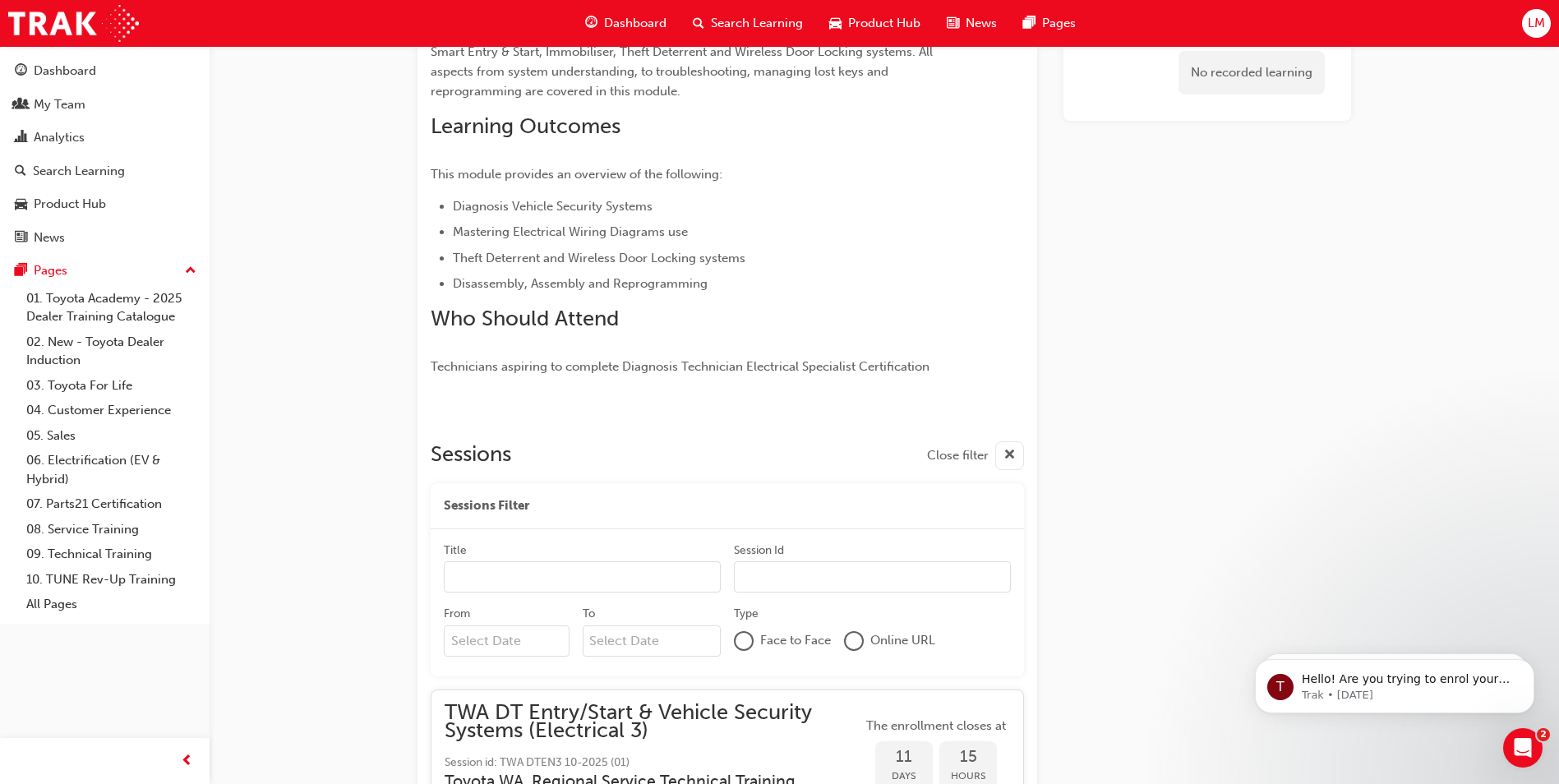
click at [493, 589] on input "Title" at bounding box center [583, 577] width 277 height 31
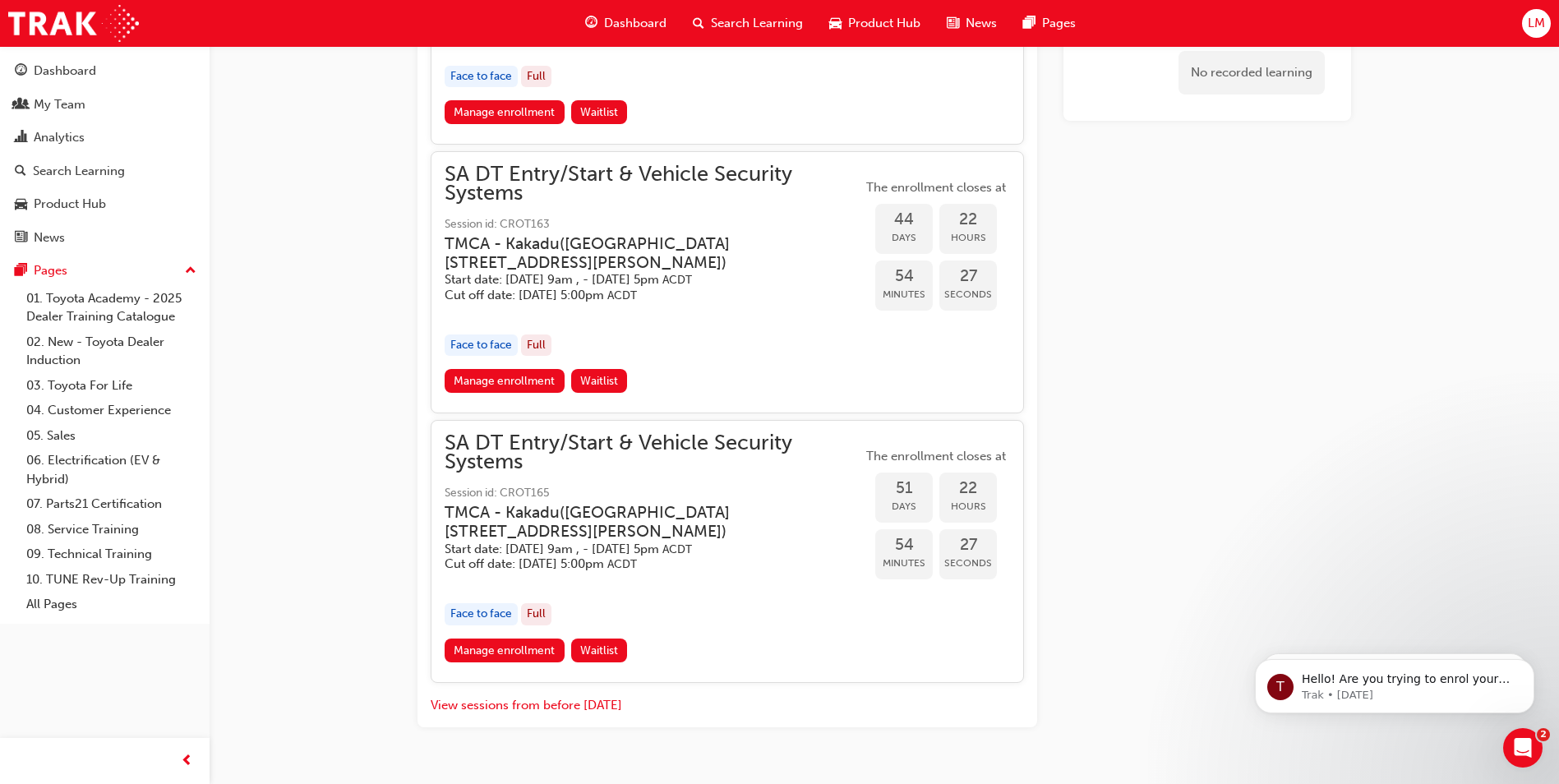
scroll to position [1106, 0]
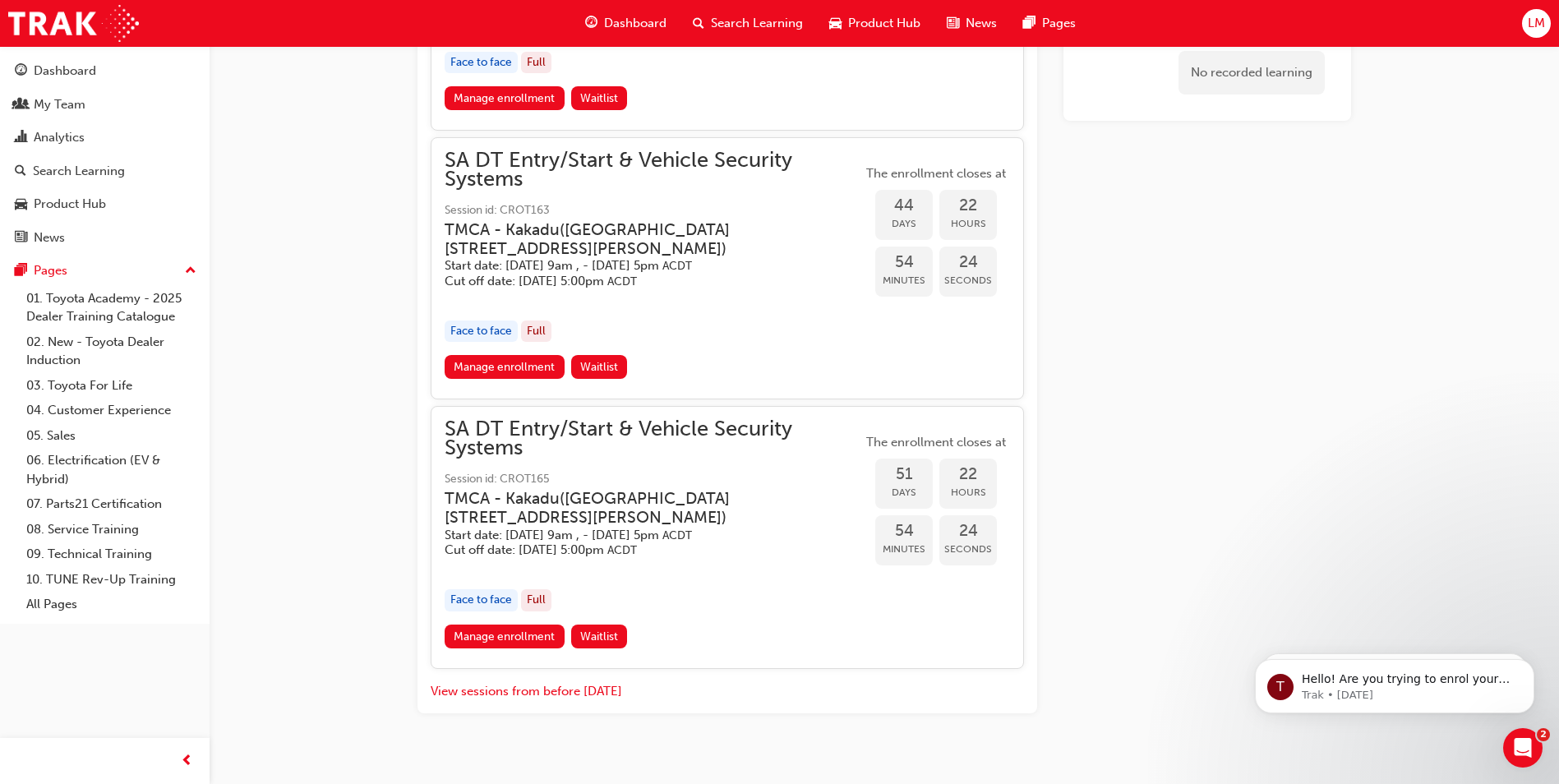
type input "sa"
click at [536, 187] on span "SA DT Entry/Start & Vehicle Security Systems" at bounding box center [653, 170] width 417 height 37
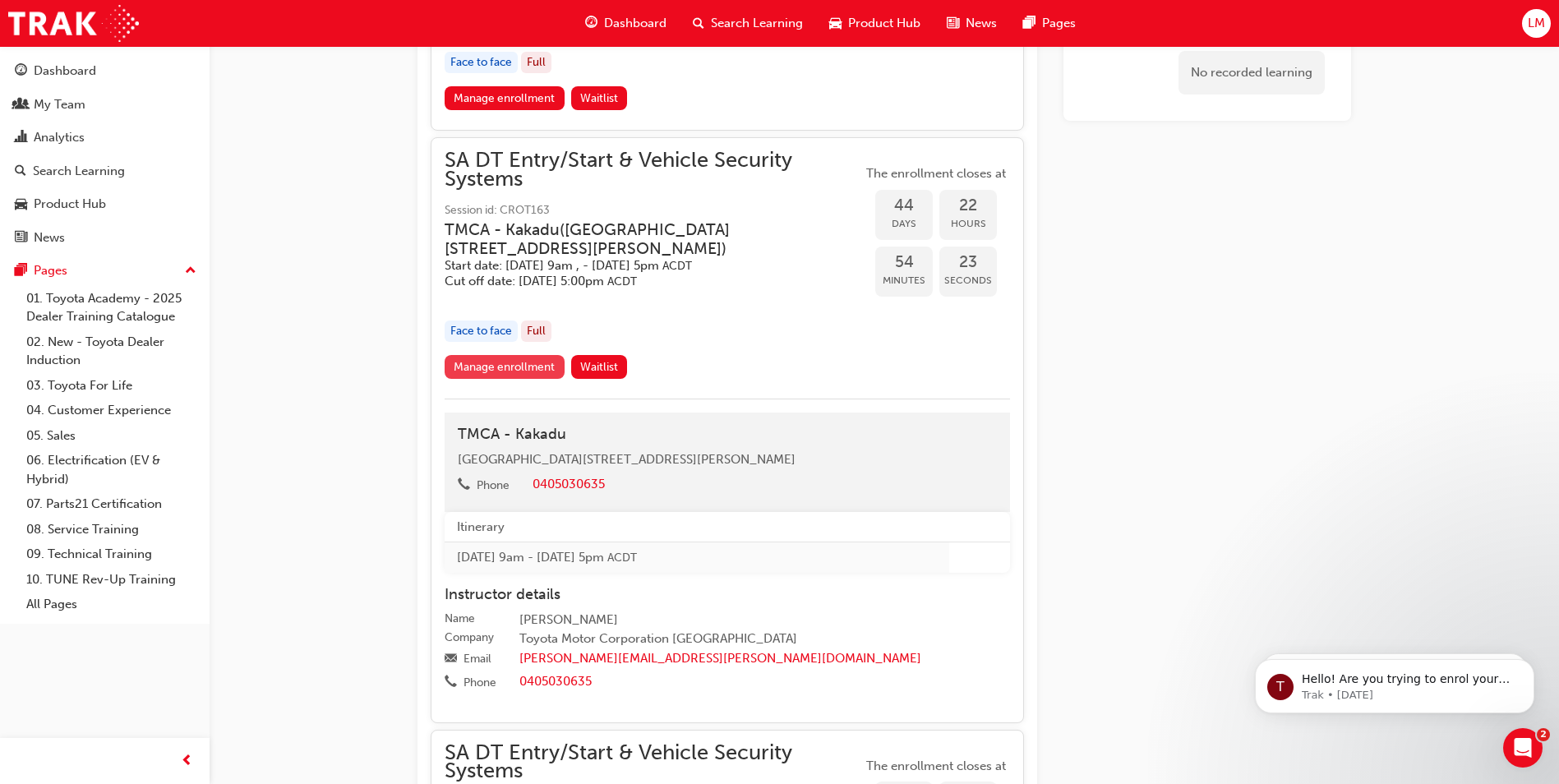
click at [505, 371] on link "Manage enrollment" at bounding box center [505, 367] width 120 height 24
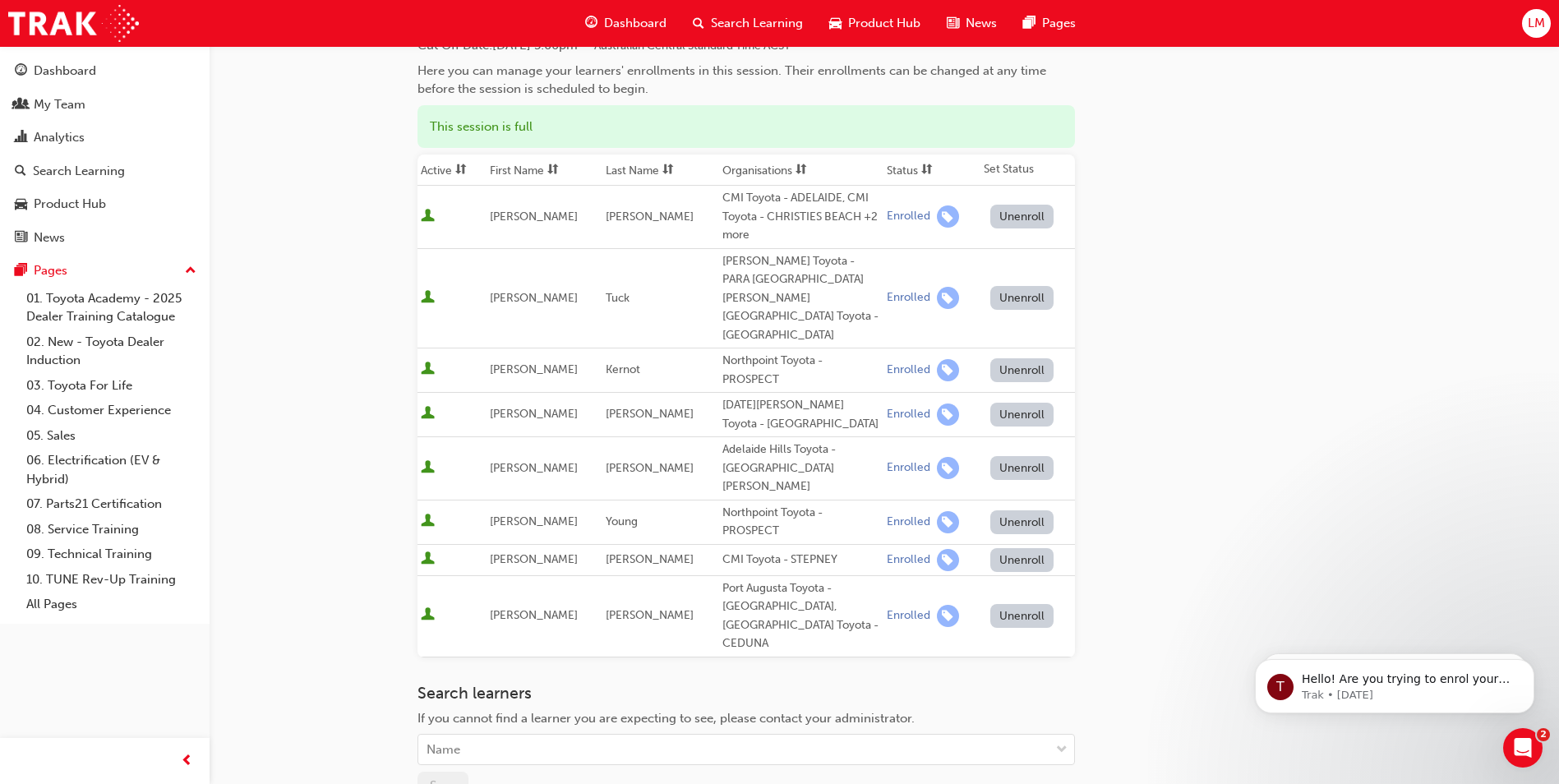
scroll to position [165, 0]
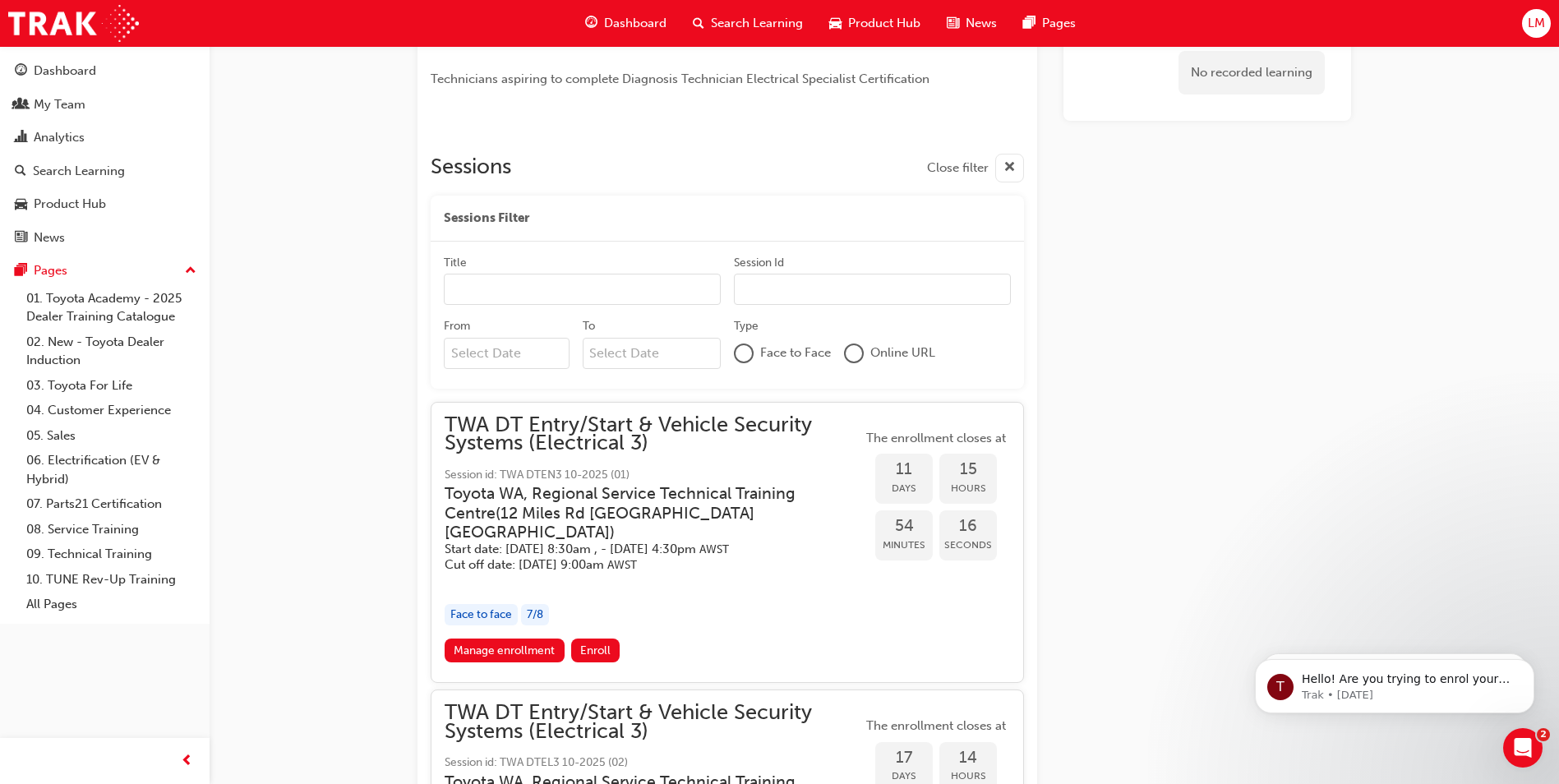
scroll to position [531, 0]
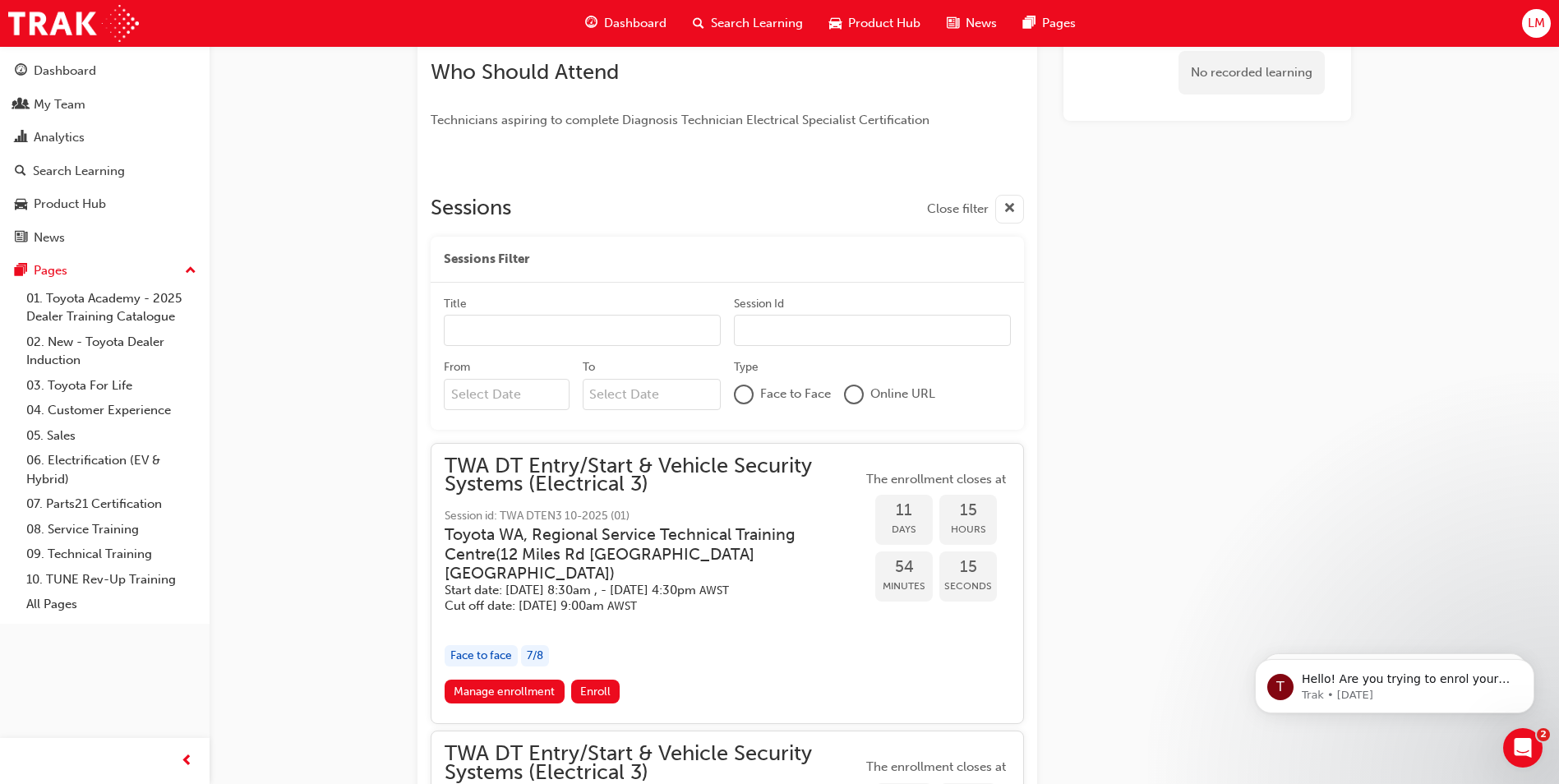
click at [482, 331] on input "Title" at bounding box center [583, 330] width 277 height 31
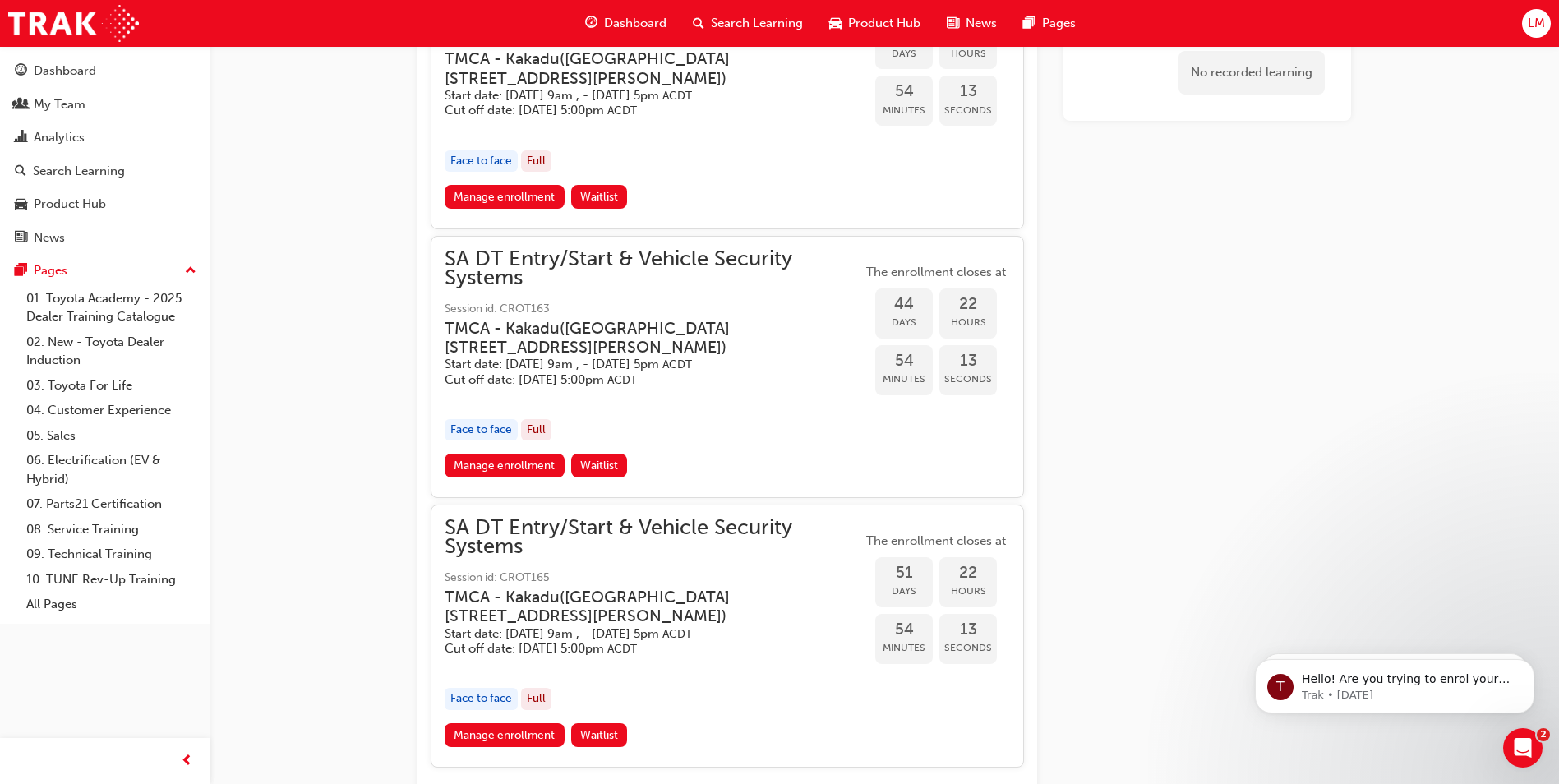
scroll to position [1106, 0]
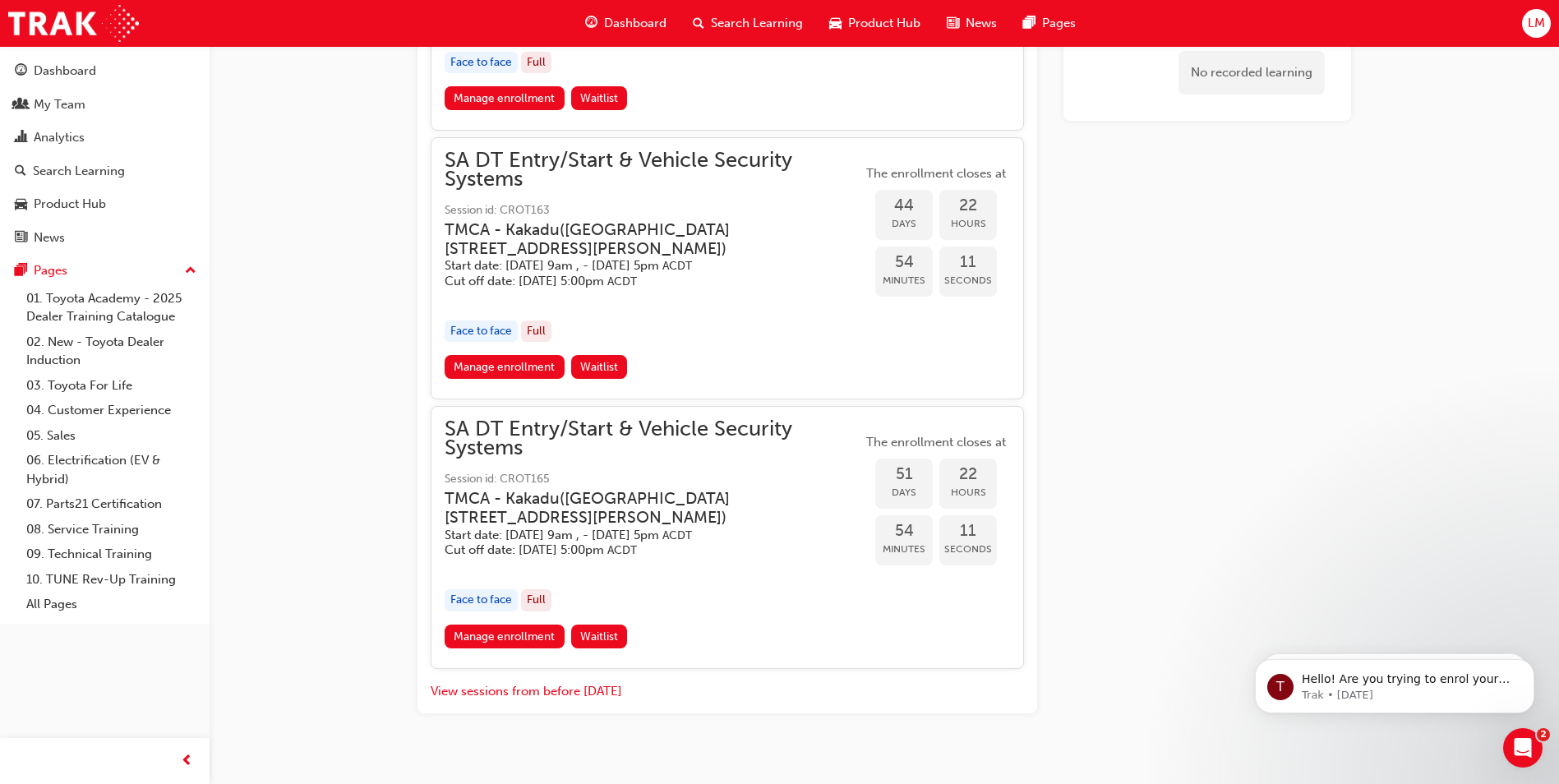
type input "sa"
click at [524, 422] on span "SA DT Entry/Start & Vehicle Security Systems" at bounding box center [653, 438] width 417 height 37
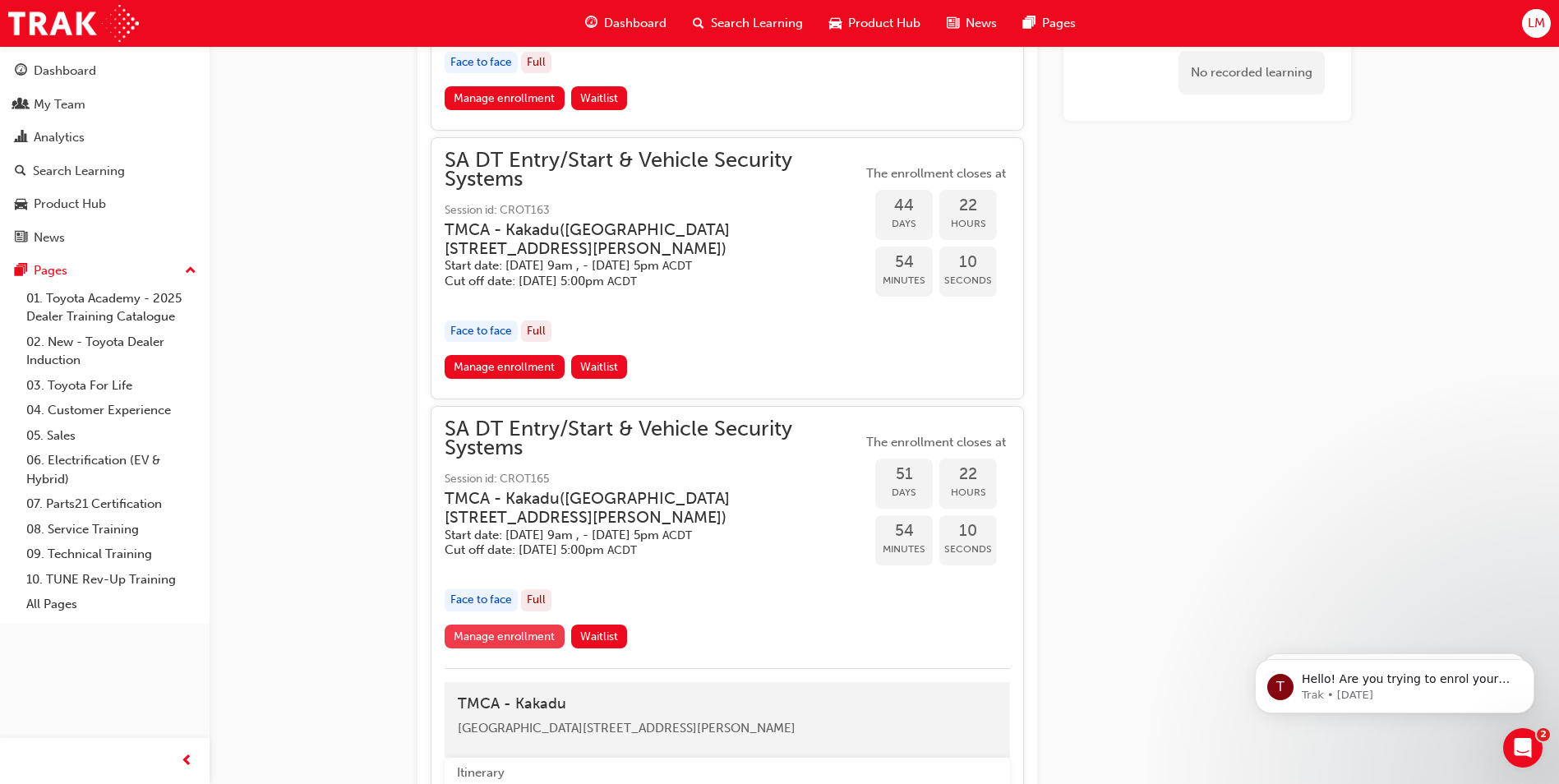
click at [488, 640] on link "Manage enrollment" at bounding box center [505, 636] width 120 height 24
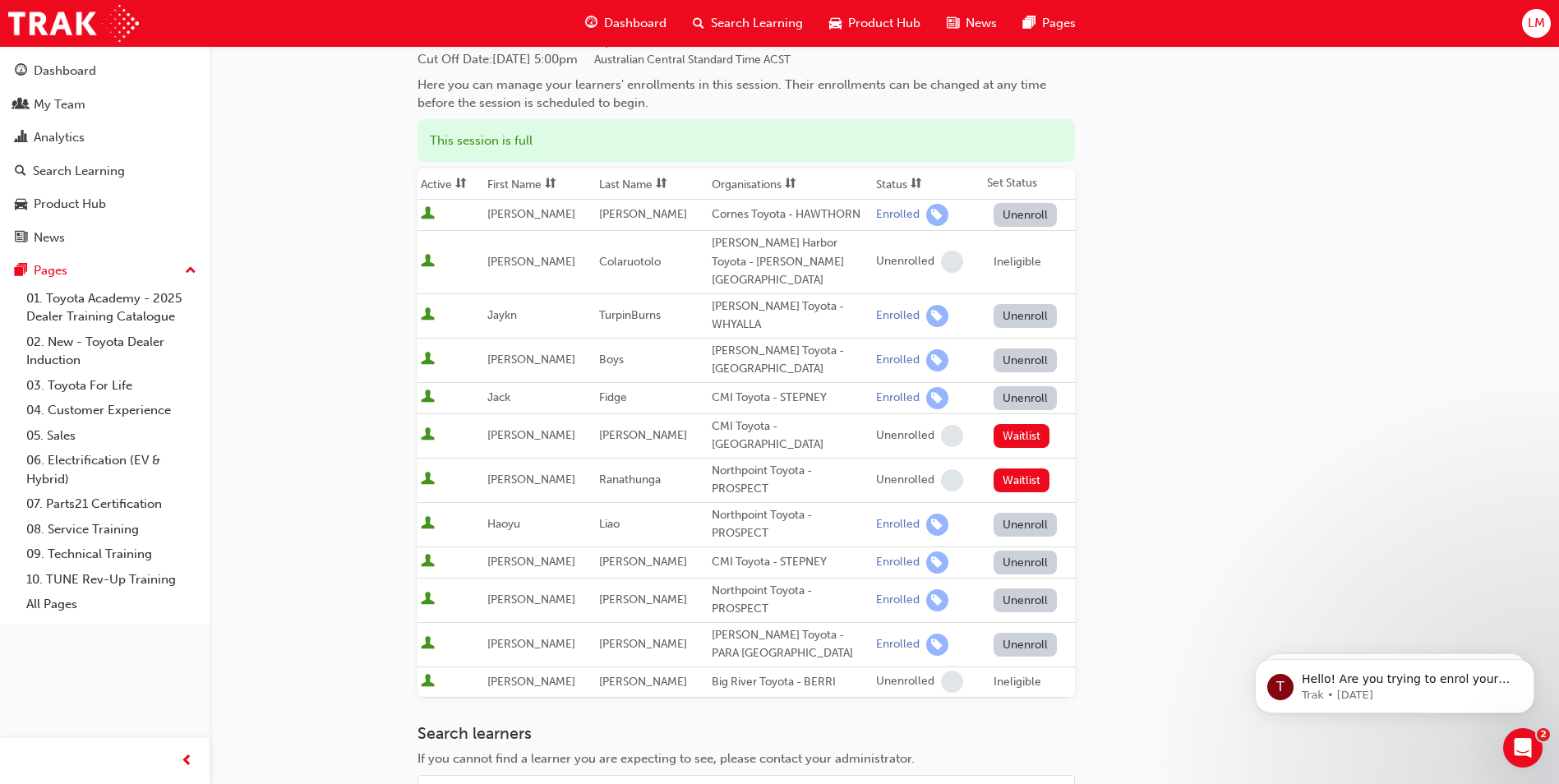
scroll to position [142, 0]
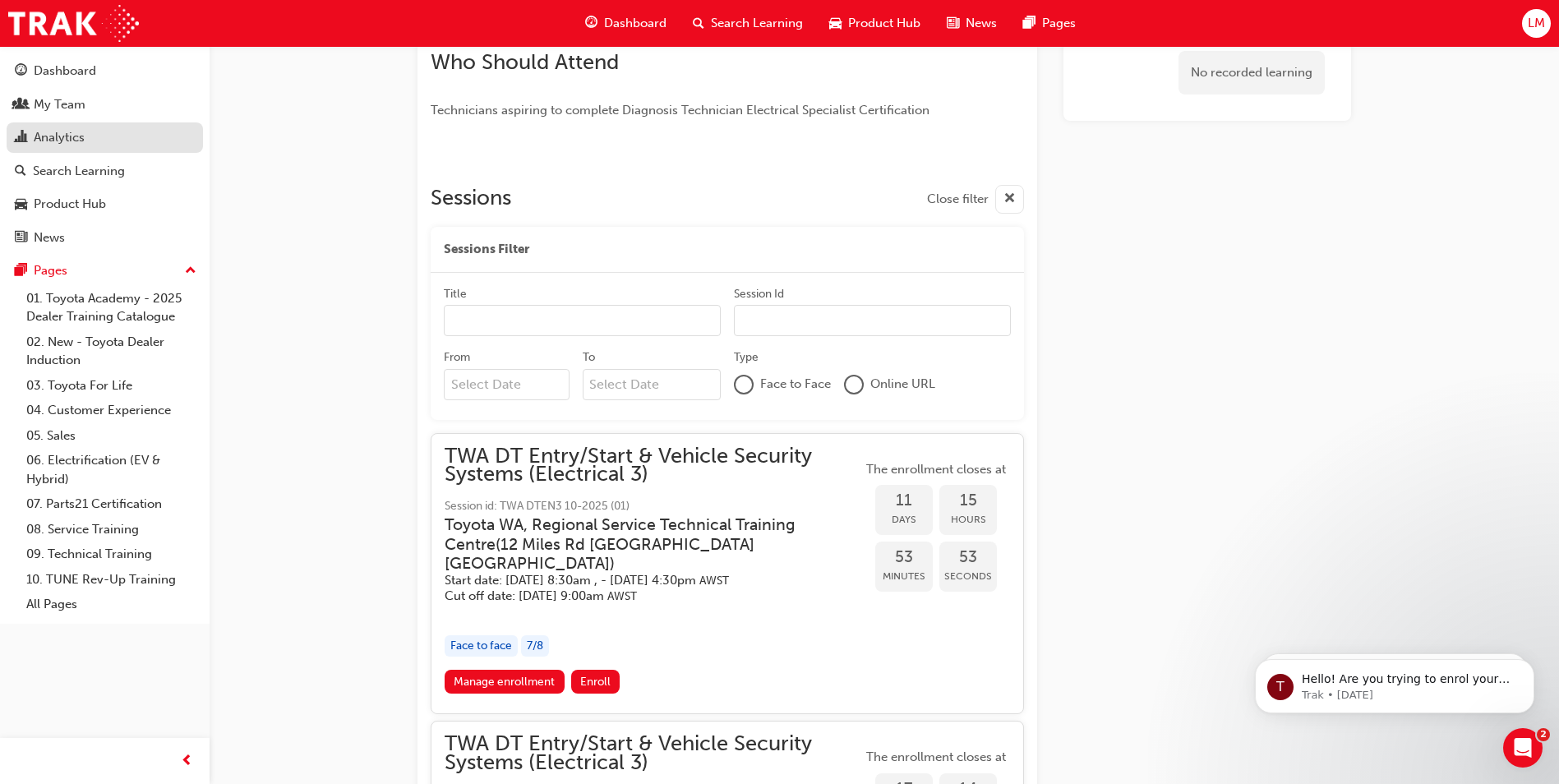
scroll to position [531, 0]
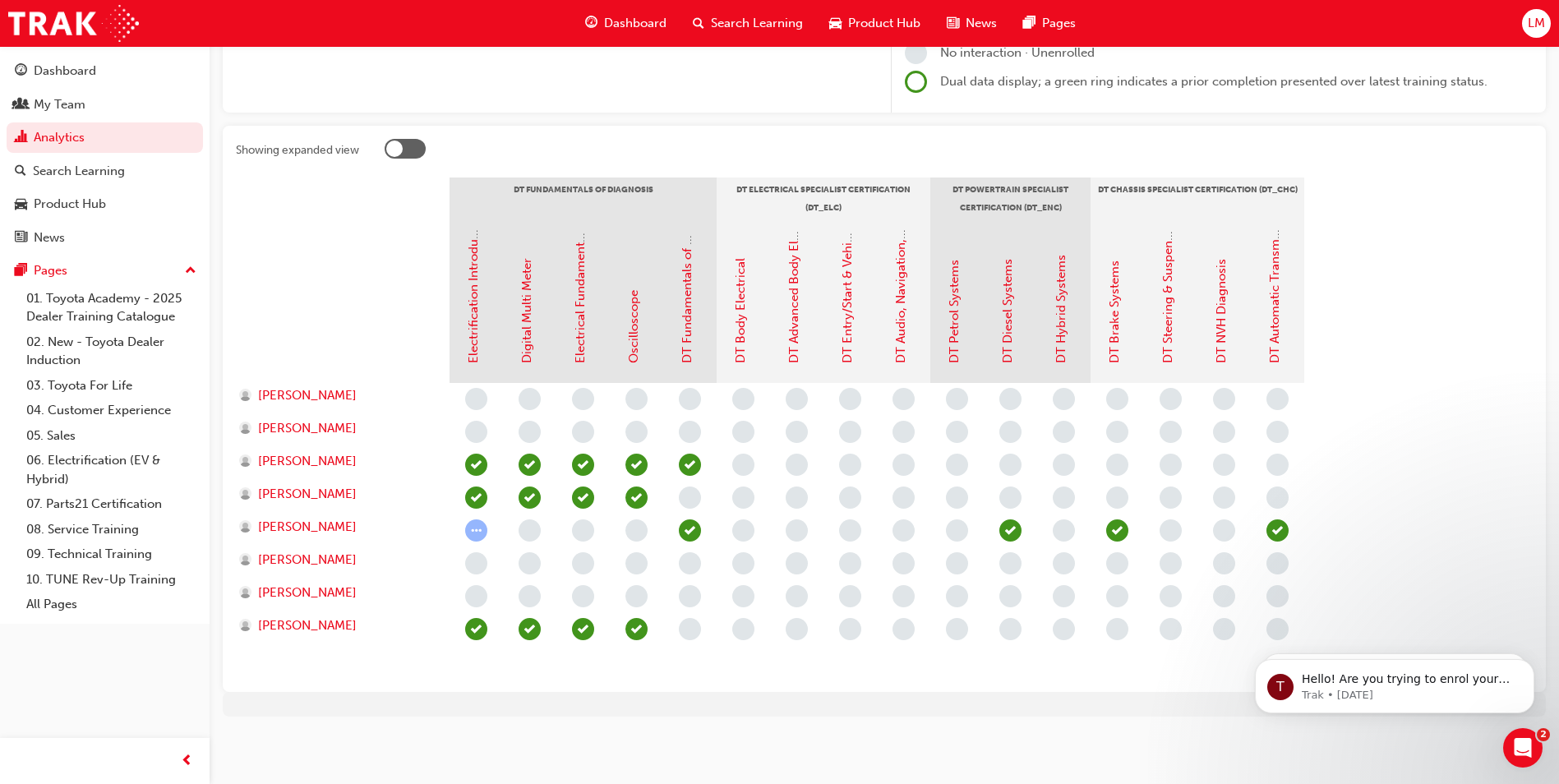
scroll to position [247, 0]
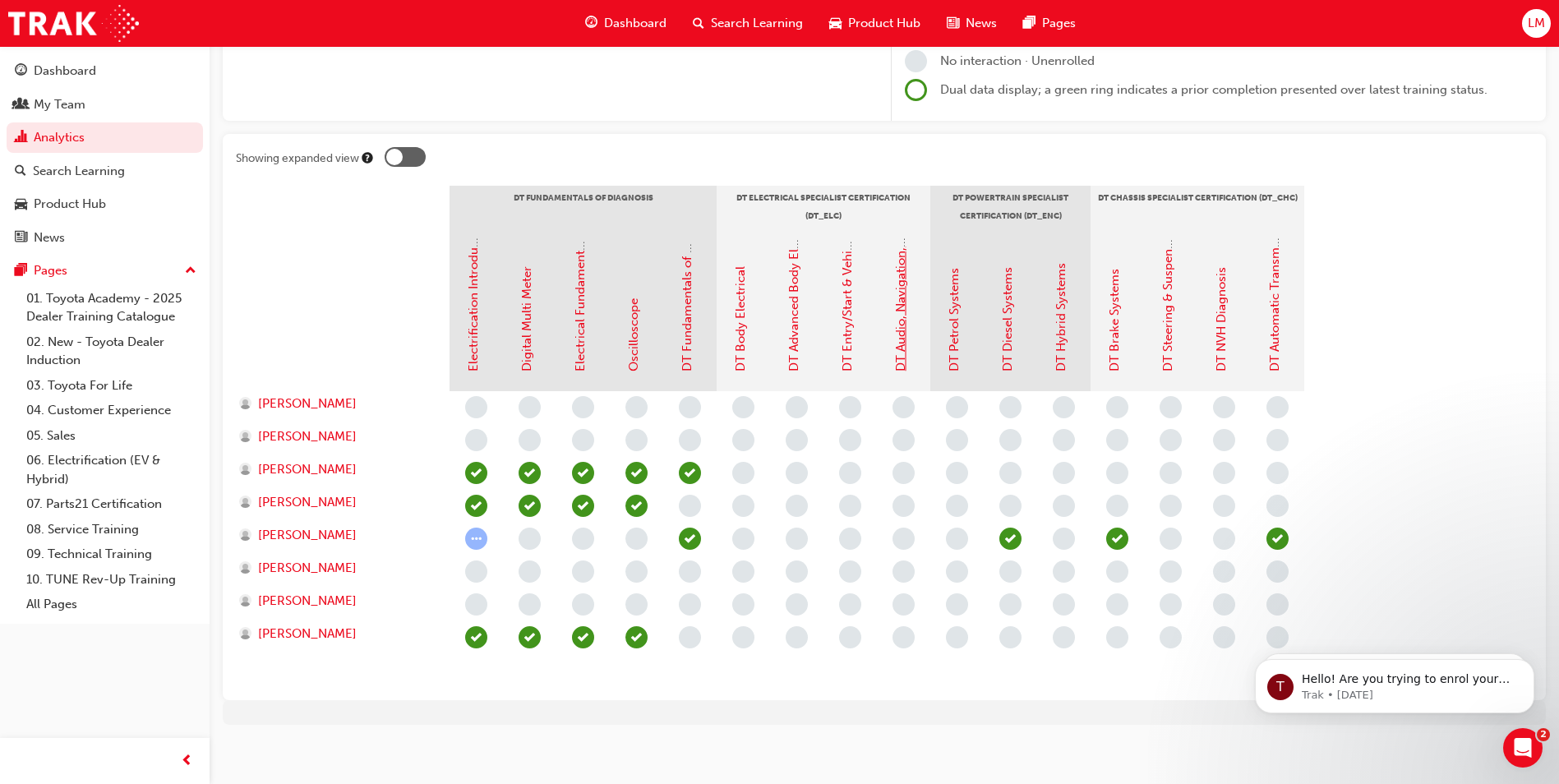
click at [902, 336] on link "DT Audio, Navigation, SRS & Safety Systems" at bounding box center [901, 248] width 15 height 248
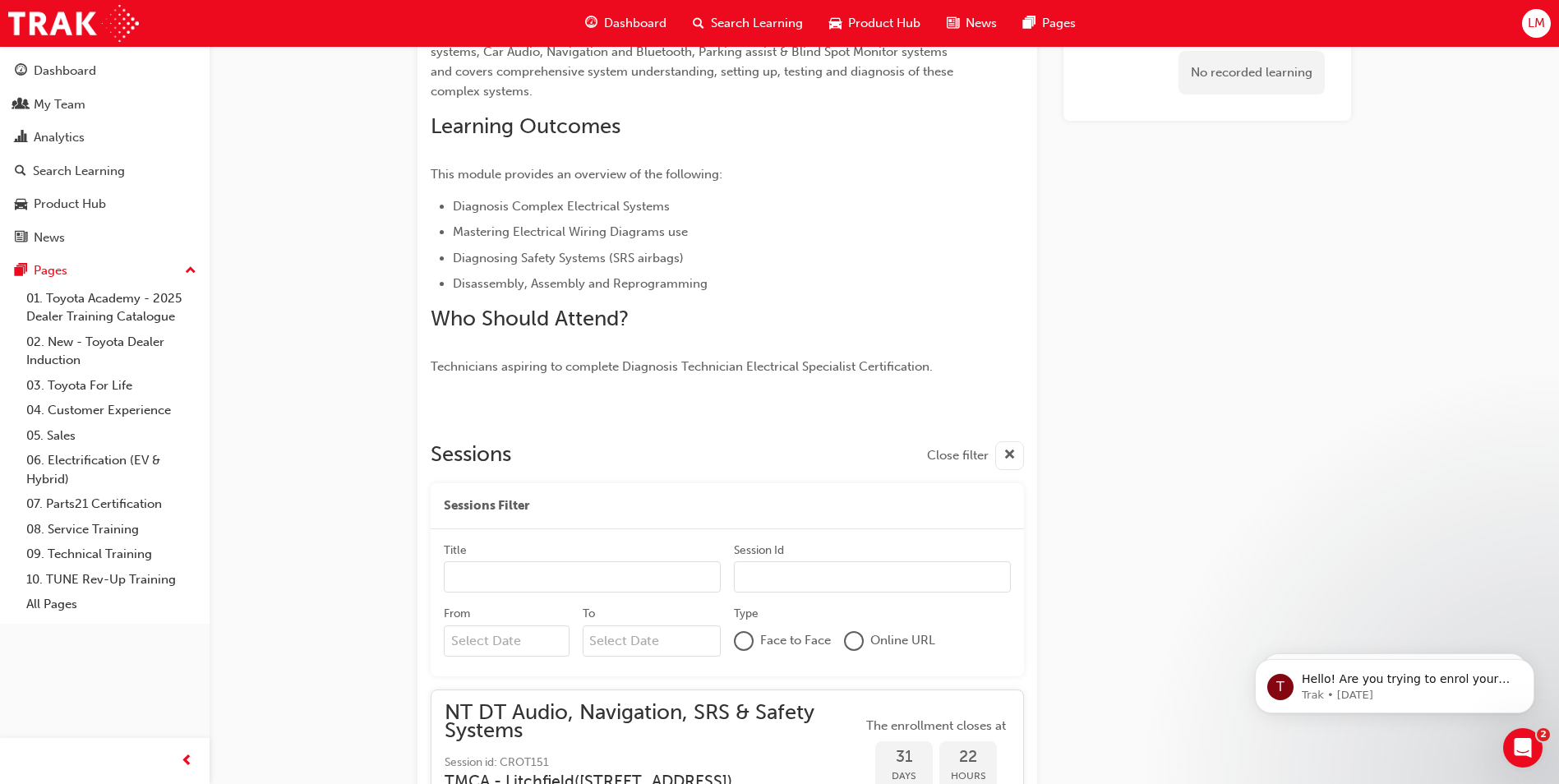
scroll to position [304, 0]
click at [516, 560] on div "Title" at bounding box center [583, 551] width 277 height 19
click at [516, 562] on input "Title" at bounding box center [583, 577] width 277 height 31
click at [510, 580] on input "Title" at bounding box center [583, 577] width 277 height 31
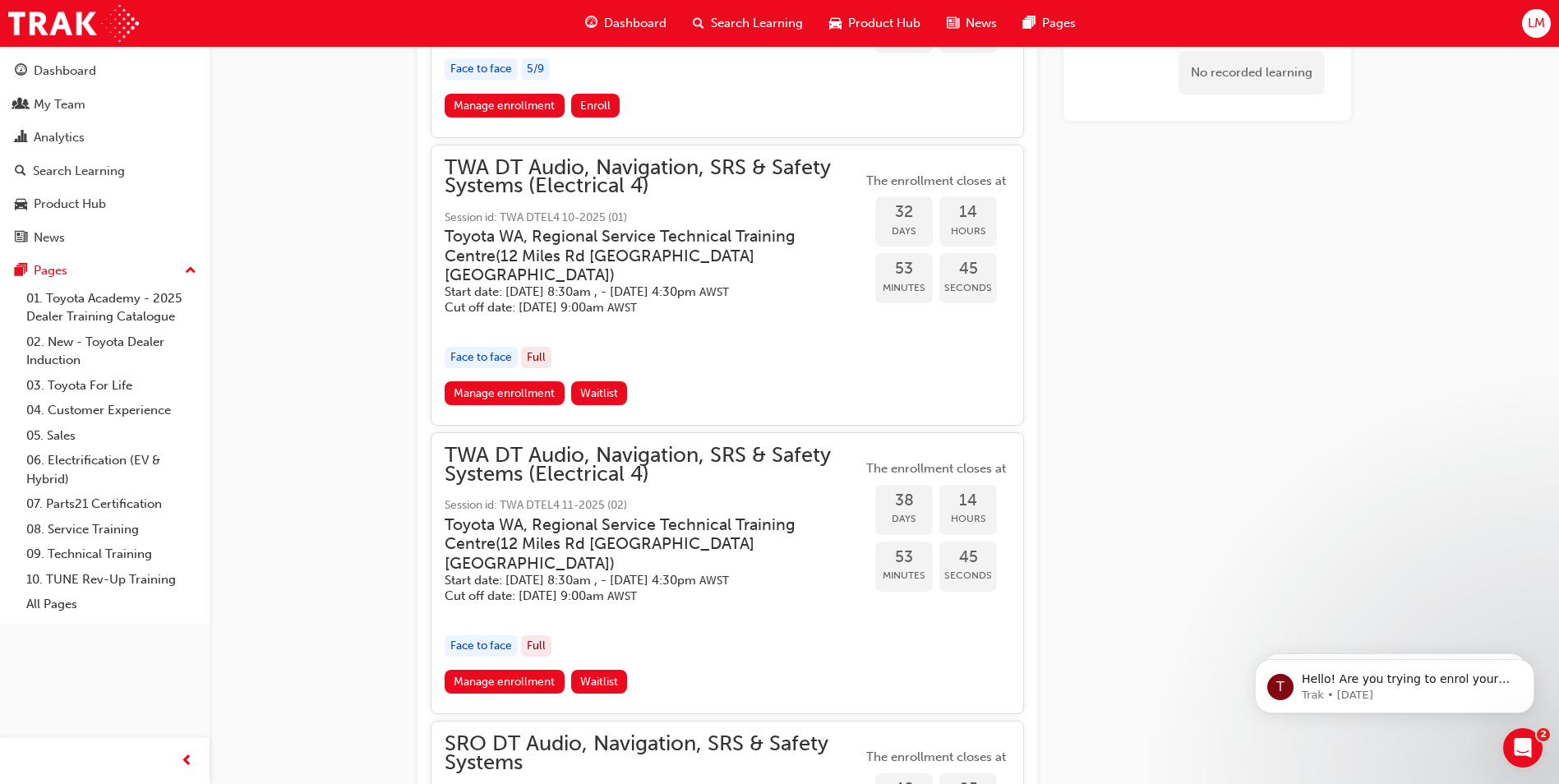
scroll to position [1126, 0]
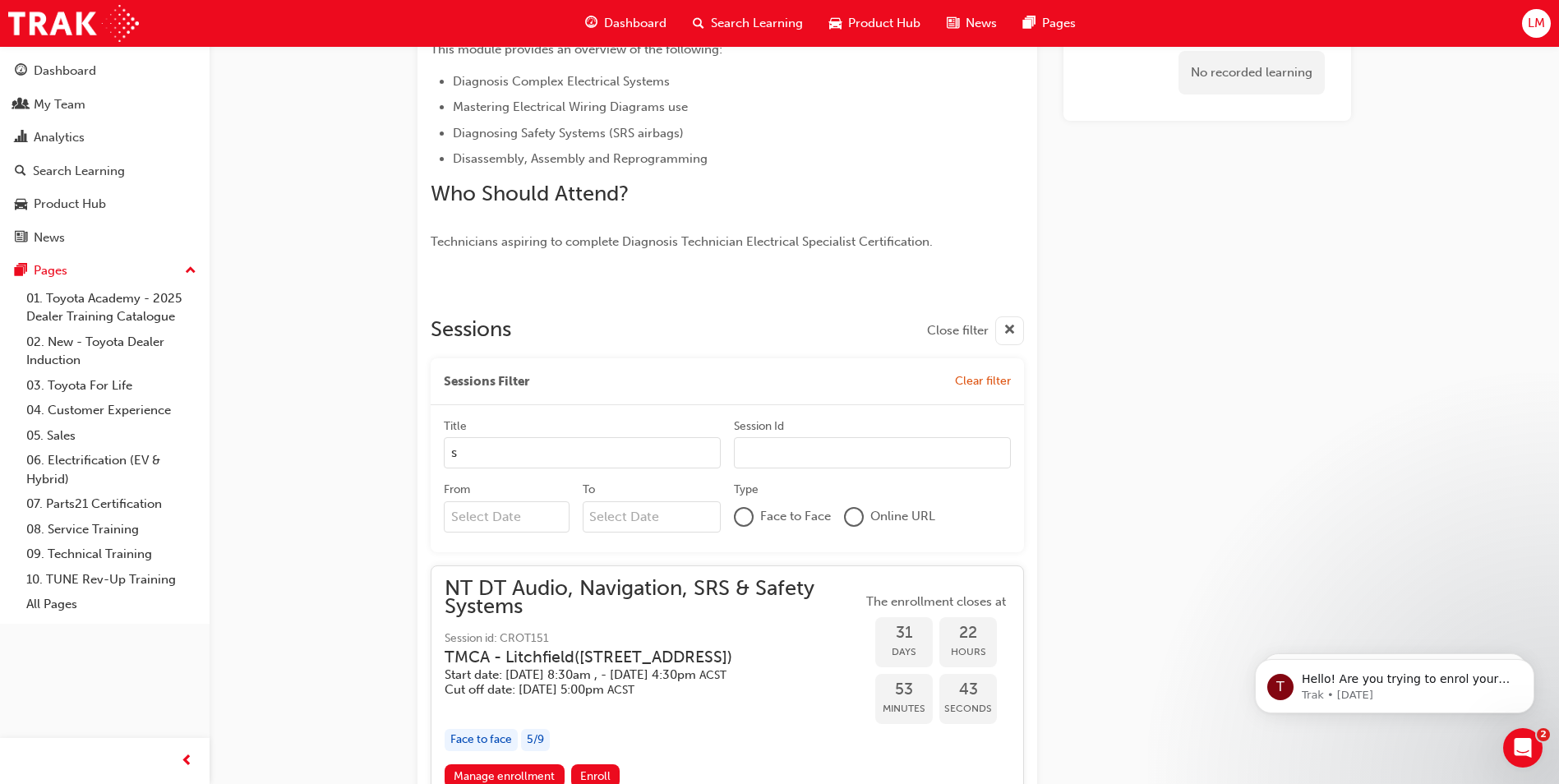
type input "sa"
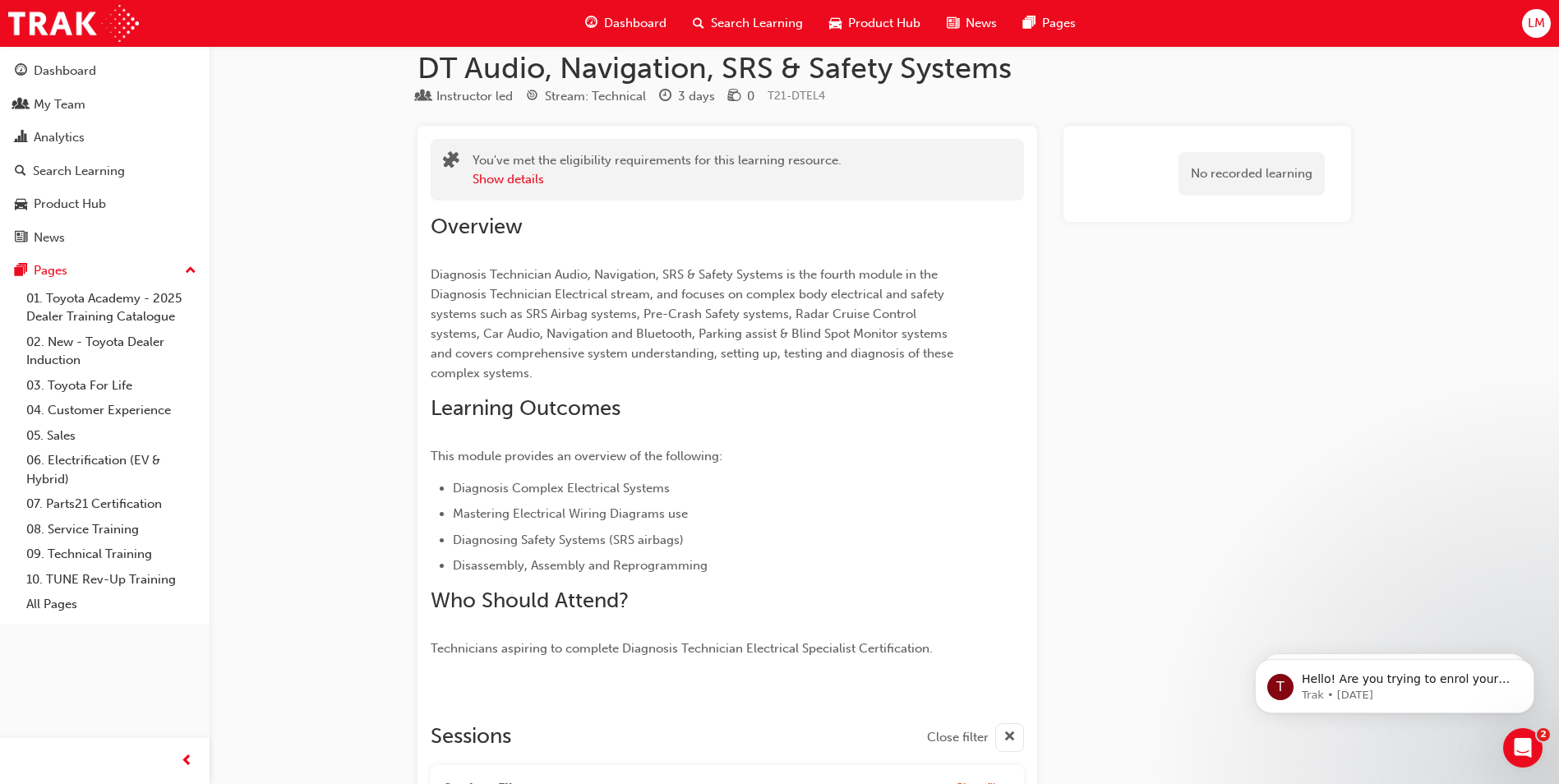
scroll to position [0, 0]
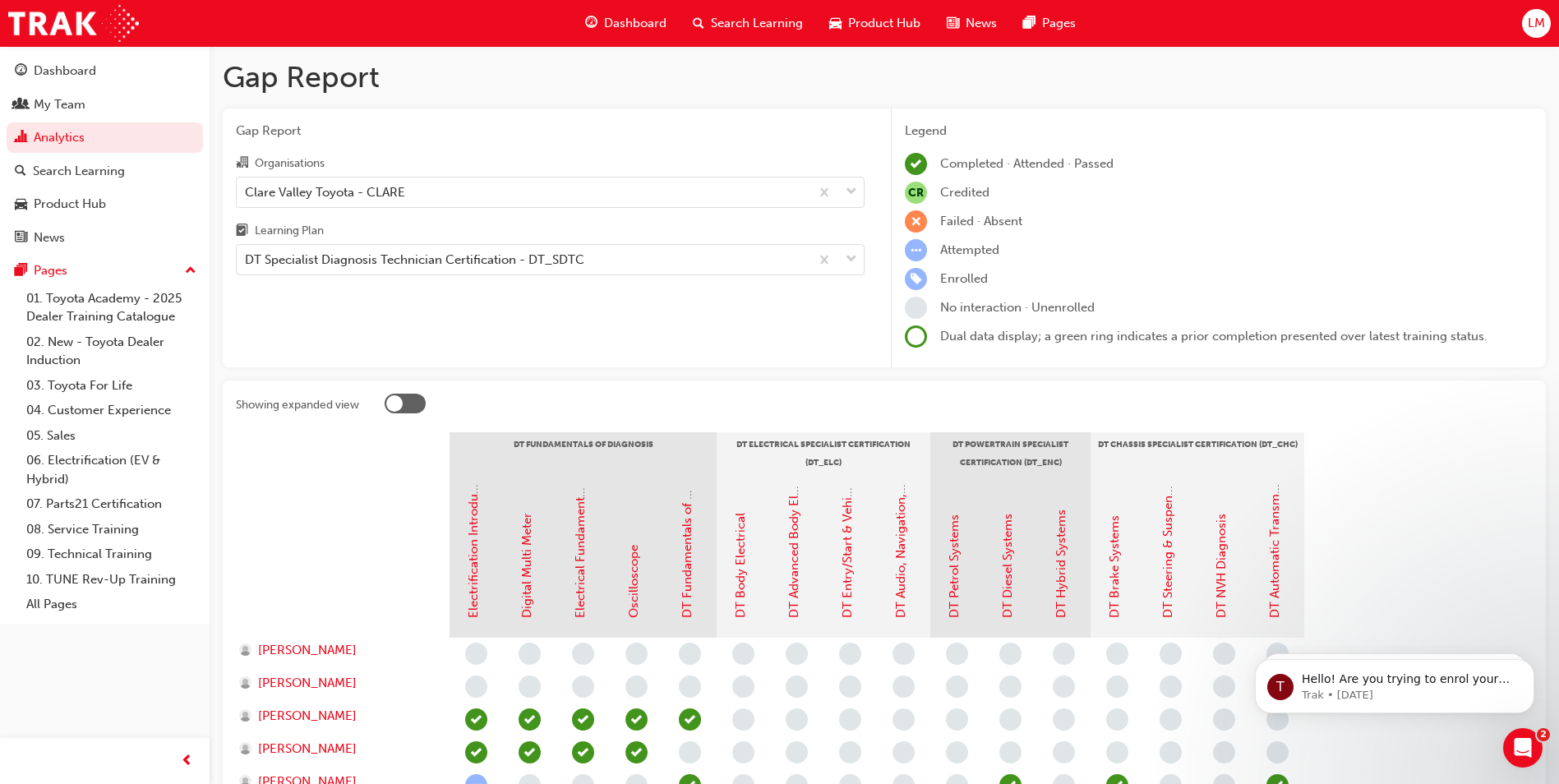
scroll to position [247, 0]
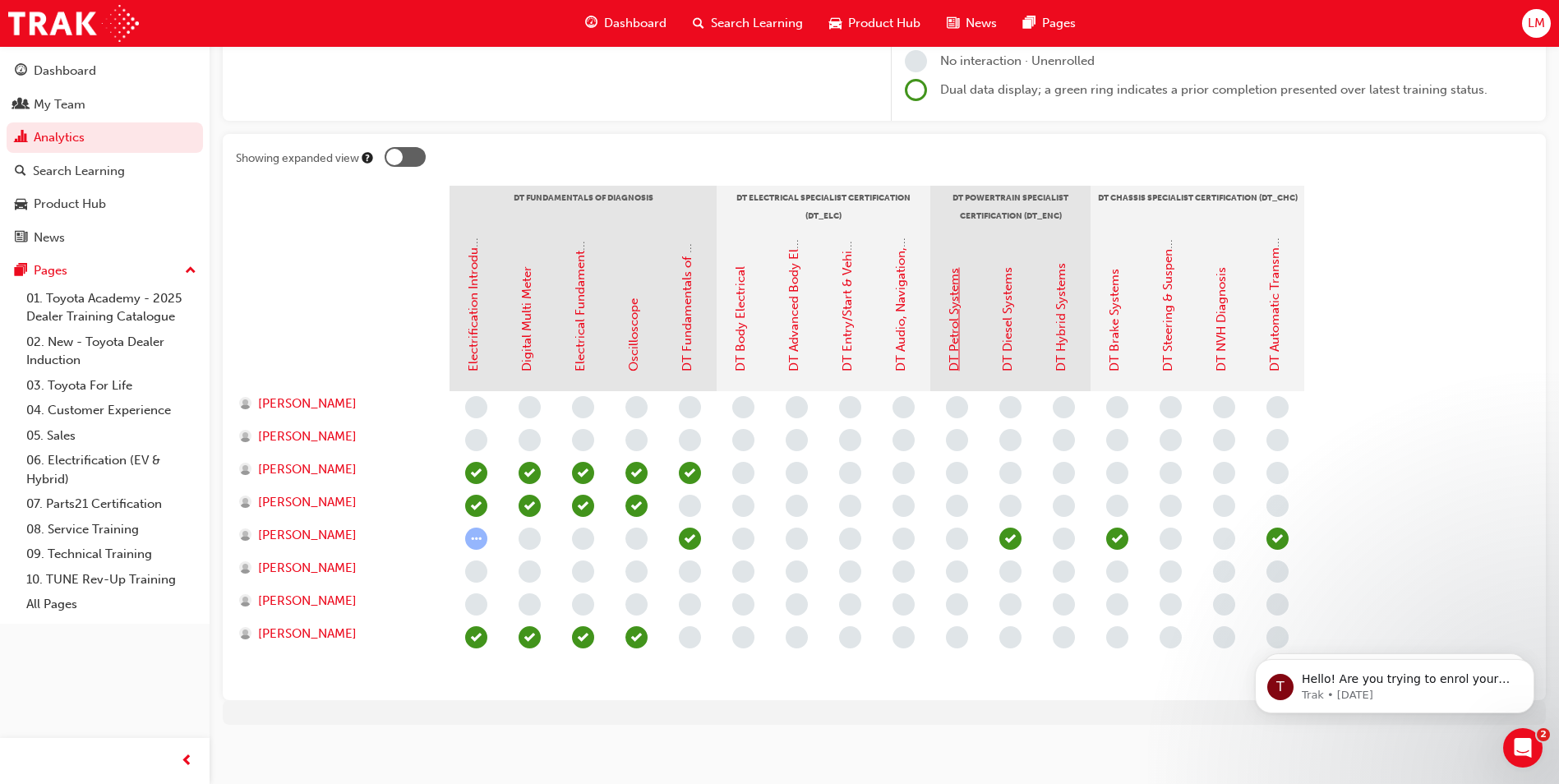
click at [953, 357] on link "DT Petrol Systems" at bounding box center [955, 319] width 15 height 103
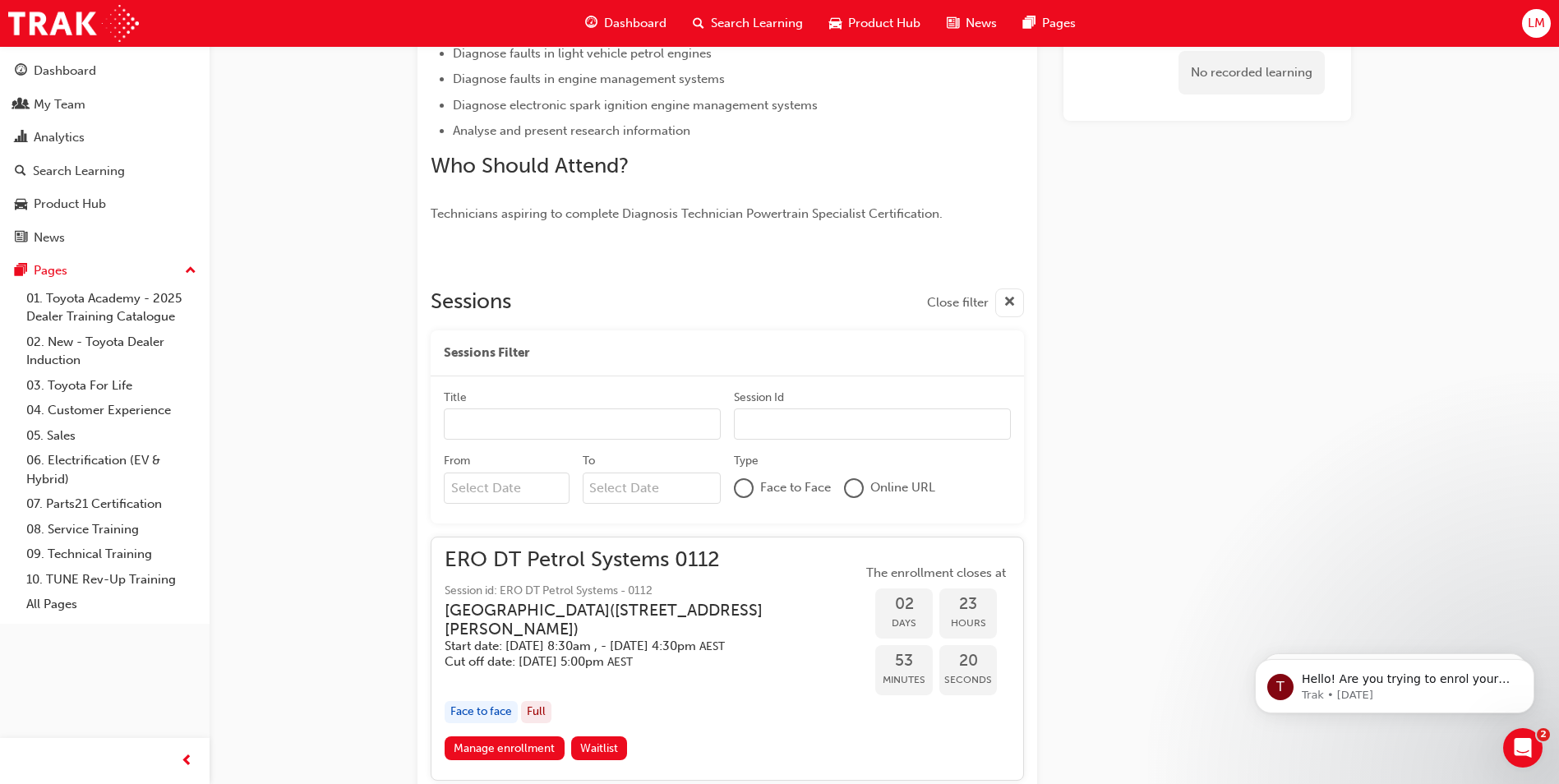
scroll to position [449, 0]
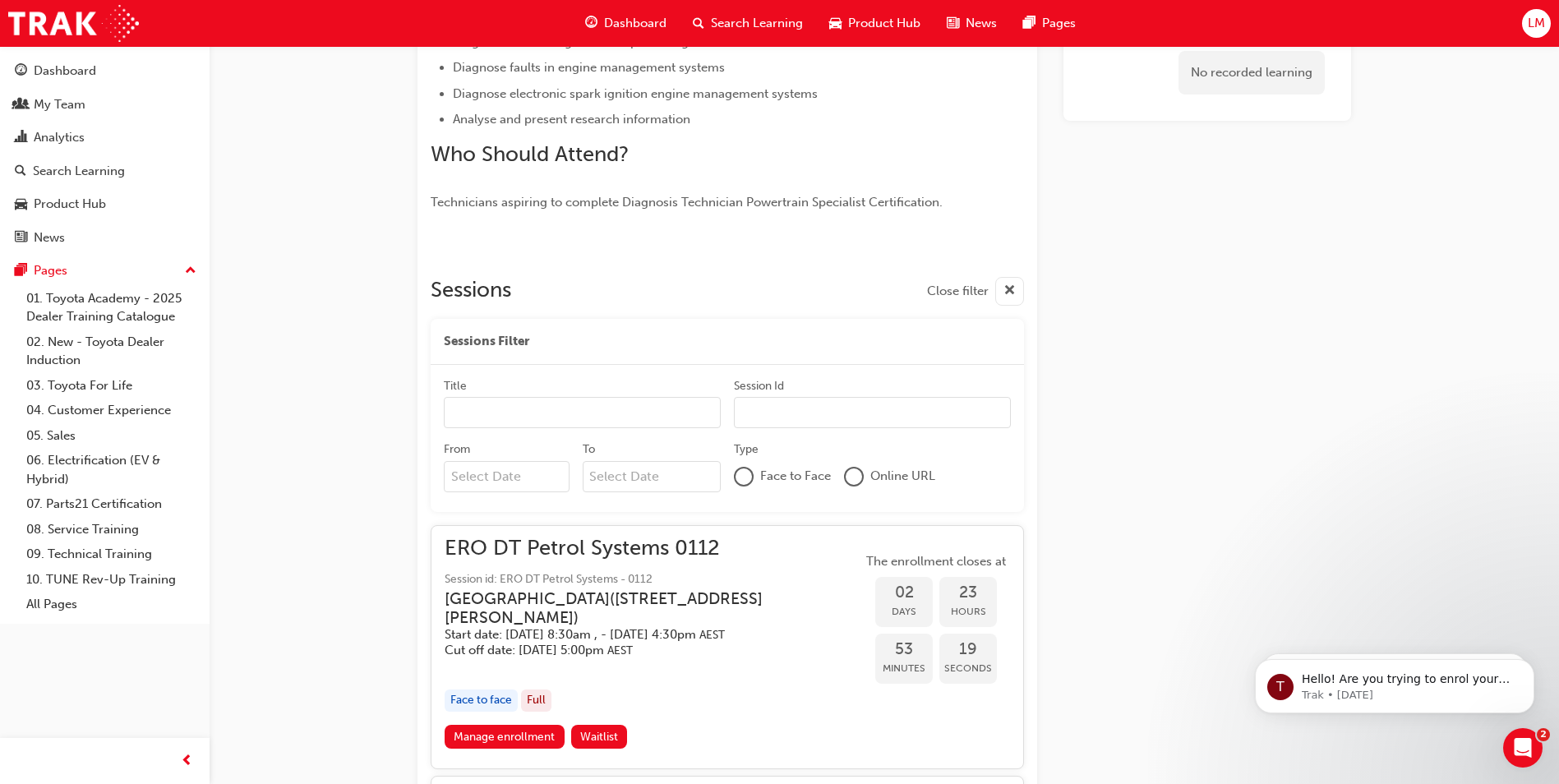
click at [498, 409] on input "Title" at bounding box center [583, 412] width 277 height 31
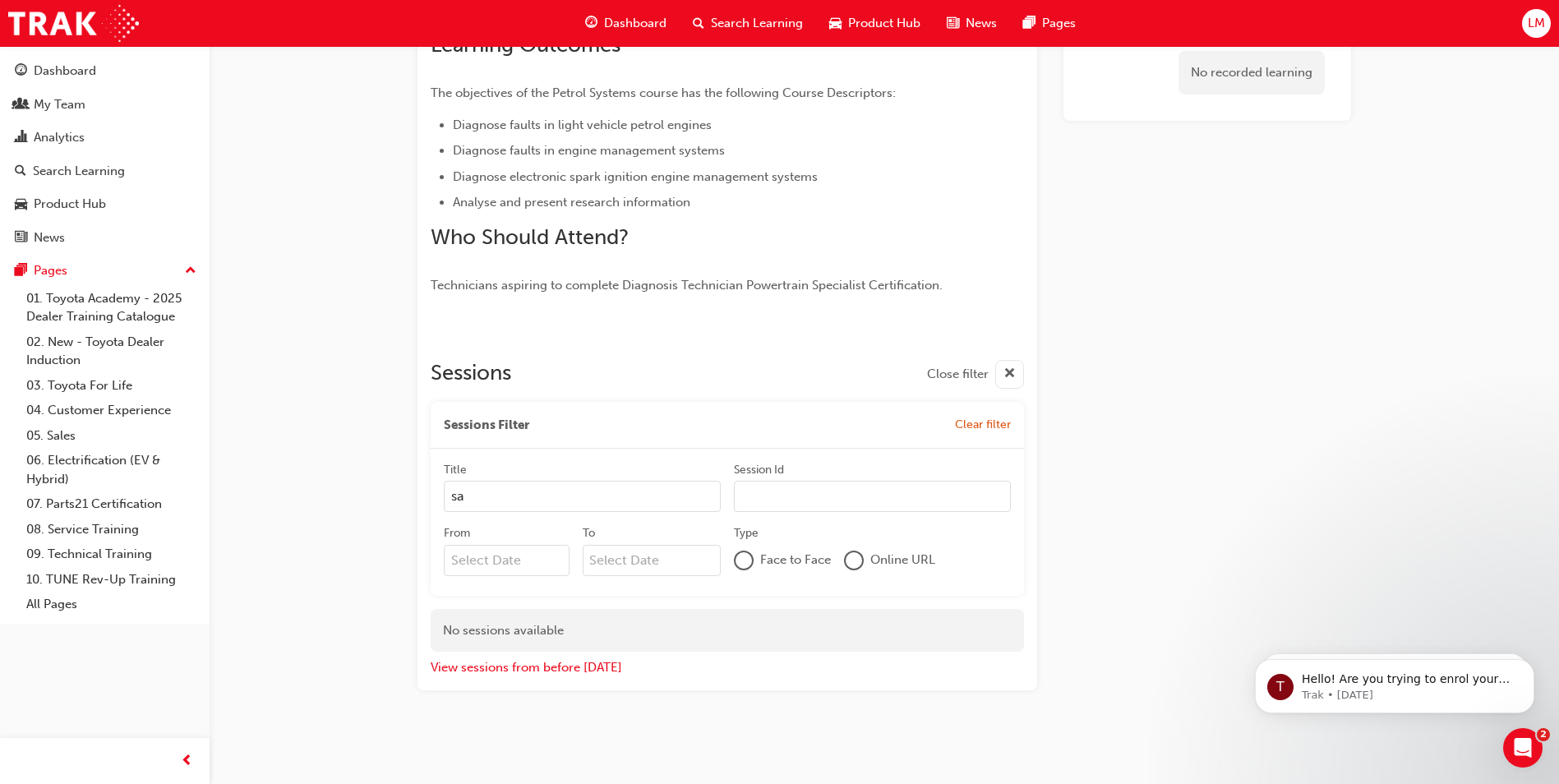
scroll to position [366, 0]
type input "s"
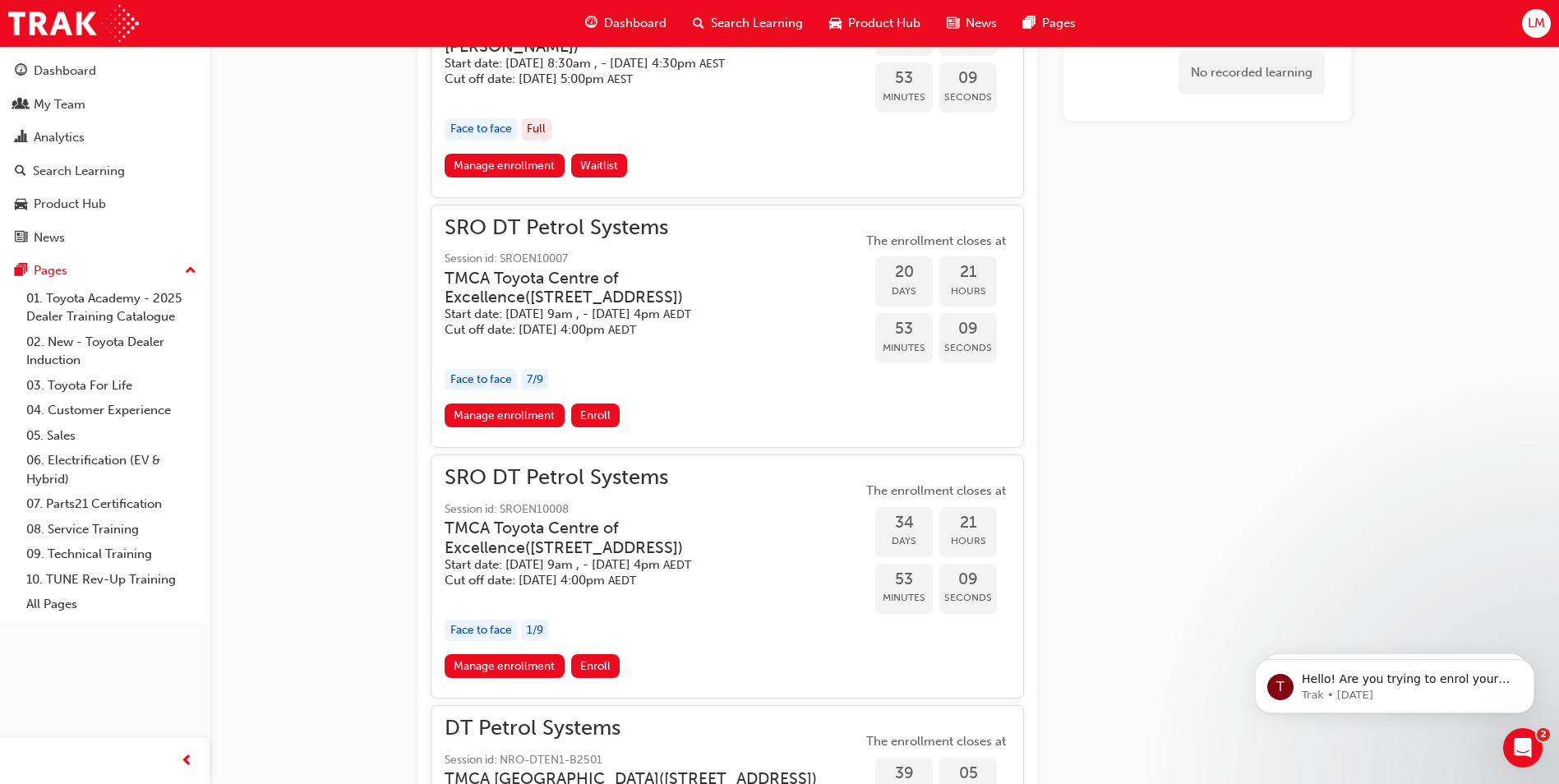
scroll to position [1014, 0]
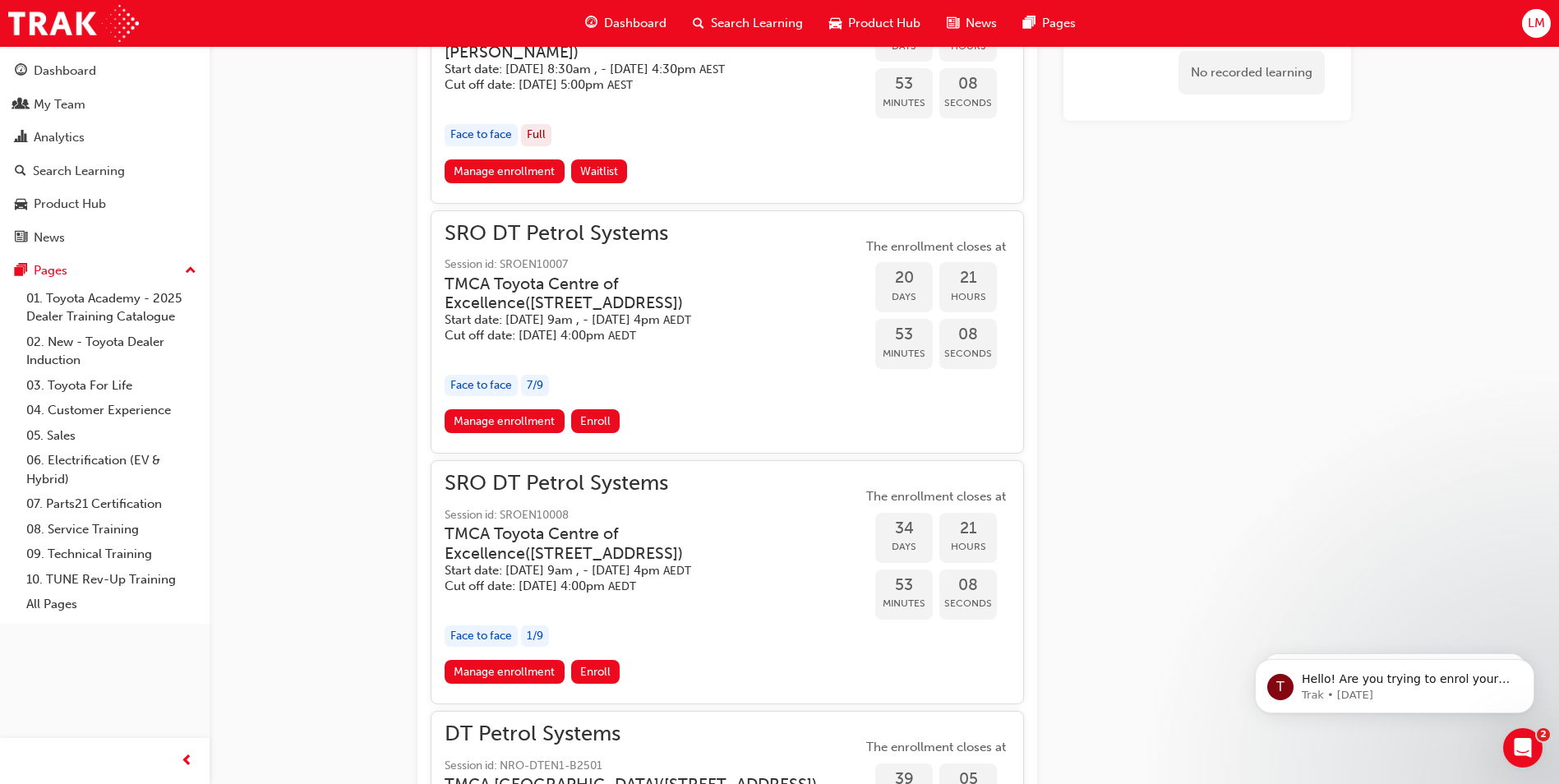
scroll to position [247, 0]
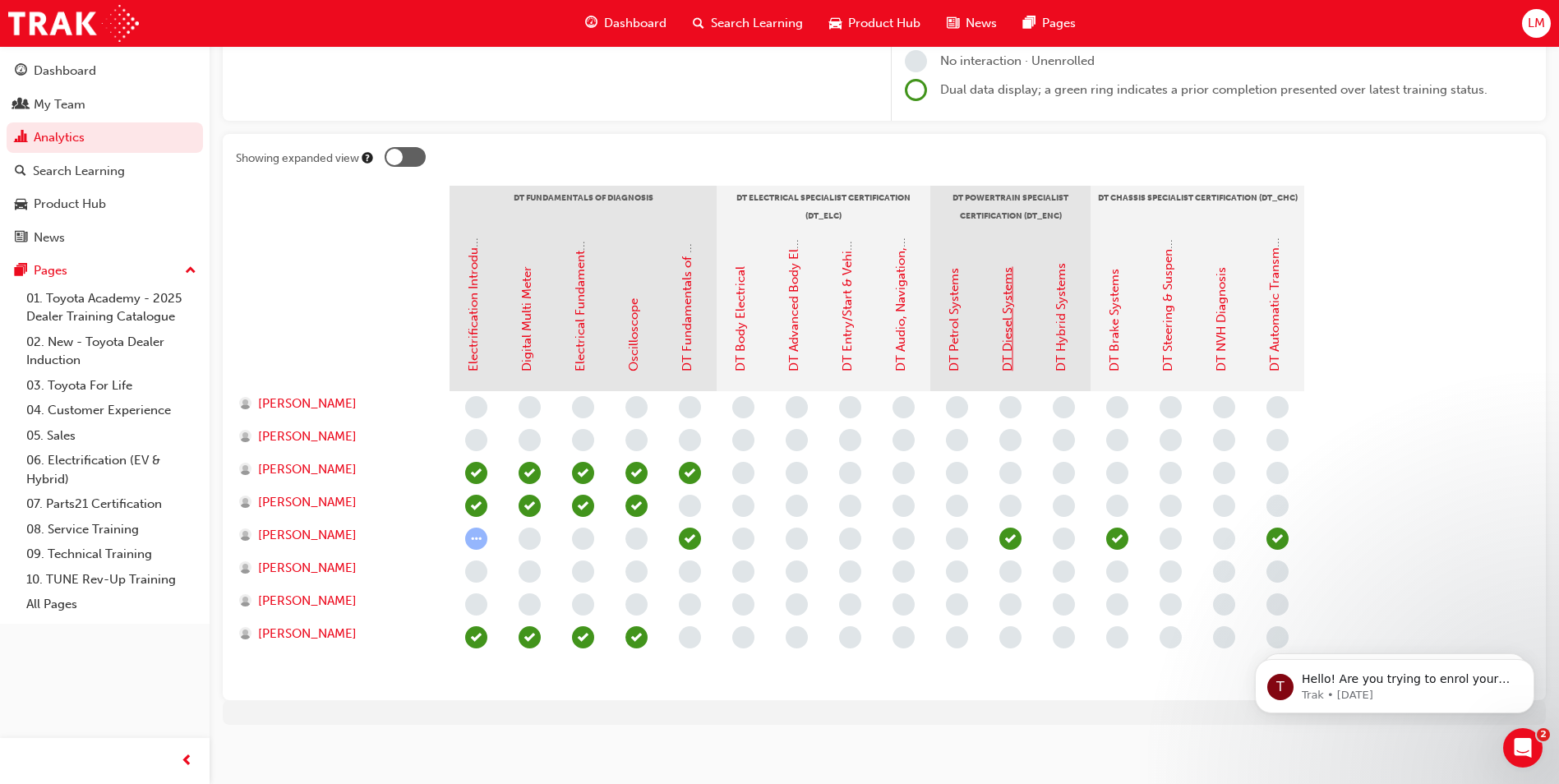
click at [1002, 348] on link "DT Diesel Systems" at bounding box center [1007, 319] width 15 height 104
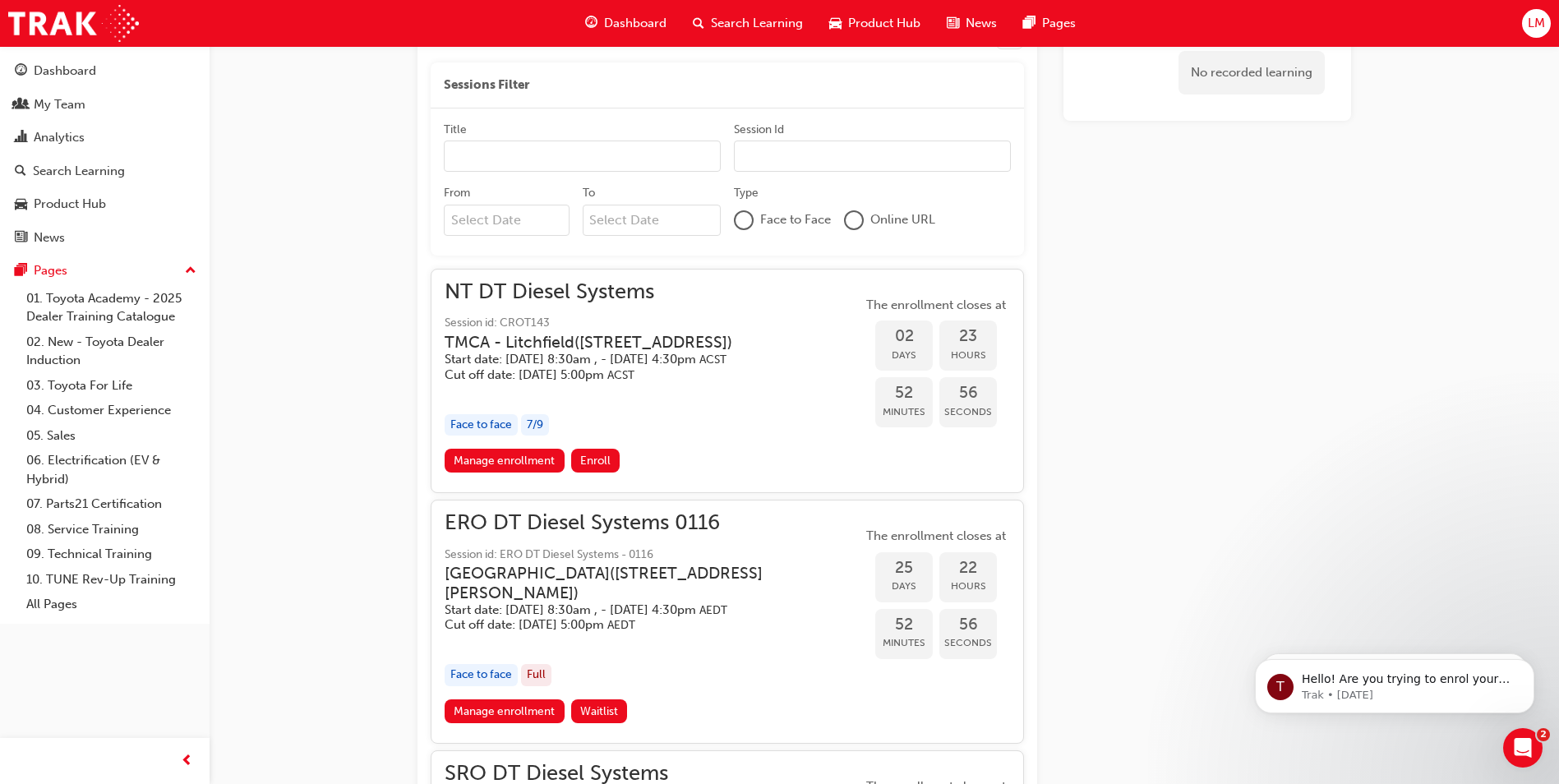
scroll to position [703, 0]
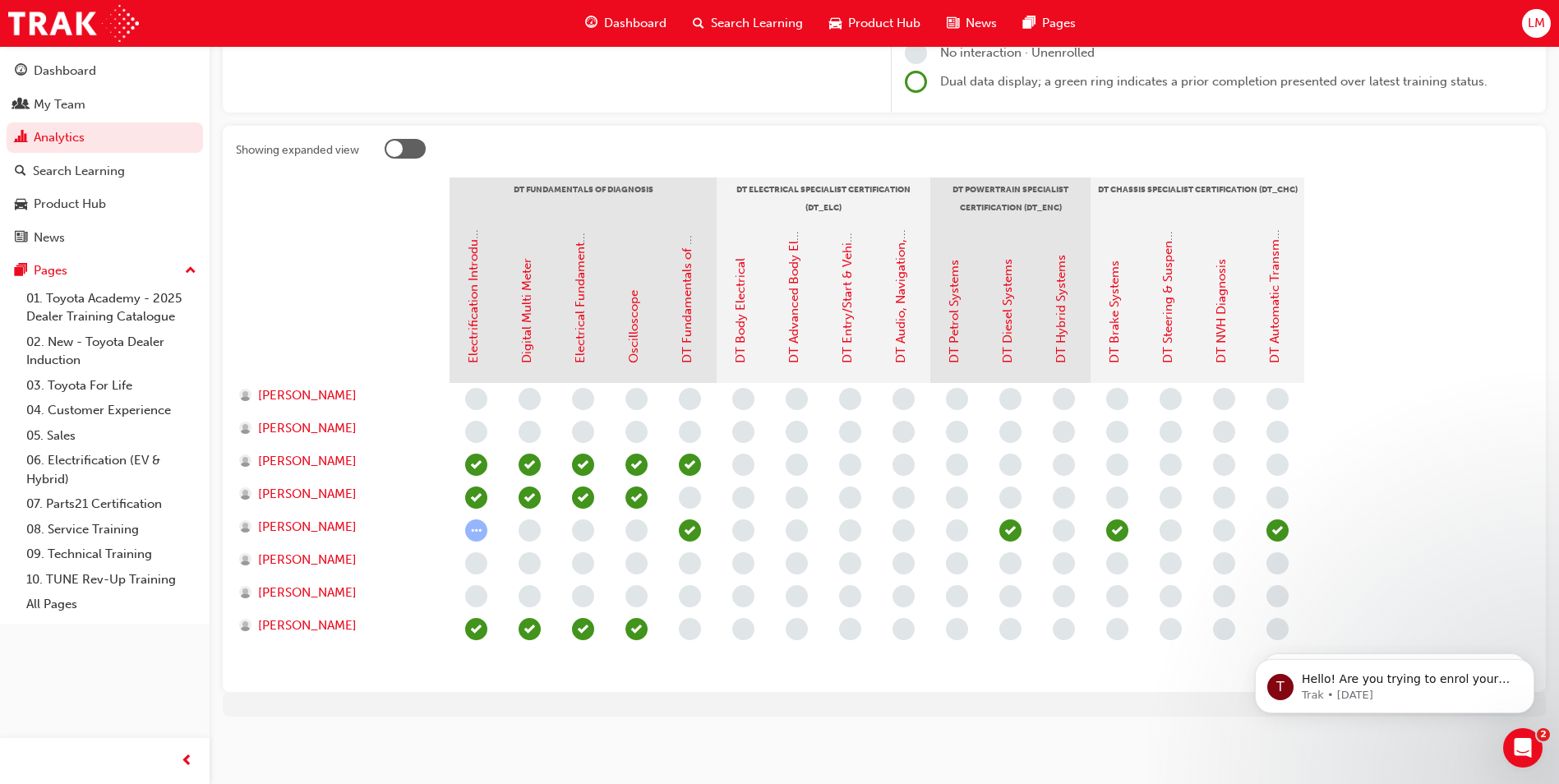
scroll to position [247, 0]
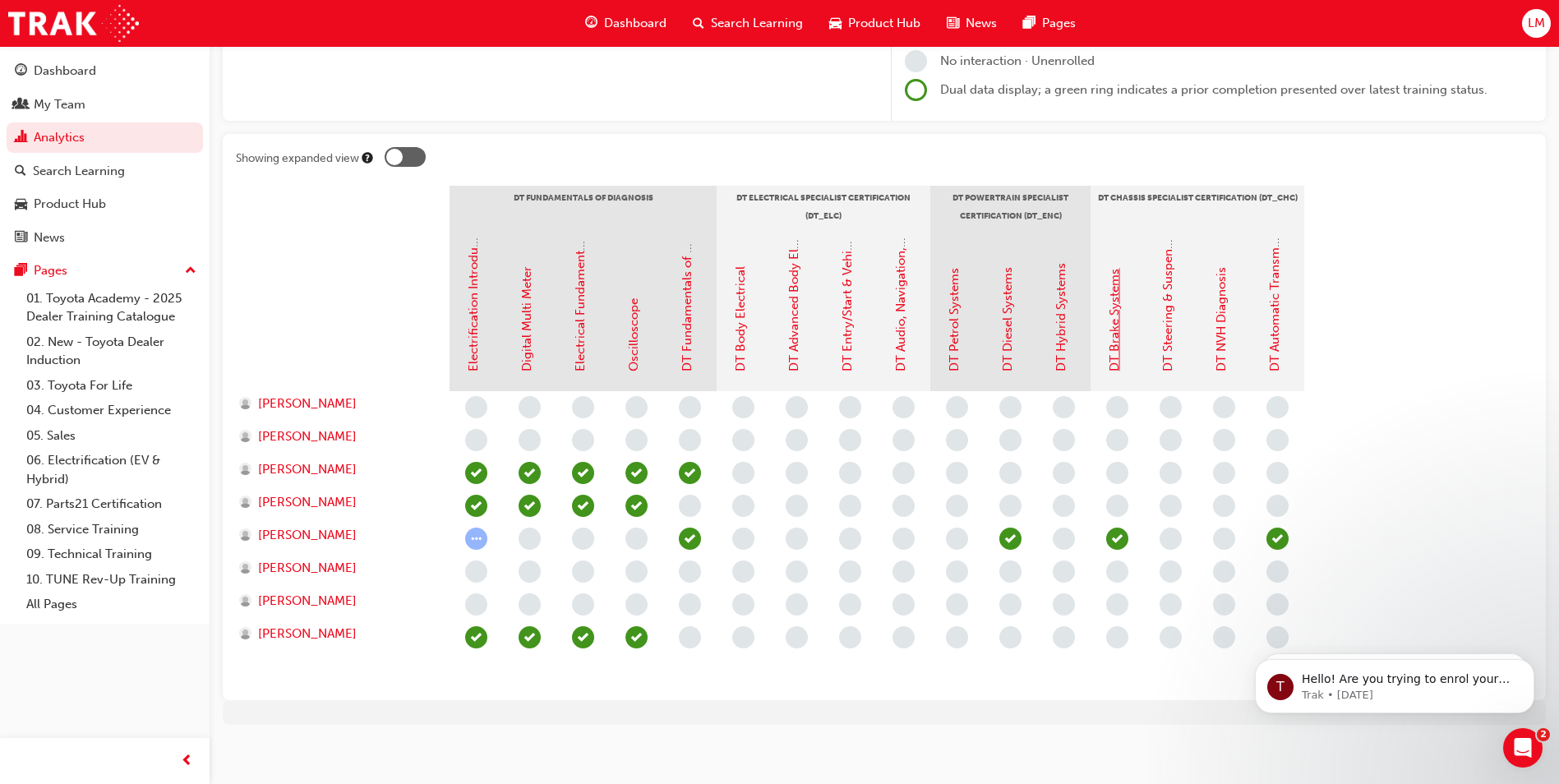
click at [1120, 332] on link "DT Brake Systems" at bounding box center [1115, 320] width 15 height 102
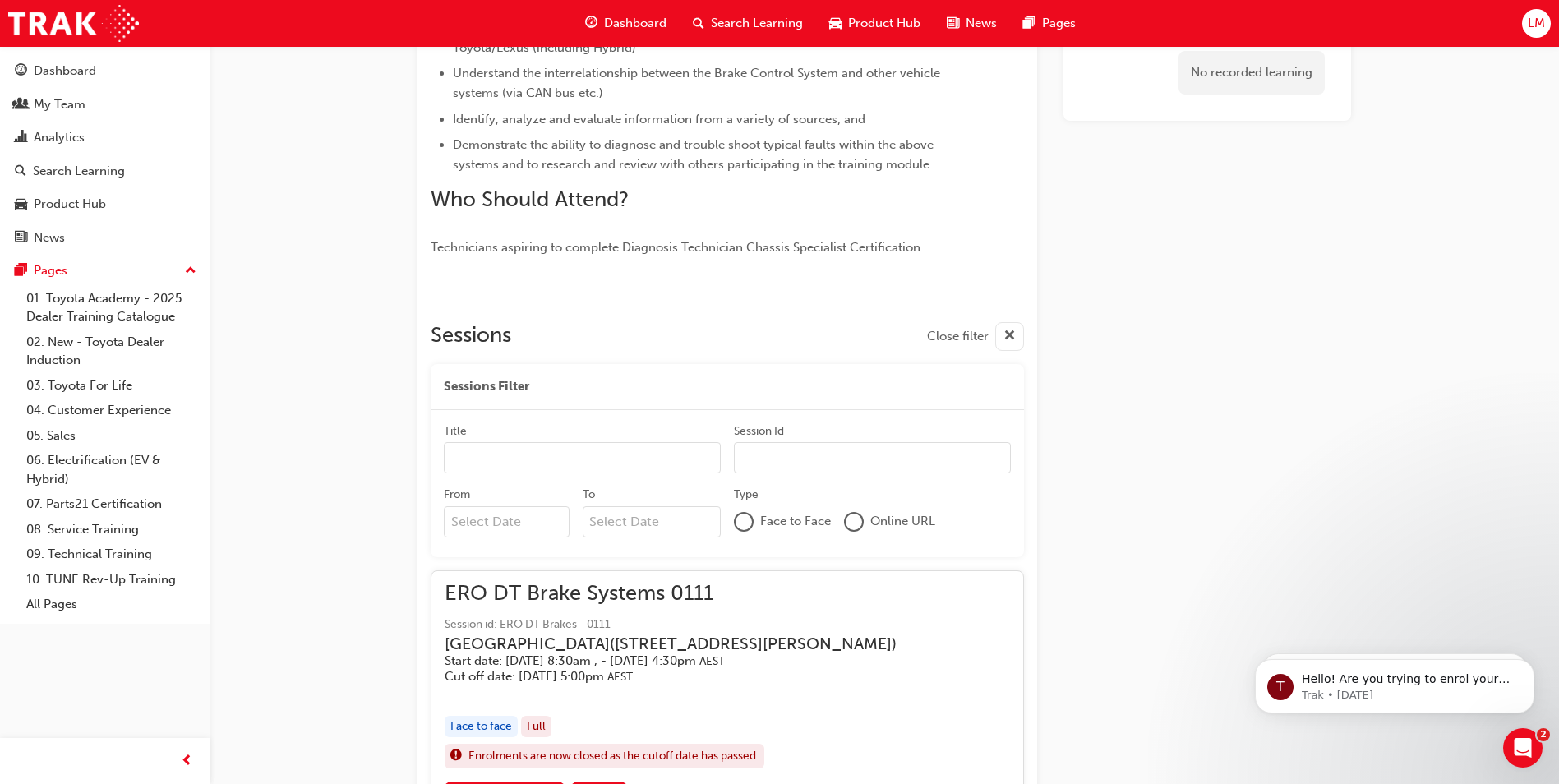
scroll to position [698, 0]
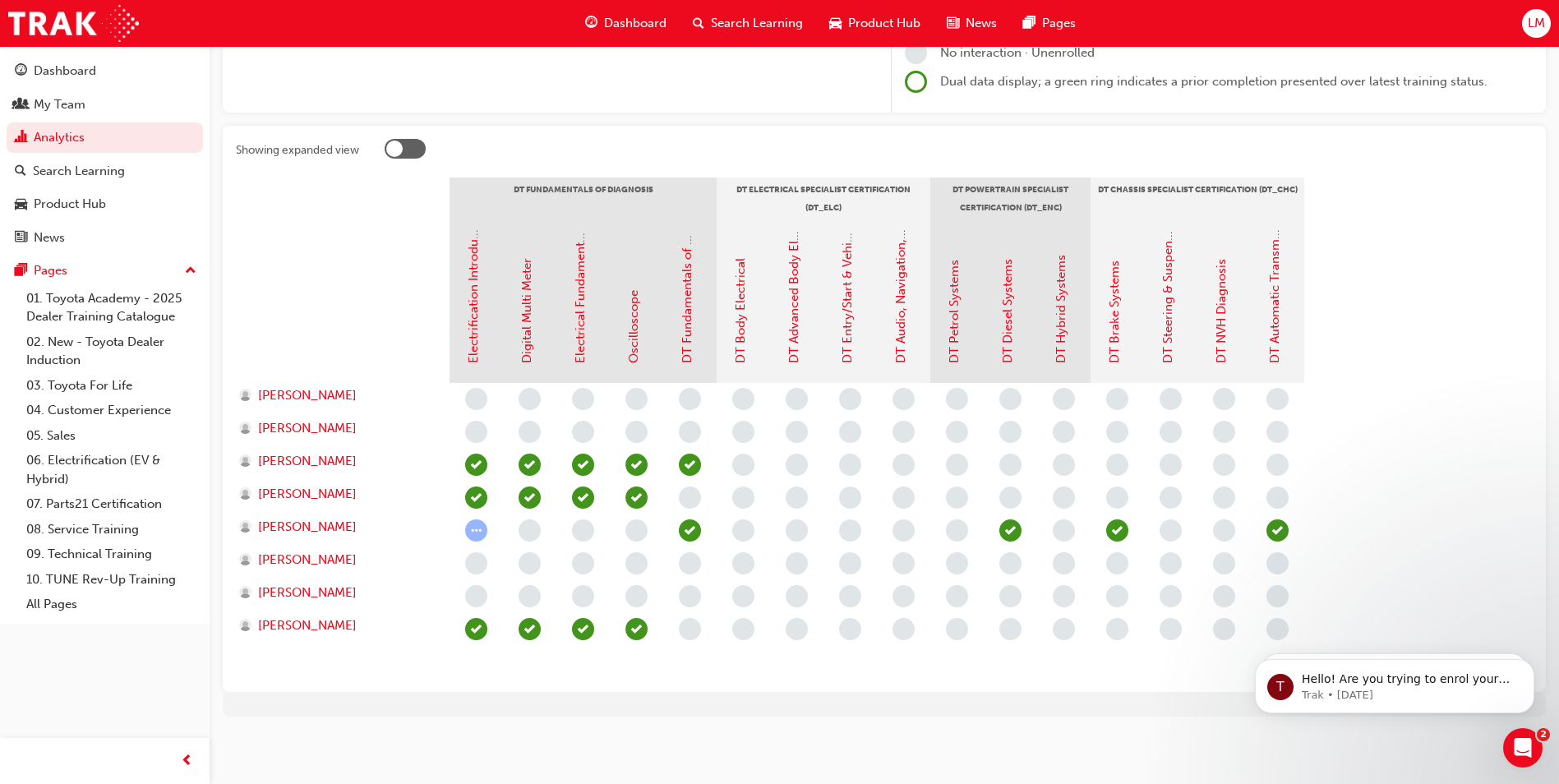
scroll to position [247, 0]
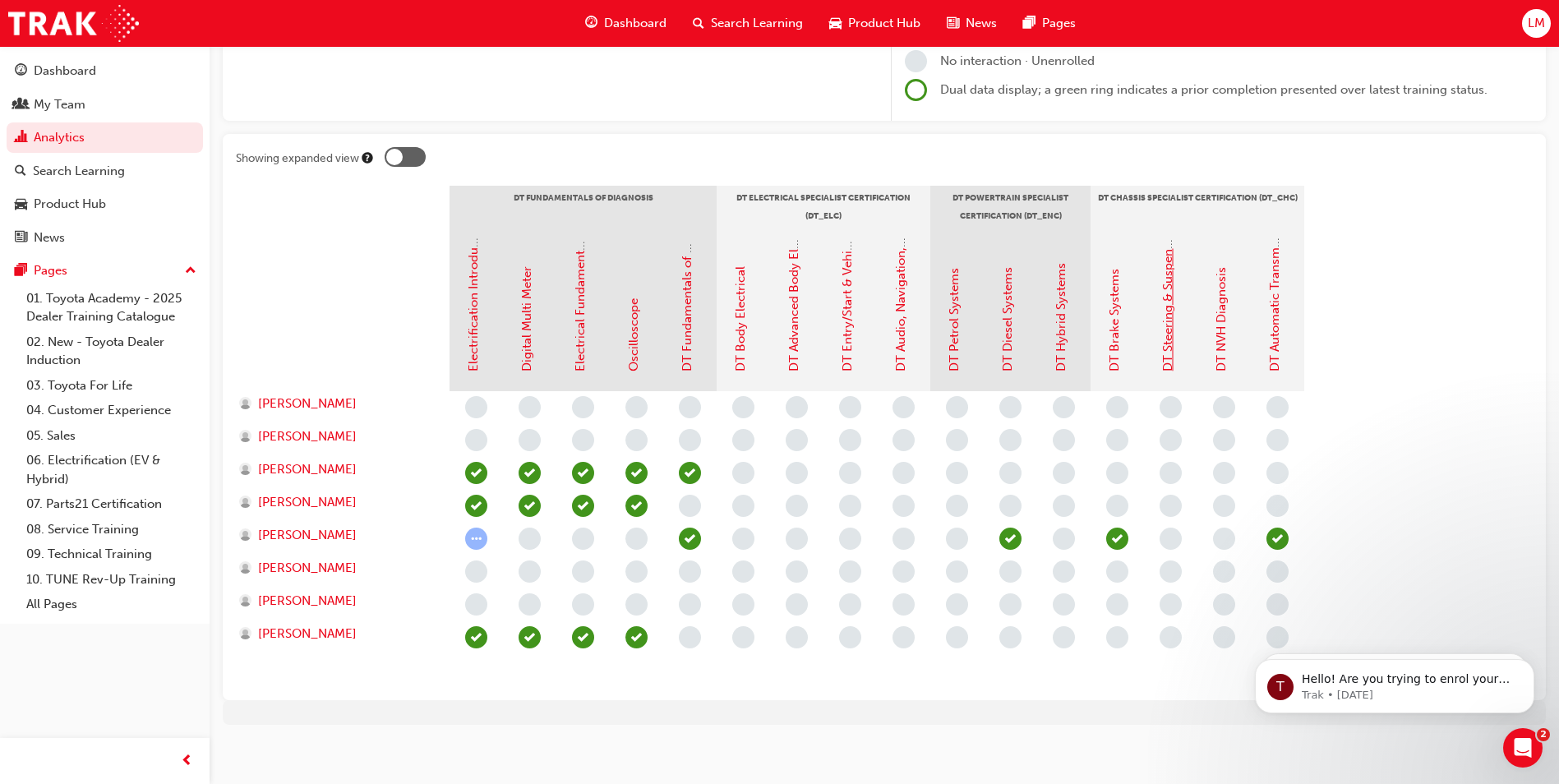
click at [1165, 337] on link "DT Steering & Suspension Systems" at bounding box center [1168, 274] width 15 height 196
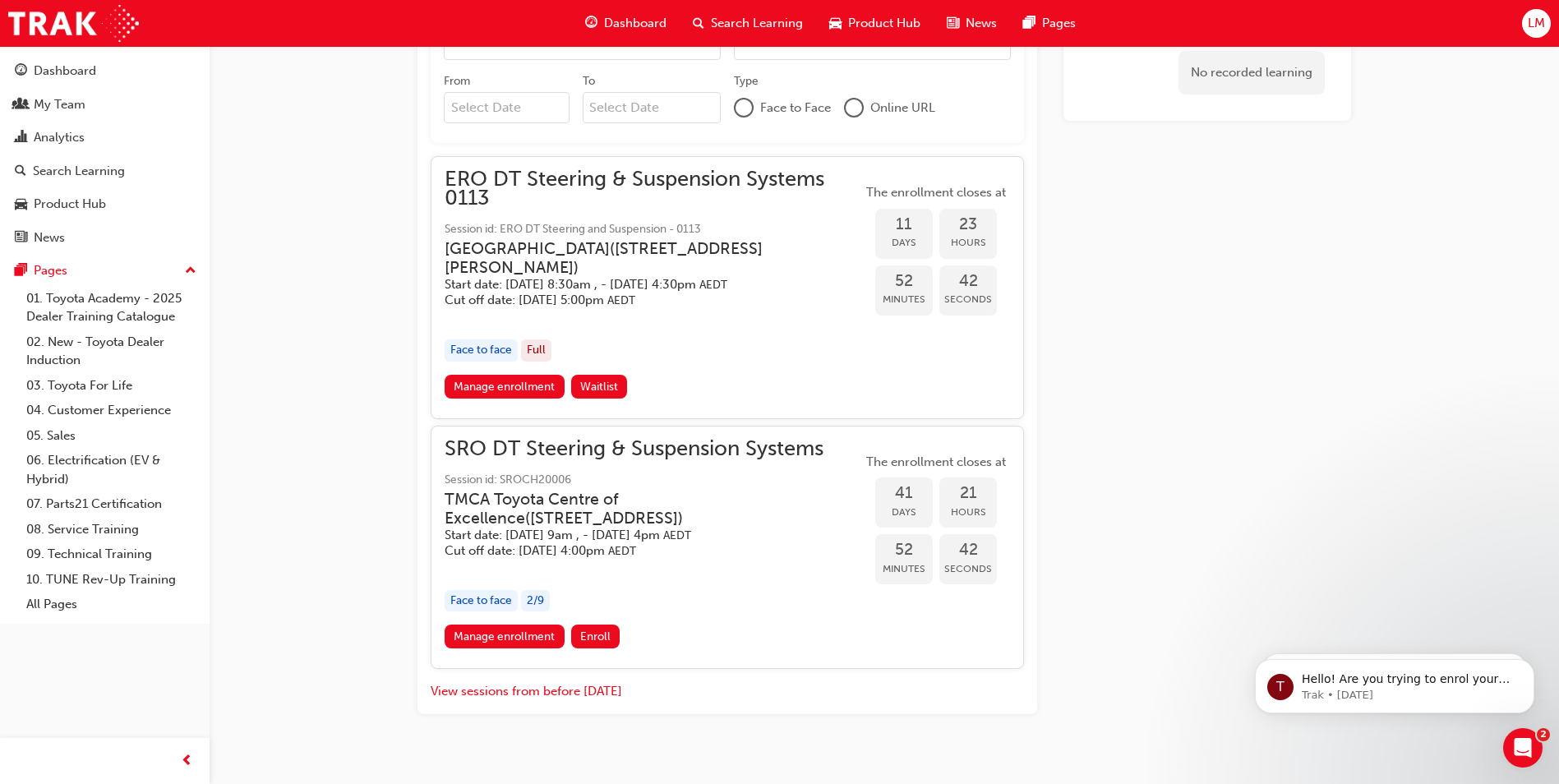
scroll to position [1002, 0]
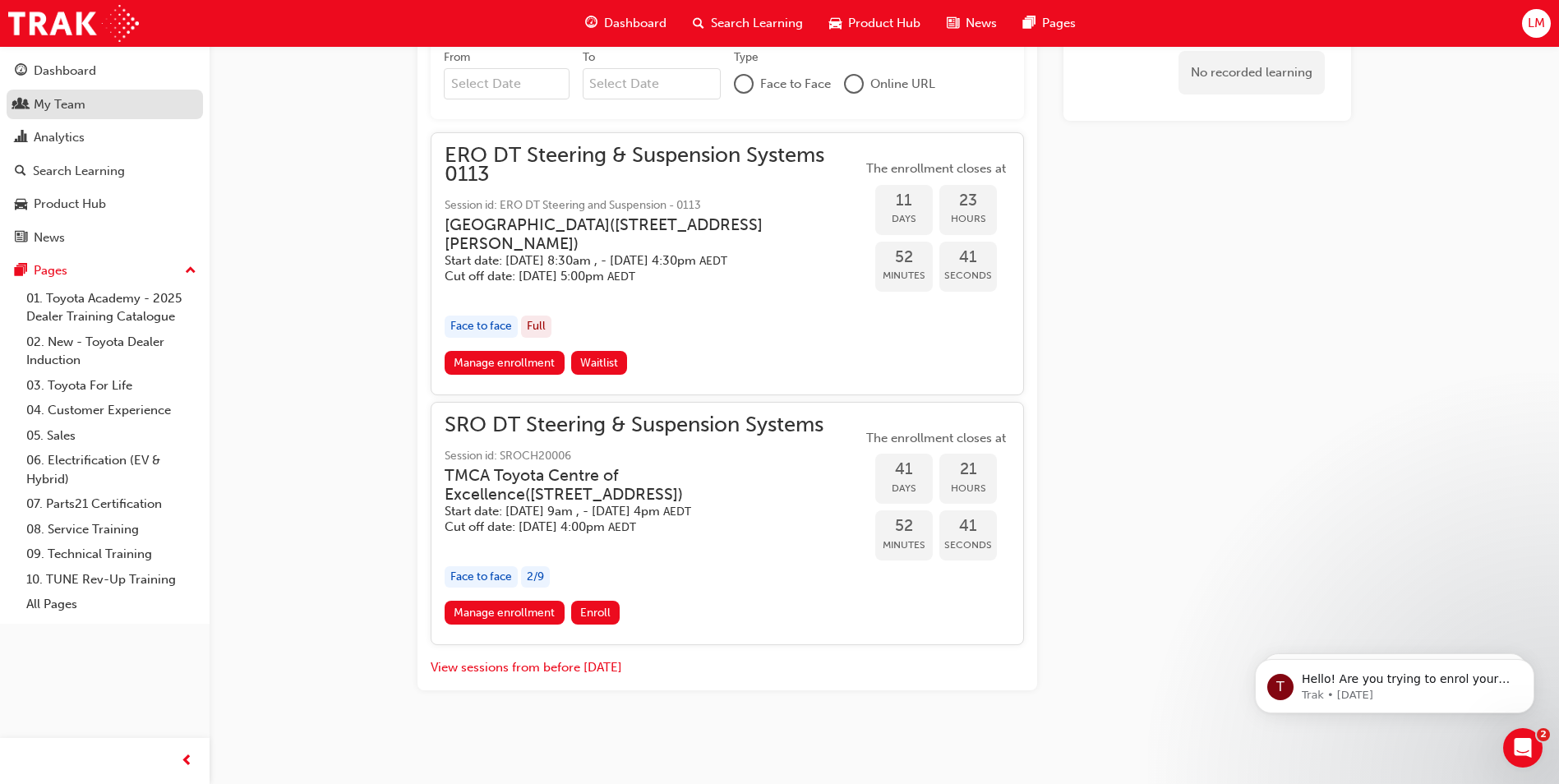
scroll to position [247, 0]
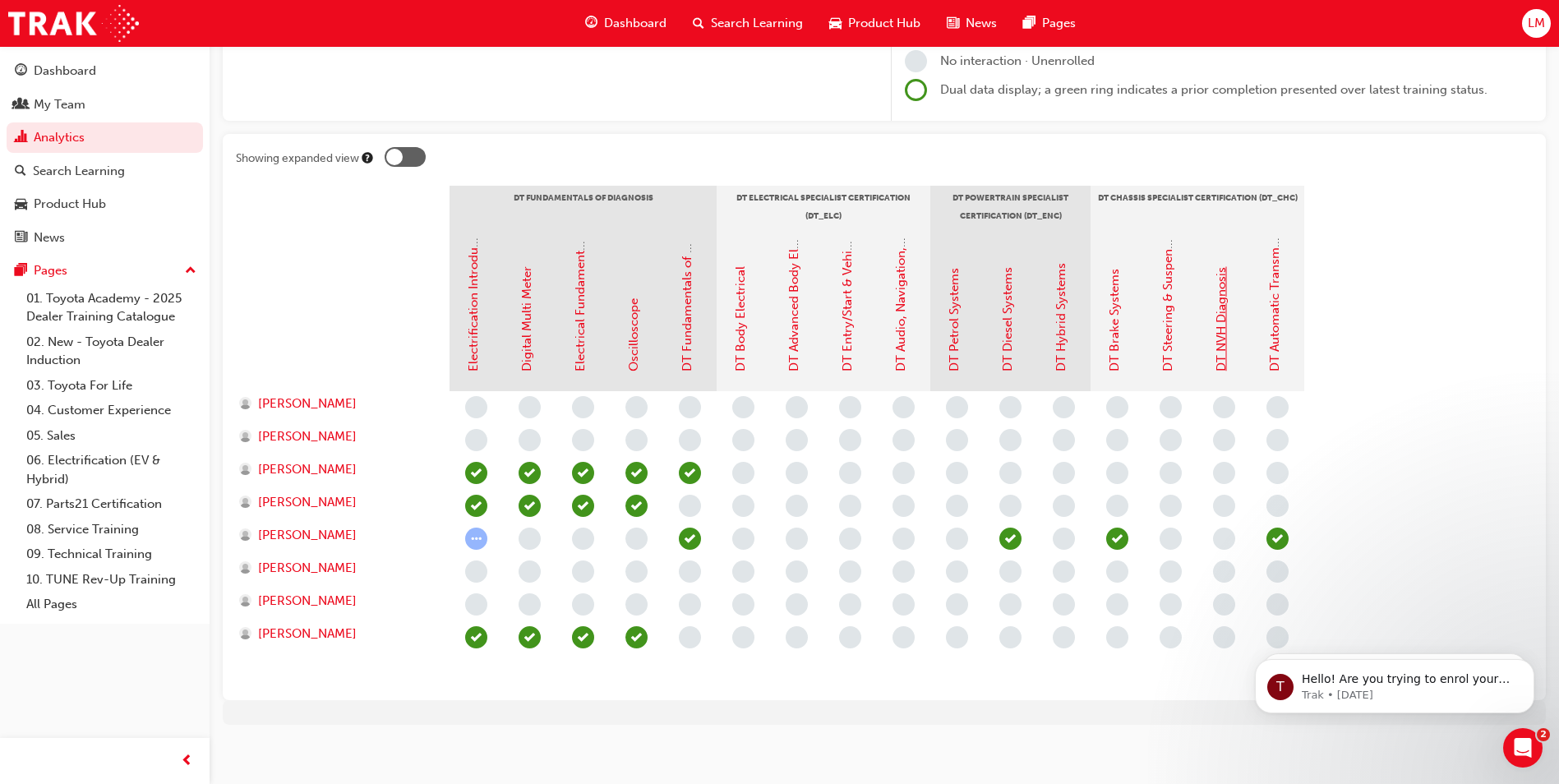
click at [1225, 349] on link "DT NVH Diagnosis" at bounding box center [1222, 319] width 15 height 104
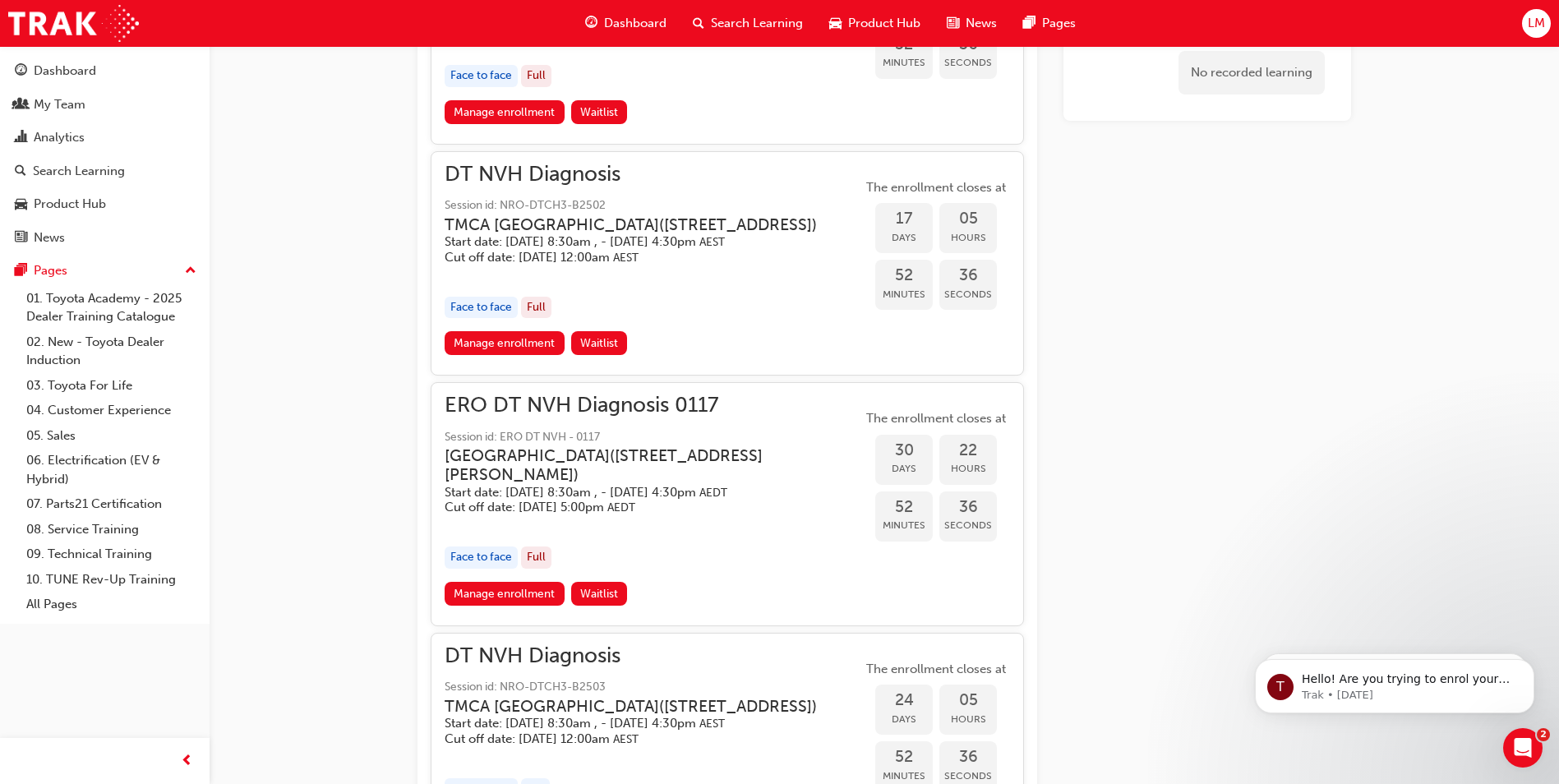
scroll to position [247, 0]
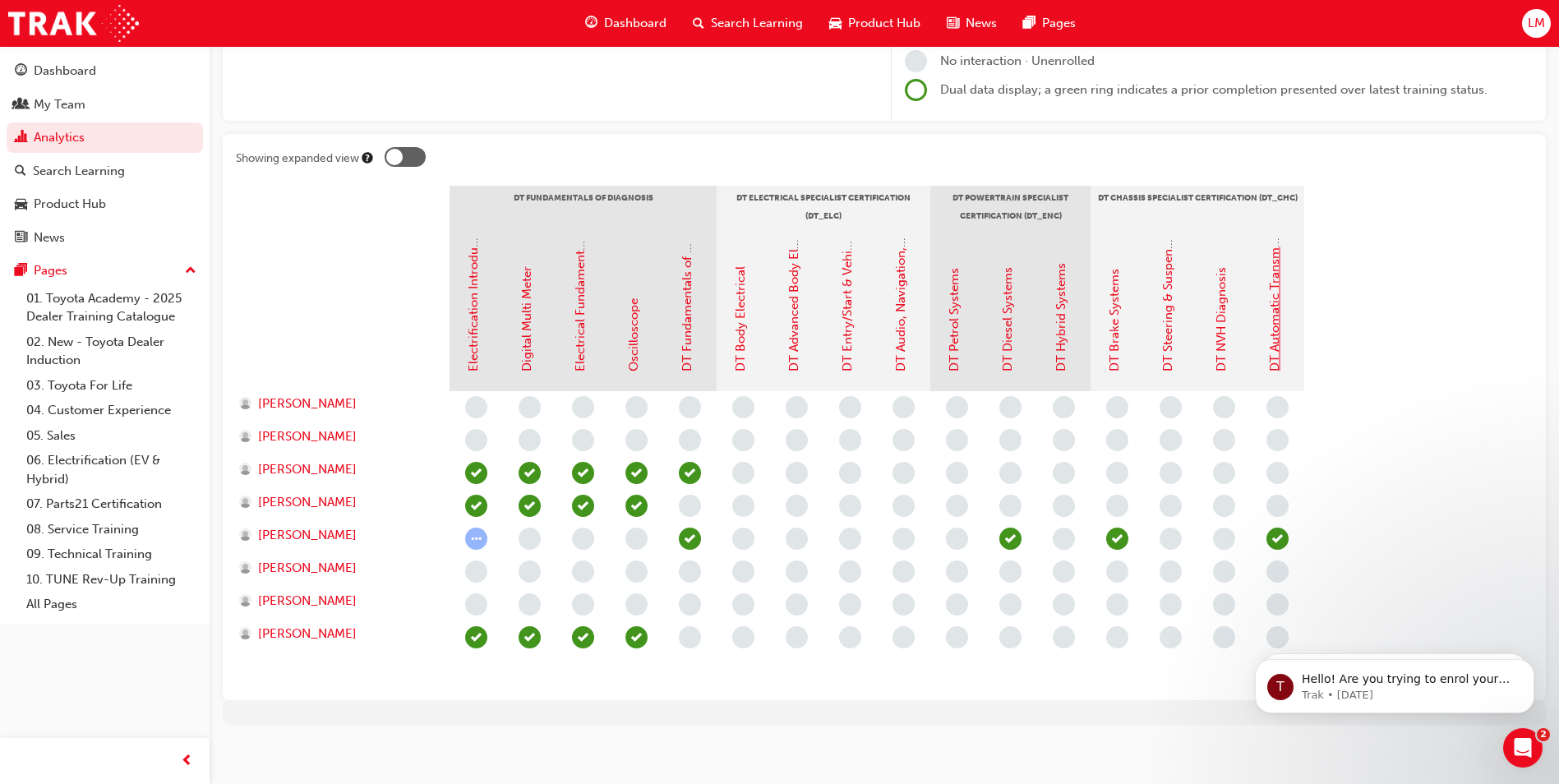
click at [1274, 316] on link "DT Automatic Transmission Systems" at bounding box center [1275, 268] width 15 height 207
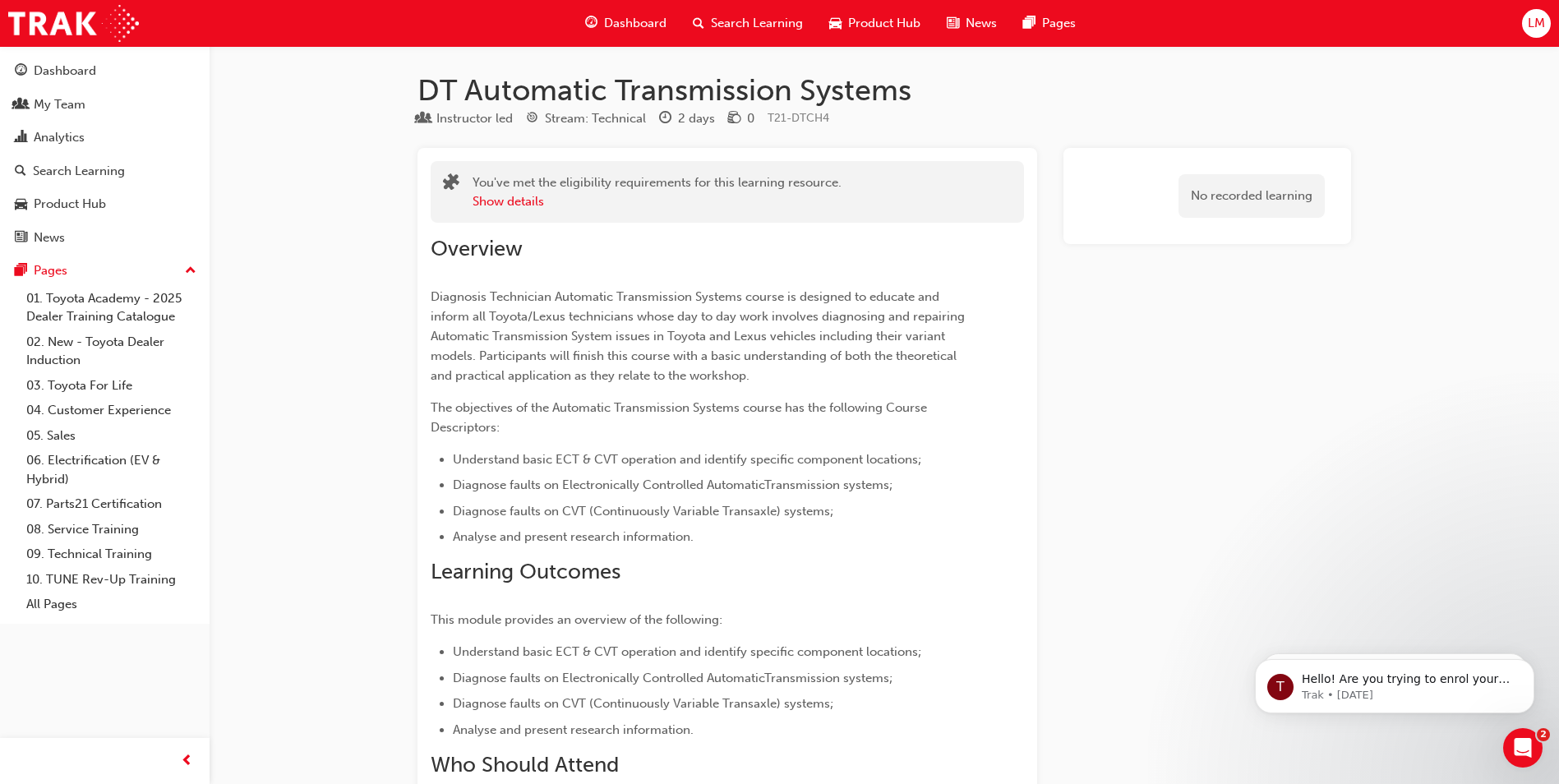
scroll to position [575, 0]
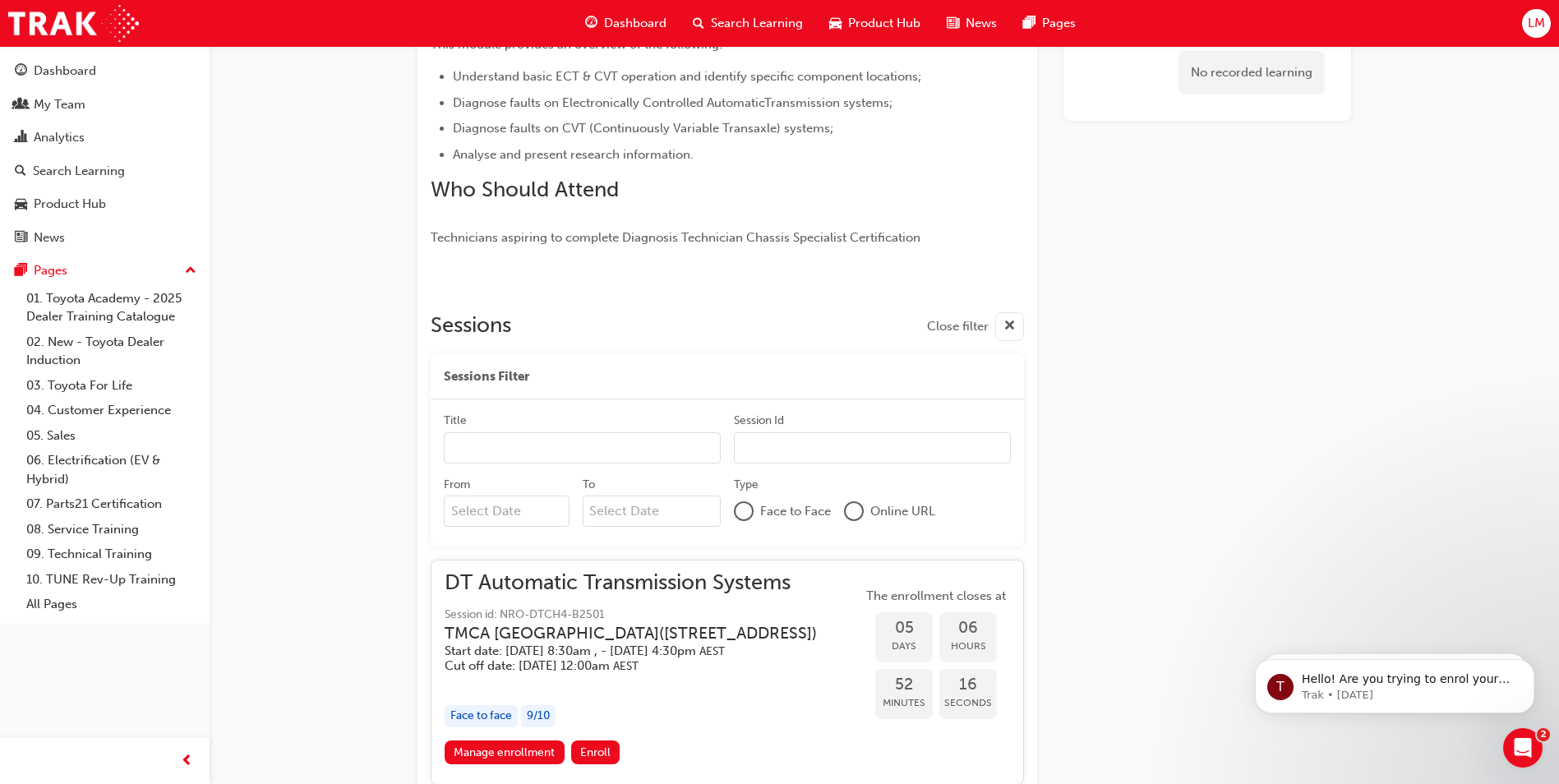
click at [509, 443] on input "Title" at bounding box center [583, 447] width 277 height 31
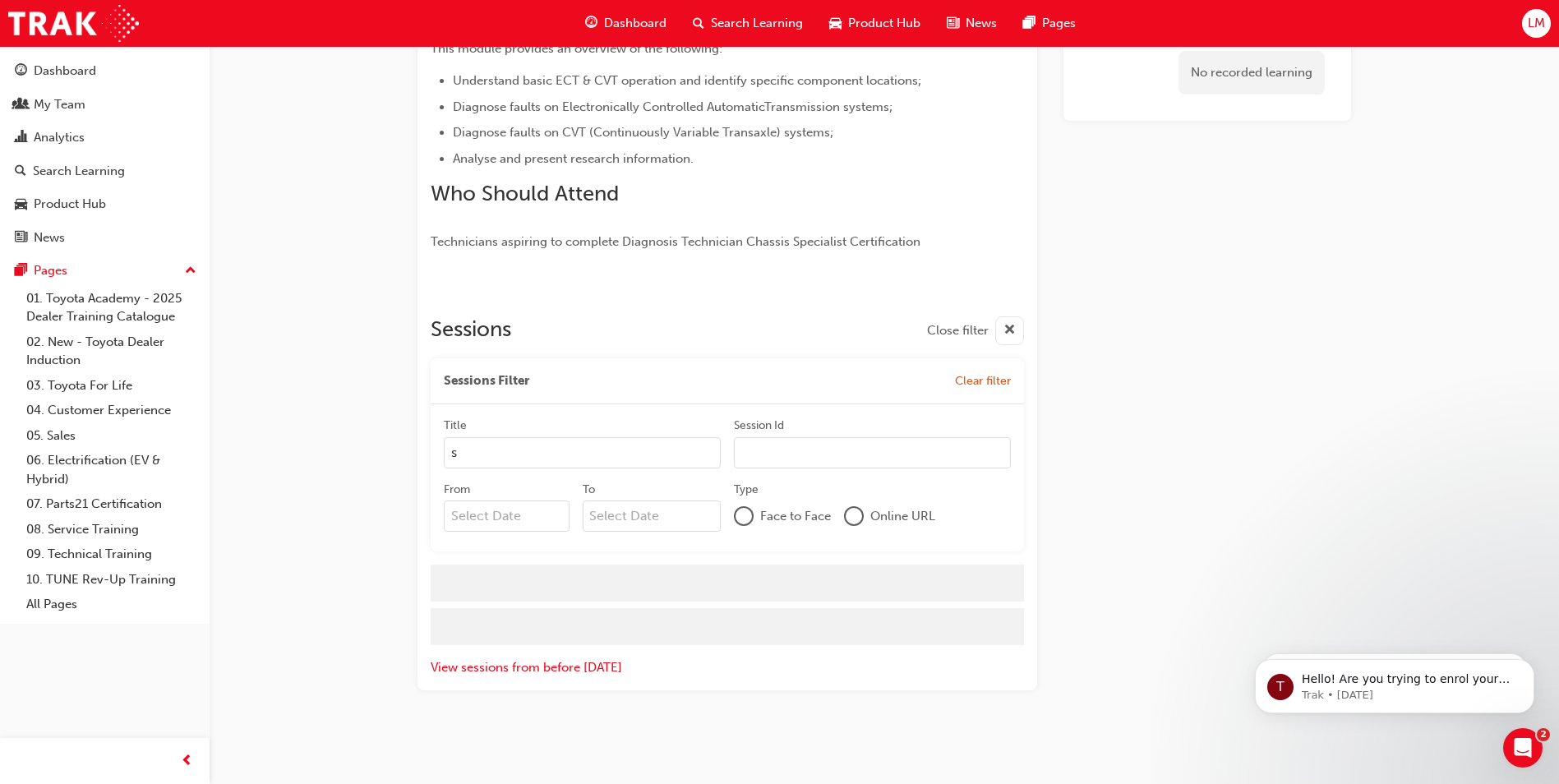
type input "sa"
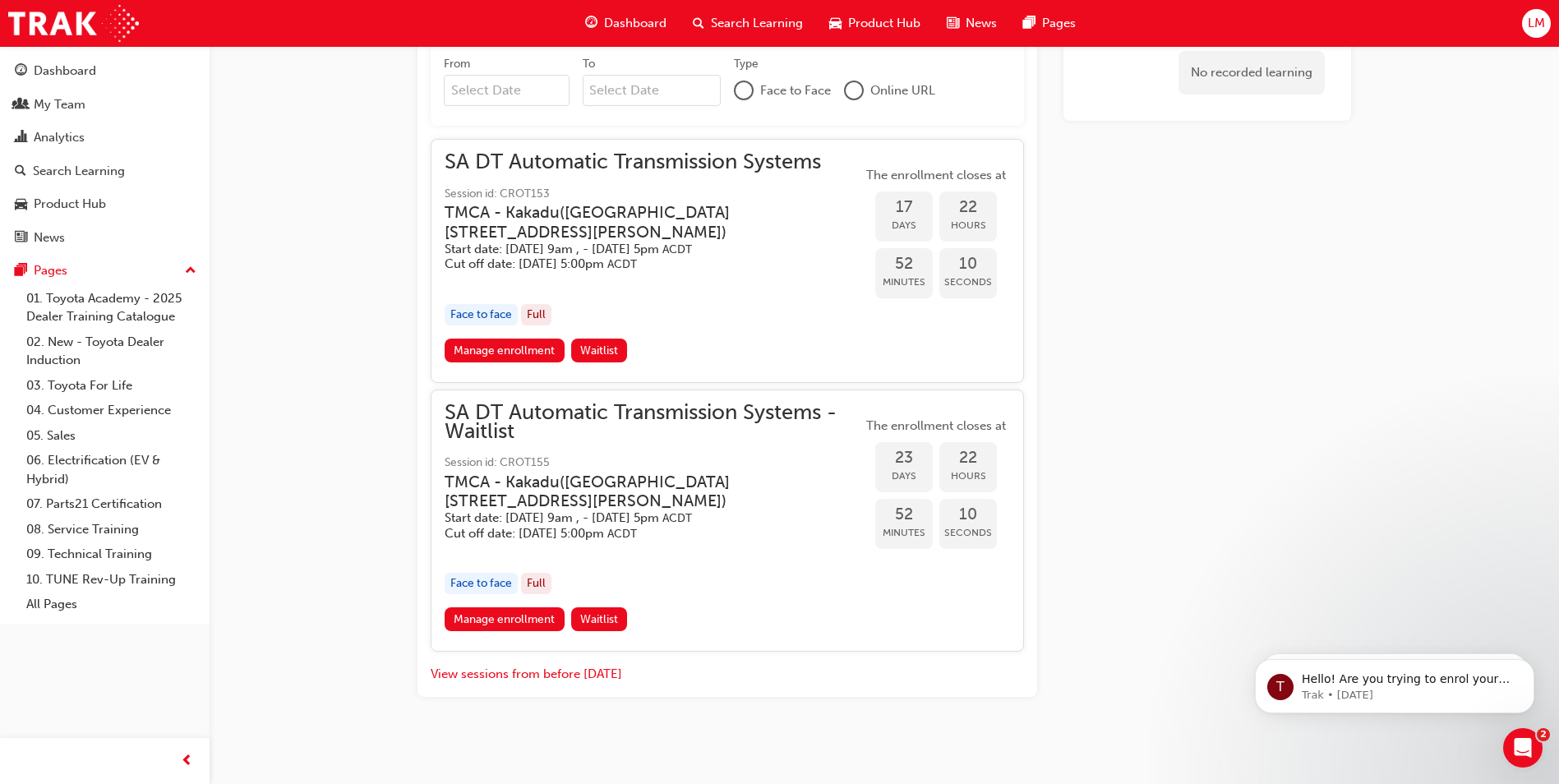
scroll to position [1003, 0]
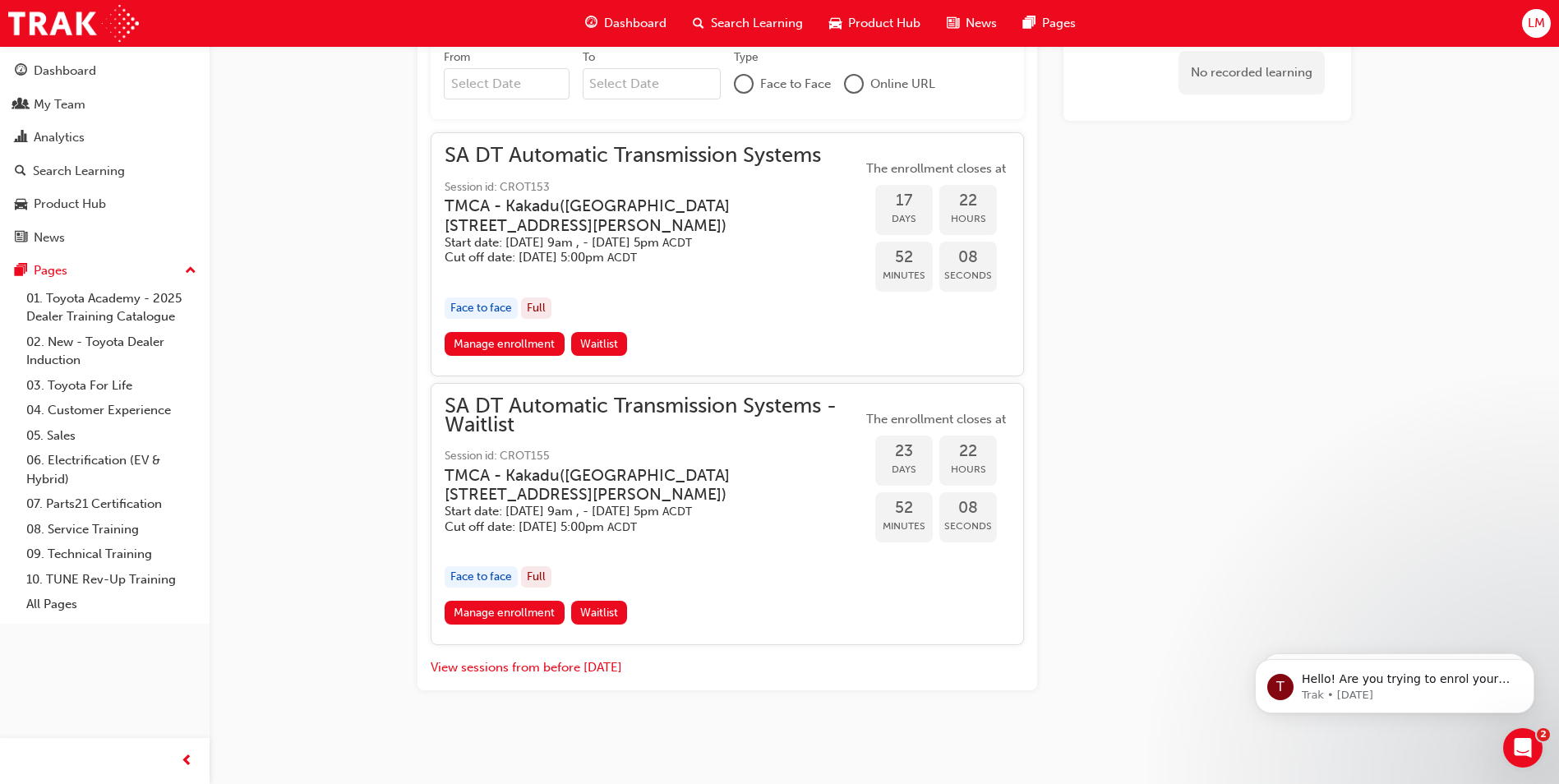
scroll to position [247, 0]
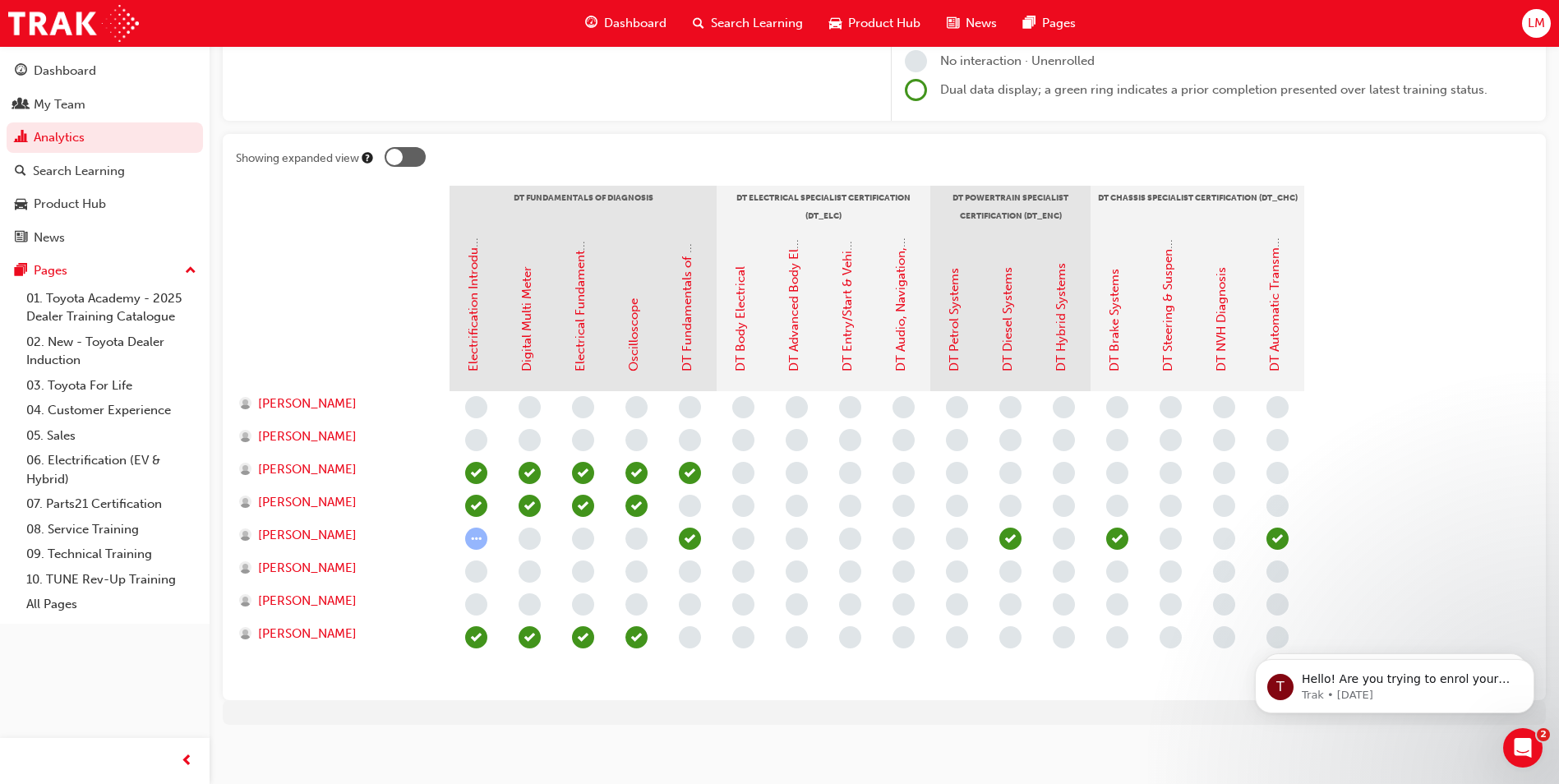
drag, startPoint x: 1537, startPoint y: 297, endPoint x: 1457, endPoint y: 287, distance: 80.6
click at [1536, 297] on div "Showing expanded view DT Fundamentals of Diagnosis DT Electrical Specialist Cer…" at bounding box center [884, 417] width 1323 height 566
